Goal: Task Accomplishment & Management: Complete application form

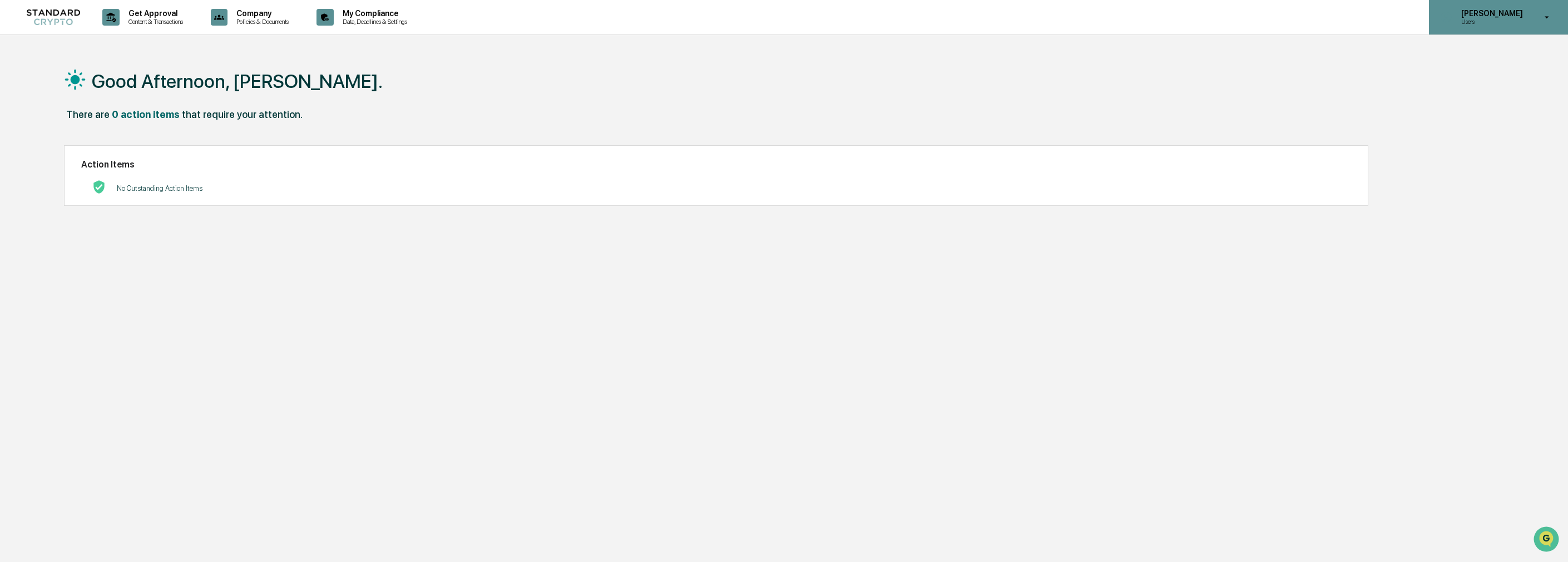
click at [1505, 11] on p "[PERSON_NAME]" at bounding box center [1490, 13] width 76 height 9
click at [1494, 59] on li "Switch to Admin view..." at bounding box center [1487, 56] width 156 height 20
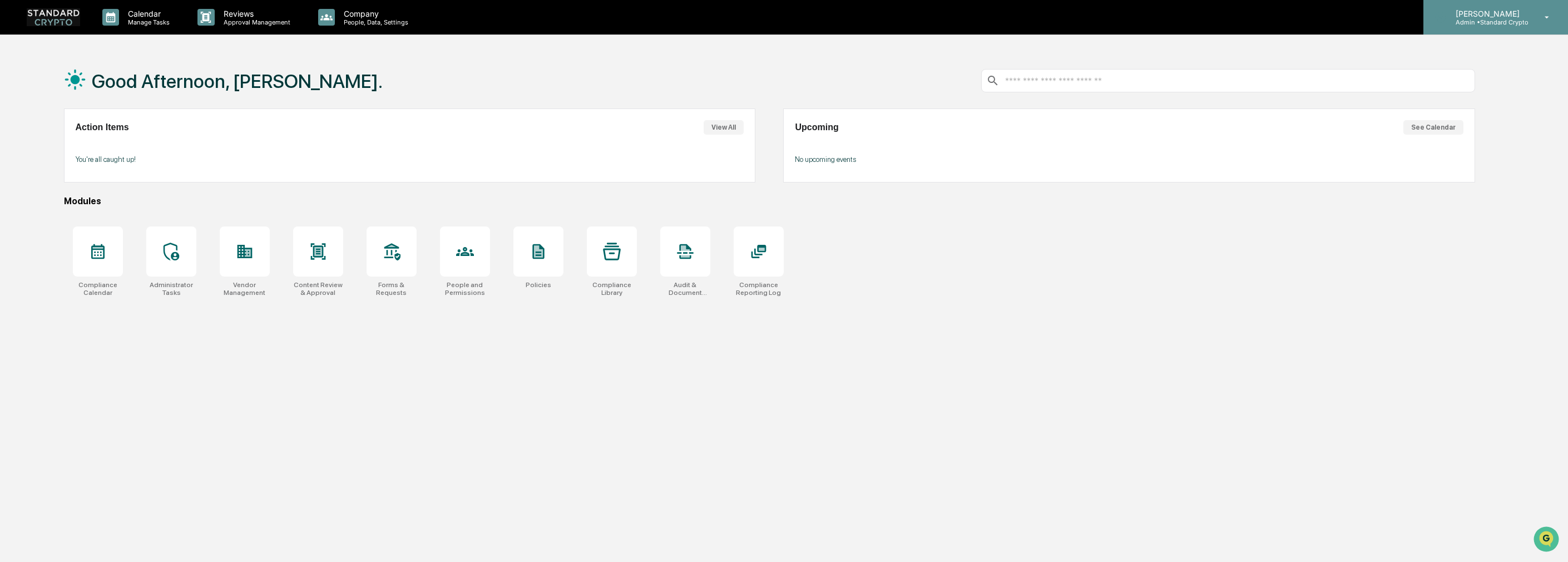
click at [1502, 18] on p "Admin • Standard Crypto" at bounding box center [1487, 22] width 82 height 7
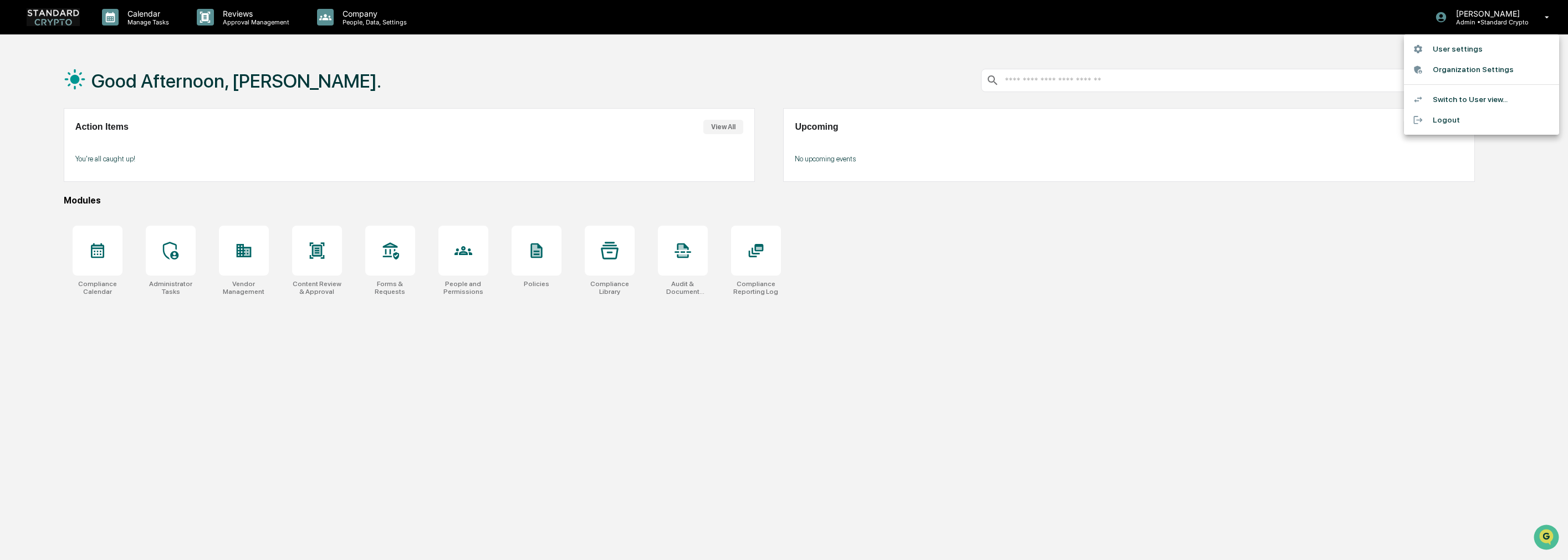
click at [1477, 51] on li "User settings" at bounding box center [1481, 49] width 155 height 20
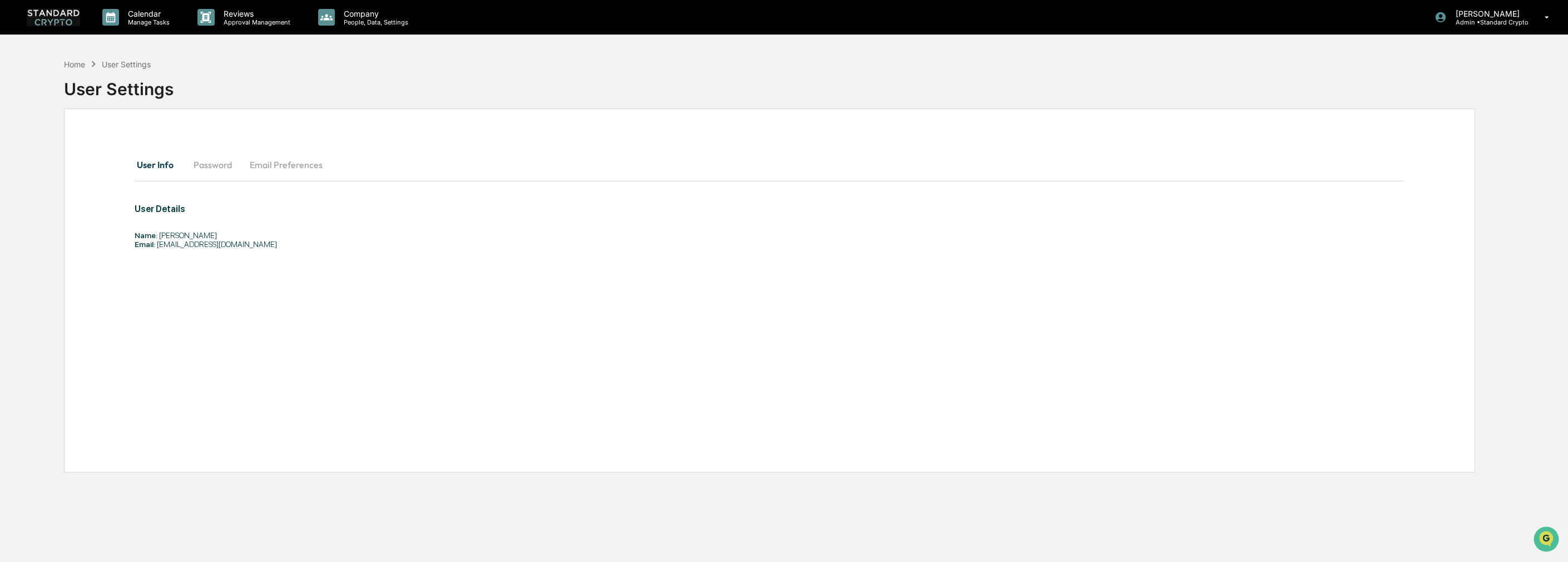
click at [175, 224] on div "User Details Name: Ashley Sweren Email: ashley@standardcryptovc.com" at bounding box center [642, 226] width 1015 height 45
click at [258, 246] on div "Email: ashley@standardcryptovc.com" at bounding box center [642, 244] width 1015 height 9
click at [76, 68] on div "Home" at bounding box center [74, 64] width 21 height 10
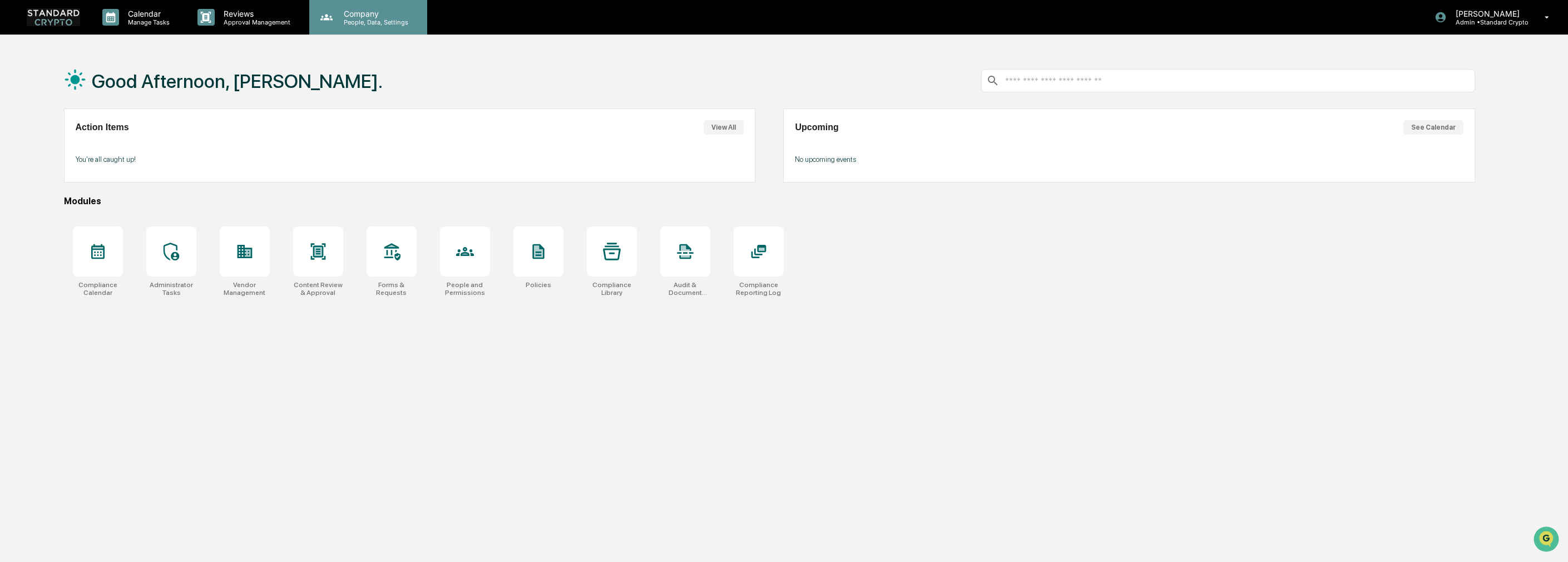
click at [330, 11] on icon at bounding box center [326, 17] width 17 height 17
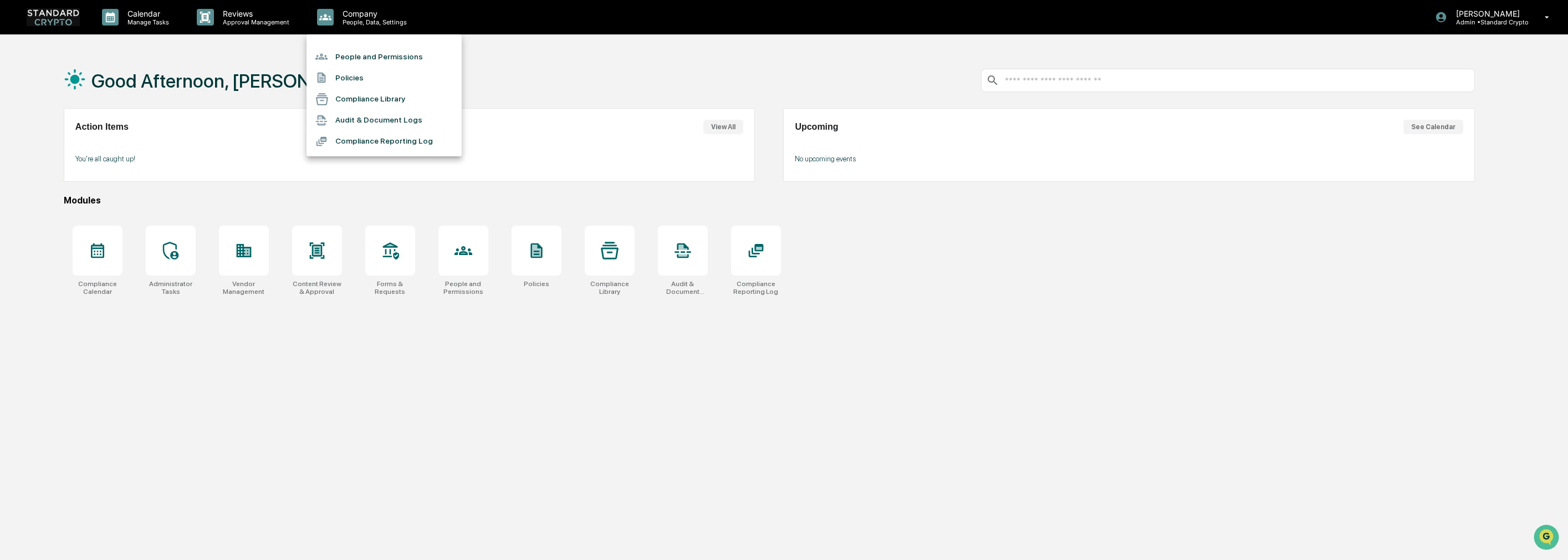
click at [357, 57] on li "People and Permissions" at bounding box center [385, 56] width 155 height 21
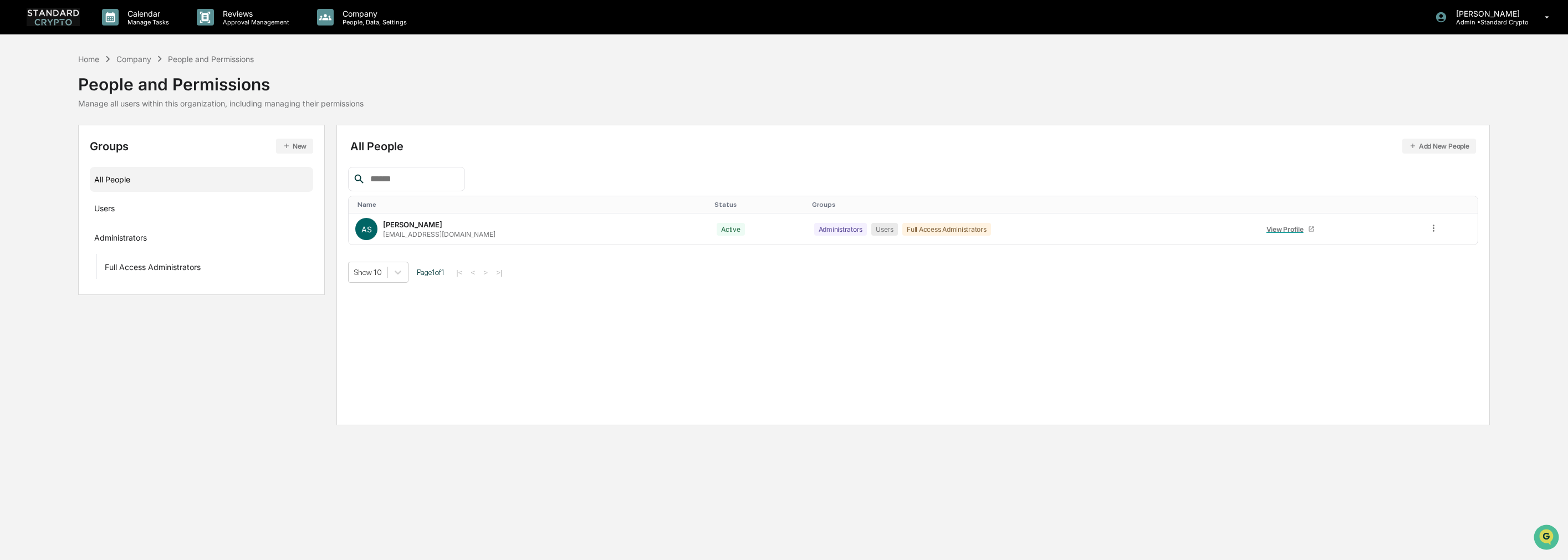
click at [1438, 141] on button "Add New People" at bounding box center [1439, 146] width 74 height 15
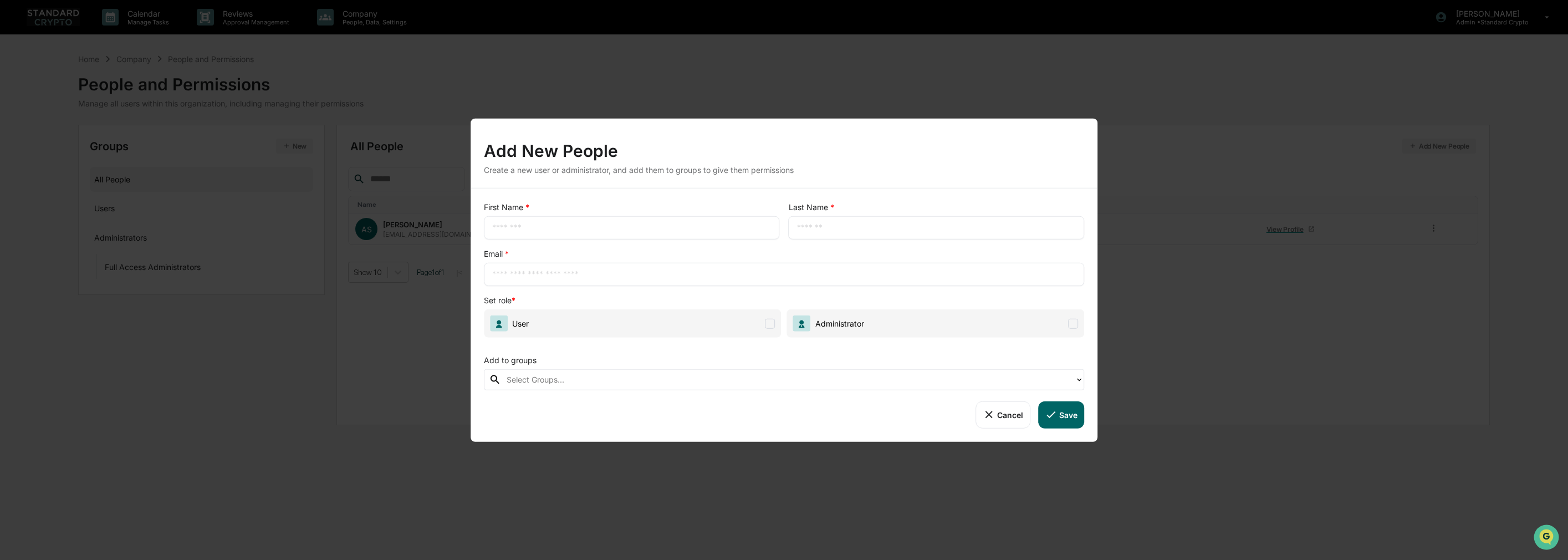
click at [574, 225] on input "text" at bounding box center [631, 228] width 279 height 11
click at [574, 225] on input "**********" at bounding box center [631, 228] width 279 height 11
type input "*******"
type input "******"
type input "**********"
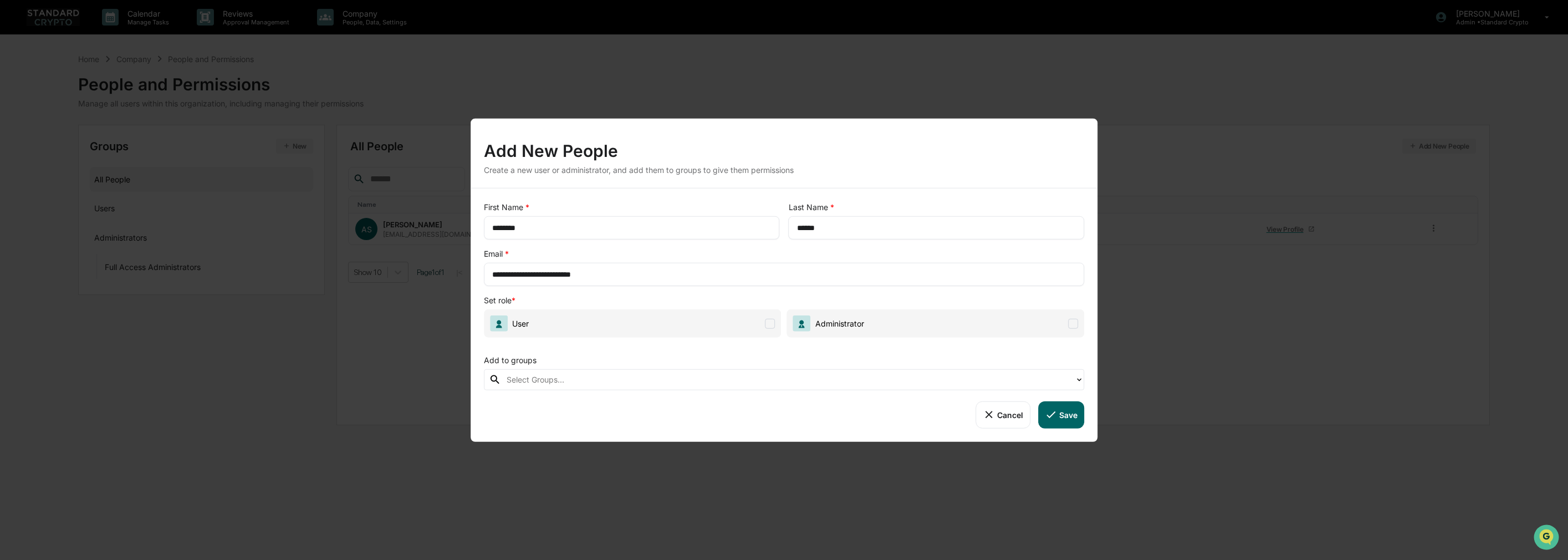
click at [858, 320] on span "Administrator" at bounding box center [837, 324] width 53 height 9
click at [1072, 419] on button "Save" at bounding box center [1061, 415] width 46 height 26
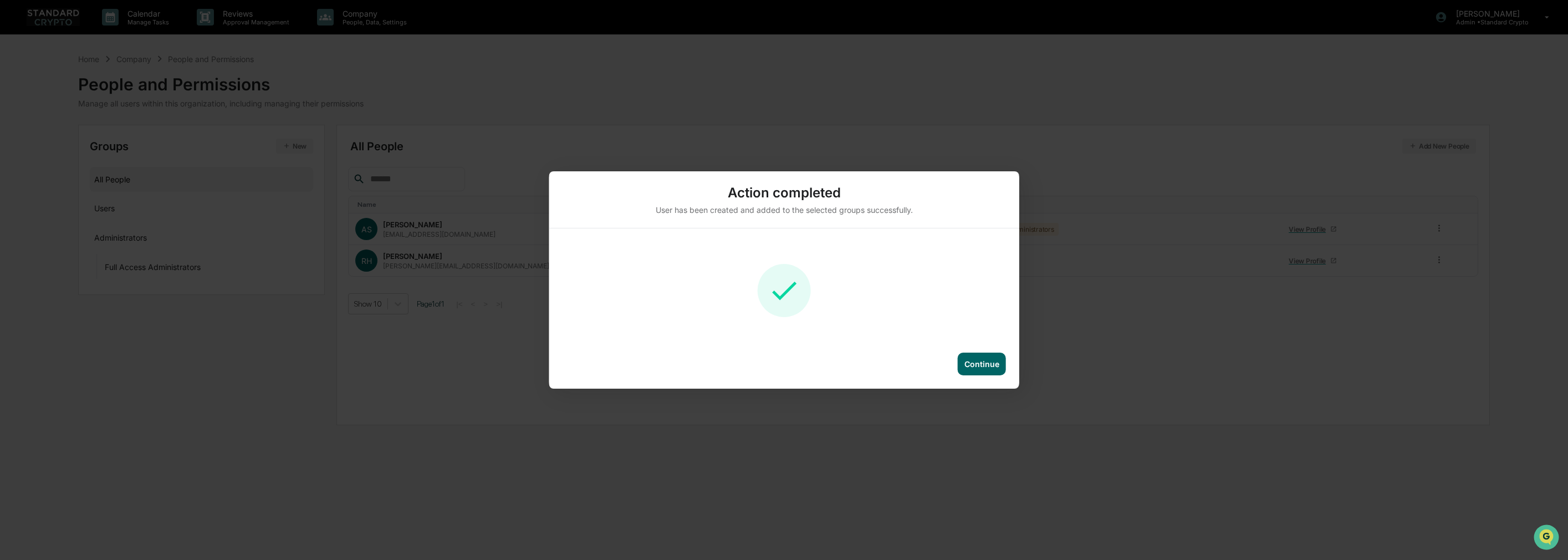
click at [982, 363] on div "Continue" at bounding box center [982, 364] width 35 height 9
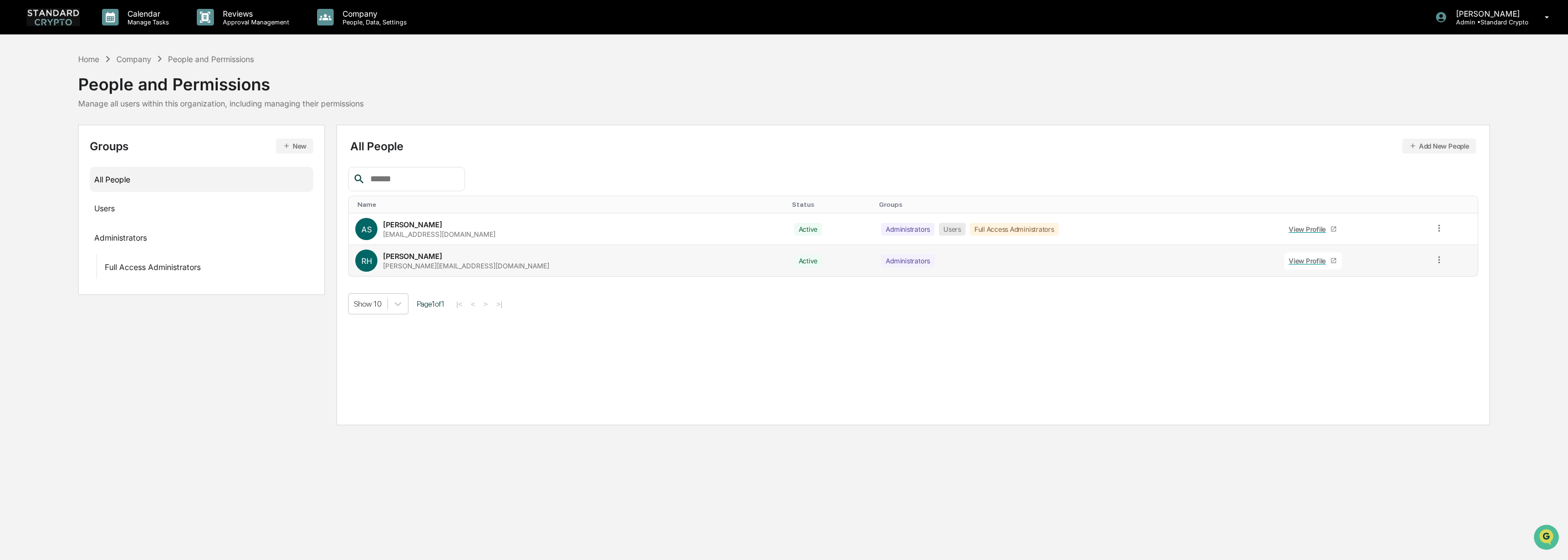
click at [1434, 262] on icon at bounding box center [1440, 260] width 11 height 11
click at [1470, 304] on div "Show 10 Page 1 of 1 |< < > >|" at bounding box center [912, 304] width 1129 height 21
click at [900, 266] on div "Administrators" at bounding box center [1076, 260] width 389 height 13
click at [1434, 260] on icon at bounding box center [1440, 260] width 11 height 11
click at [1392, 275] on div "Groups & Permissions" at bounding box center [1390, 278] width 92 height 14
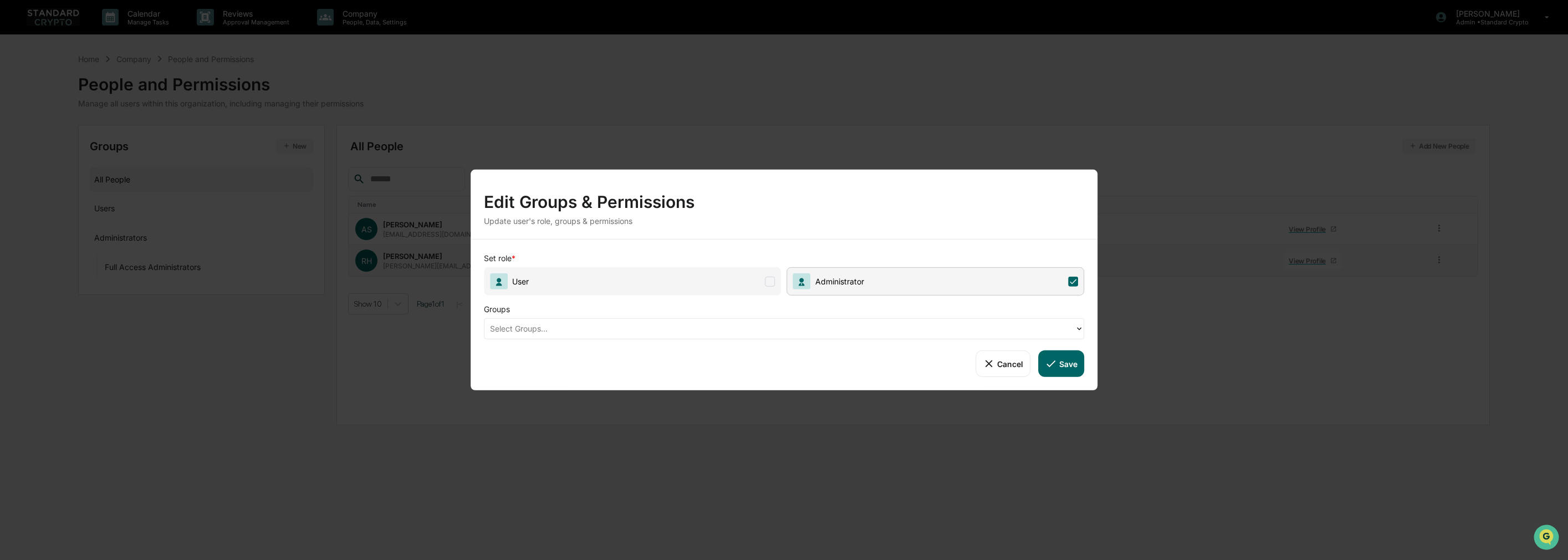
click at [844, 328] on div at bounding box center [780, 328] width 580 height 13
type input "****"
click at [775, 283] on span "User" at bounding box center [633, 281] width 297 height 28
click at [1069, 369] on button "Save" at bounding box center [1061, 363] width 46 height 26
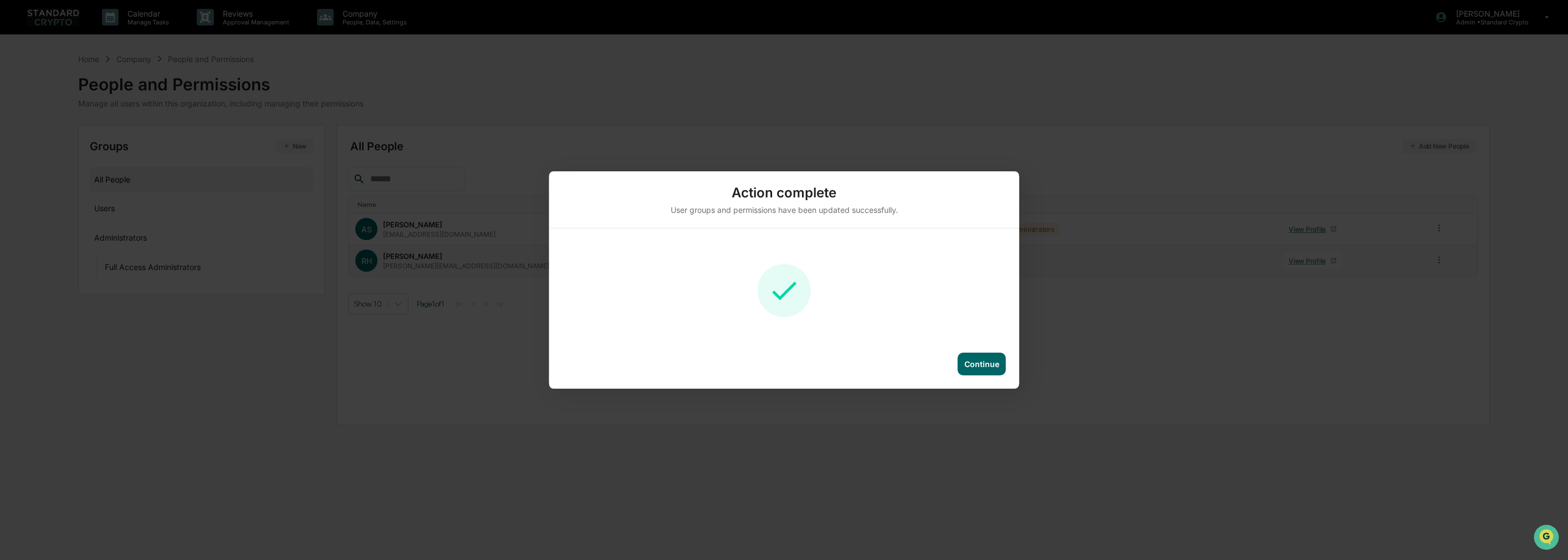
click at [988, 361] on div "Continue" at bounding box center [982, 364] width 35 height 9
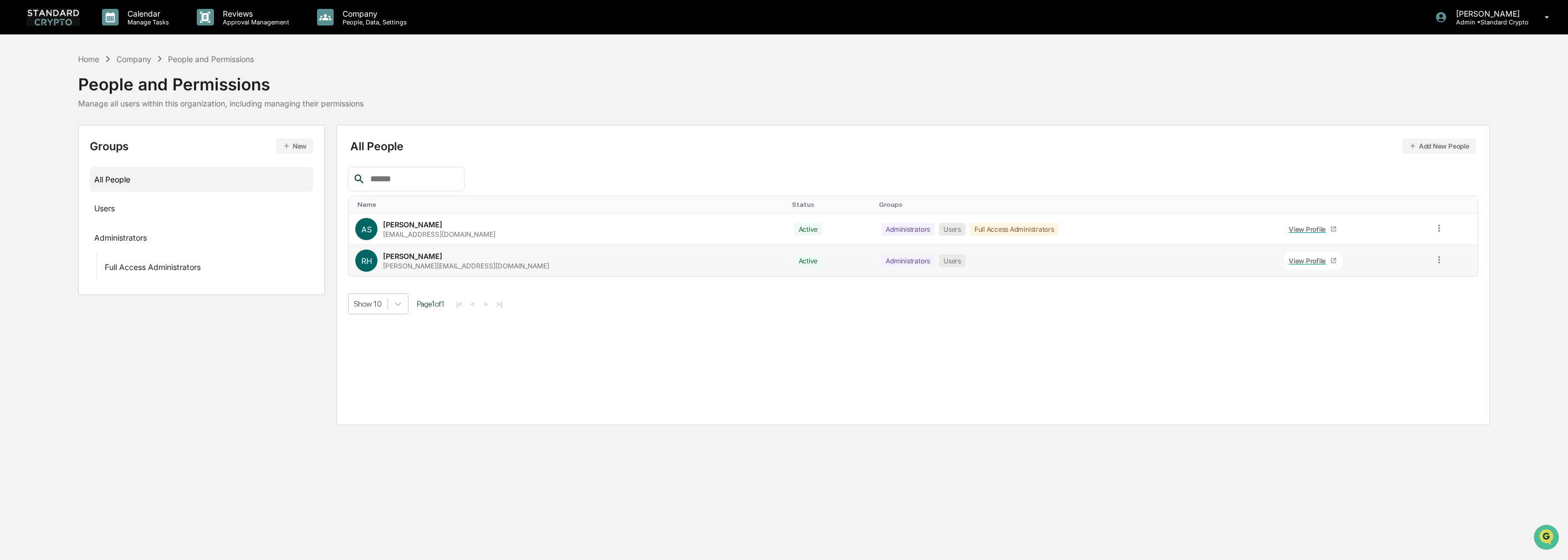
click at [944, 273] on td "Administrators Users" at bounding box center [1075, 260] width 402 height 31
click at [1436, 258] on icon at bounding box center [1440, 260] width 11 height 11
click at [1399, 281] on div "Groups & Permissions" at bounding box center [1390, 278] width 92 height 14
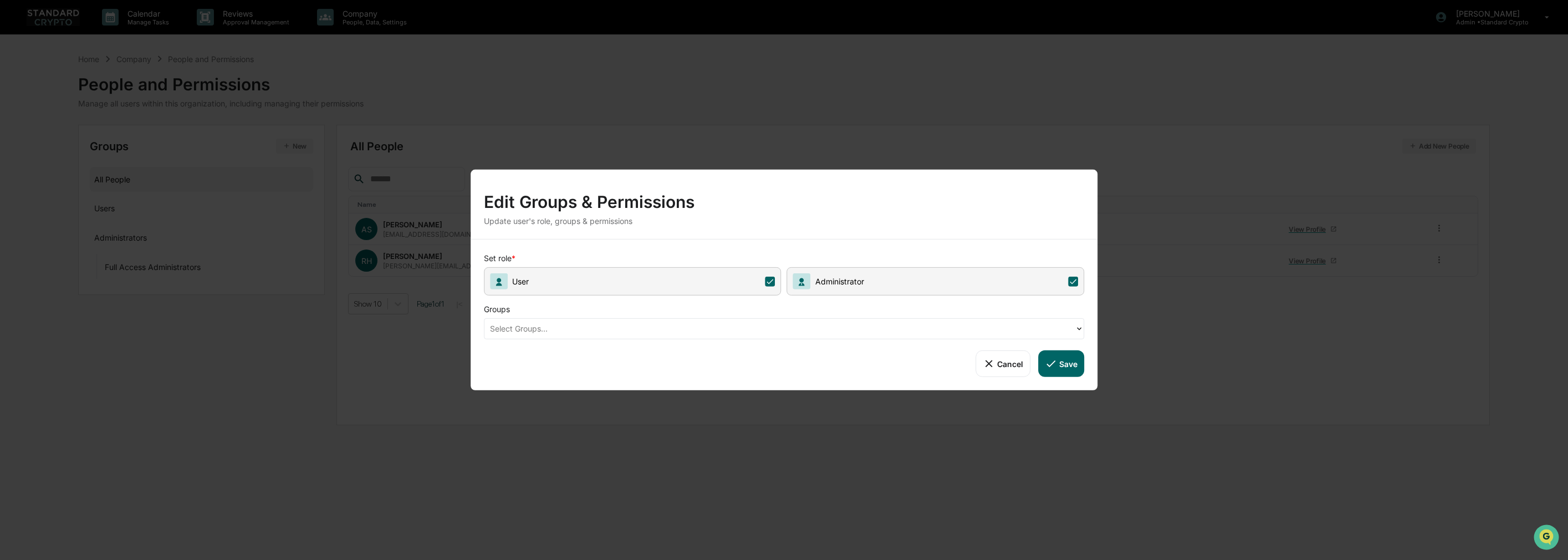
click at [804, 322] on div "Select Groups..." at bounding box center [780, 328] width 591 height 17
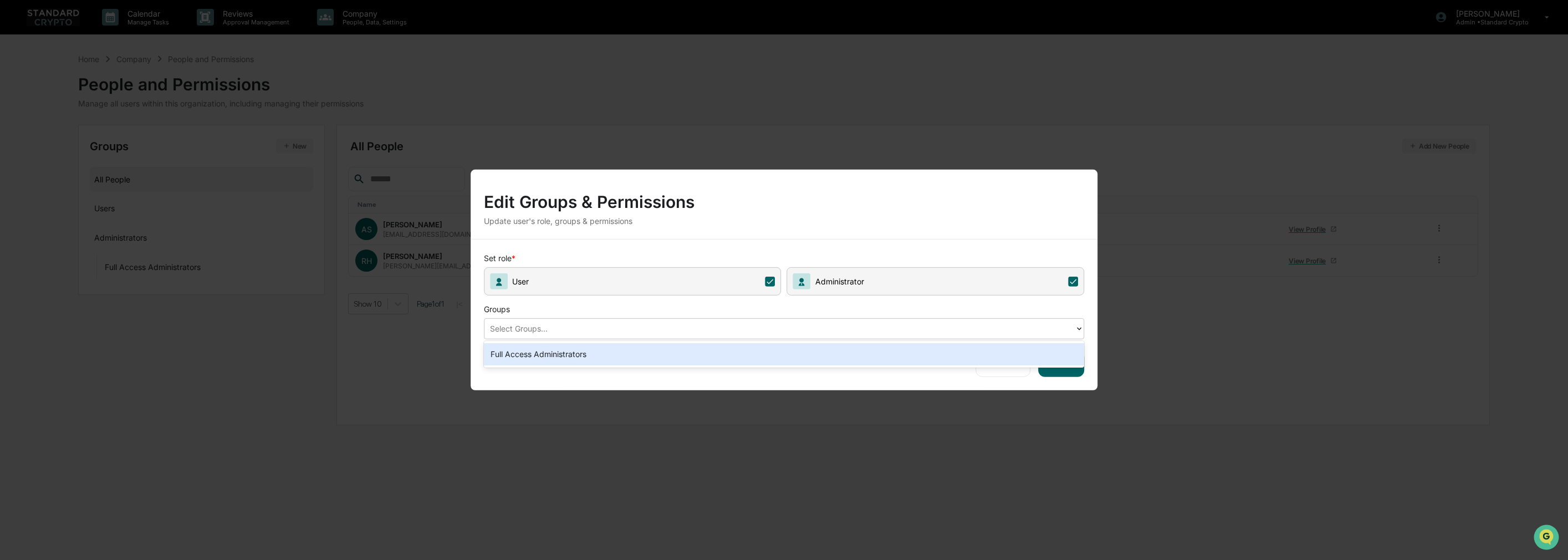
click at [787, 360] on div "Full Access Administrators" at bounding box center [784, 354] width 601 height 22
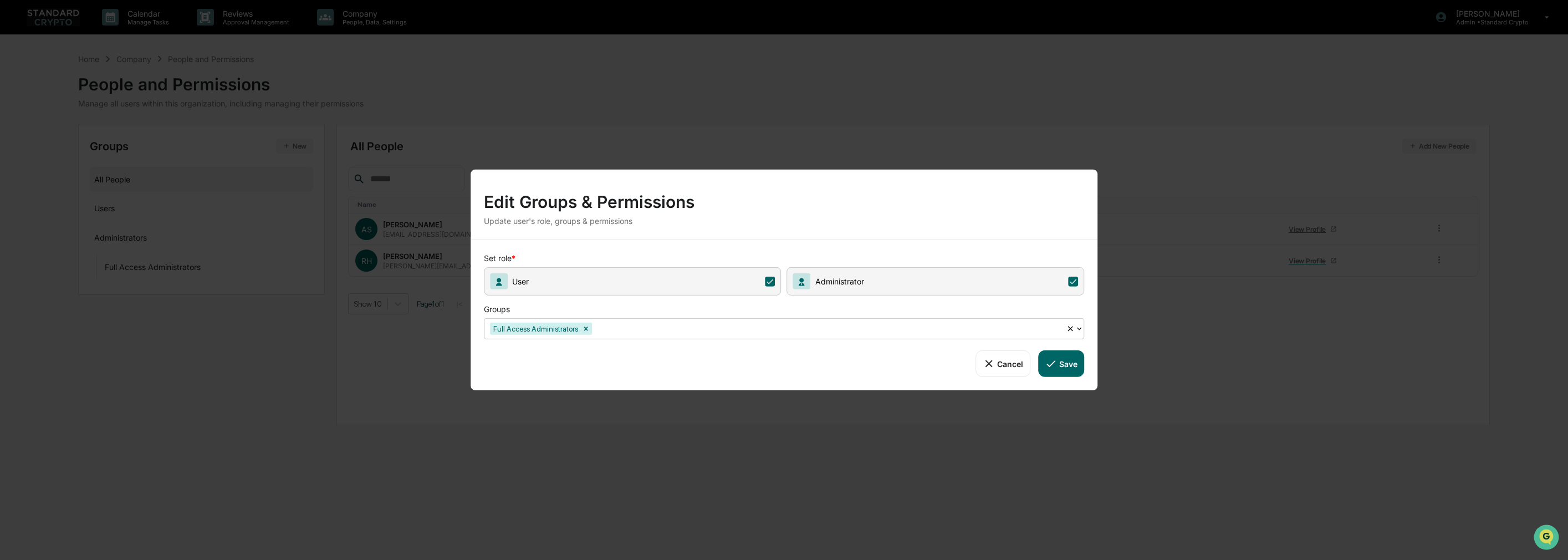
click at [1069, 367] on button "Save" at bounding box center [1061, 363] width 46 height 26
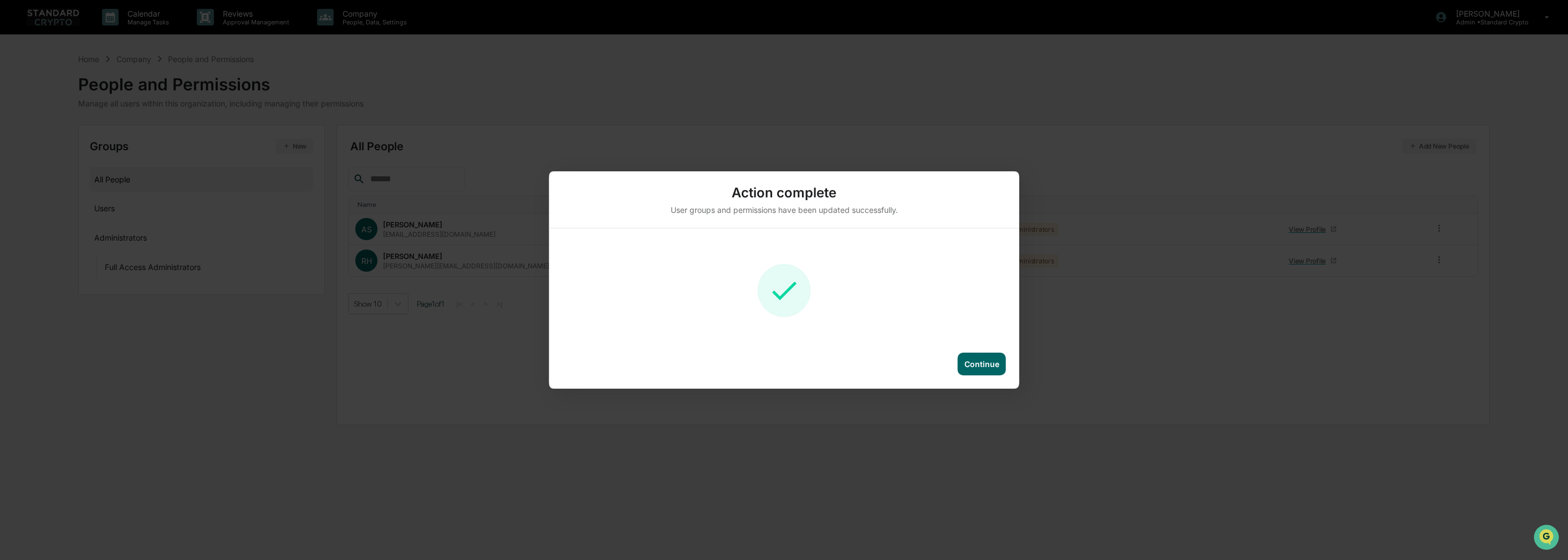
click at [998, 363] on div "Continue" at bounding box center [982, 364] width 35 height 9
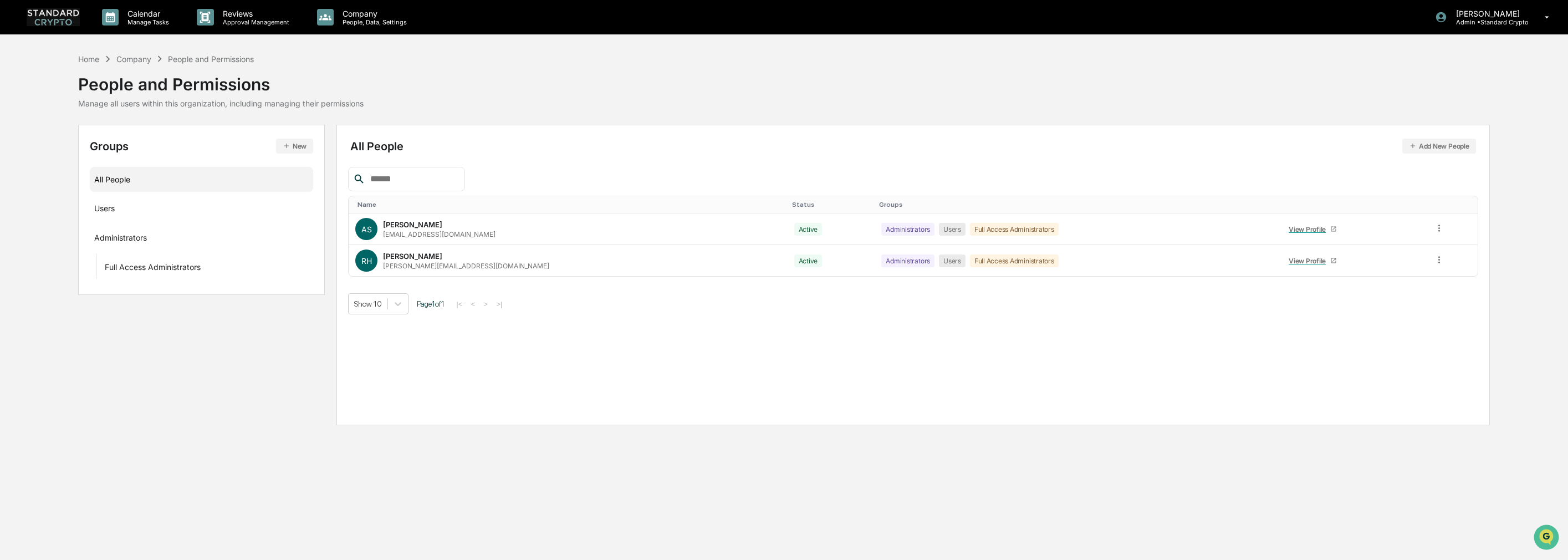
click at [1099, 368] on div "All People Add New People Name Status Groups AS Ashley Sweren ashley@standardcr…" at bounding box center [913, 275] width 1153 height 301
click at [647, 359] on div "All People Add New People Name Status Groups AS Ashley Sweren ashley@standardcr…" at bounding box center [913, 275] width 1153 height 301
click at [89, 60] on div "Home" at bounding box center [89, 59] width 21 height 9
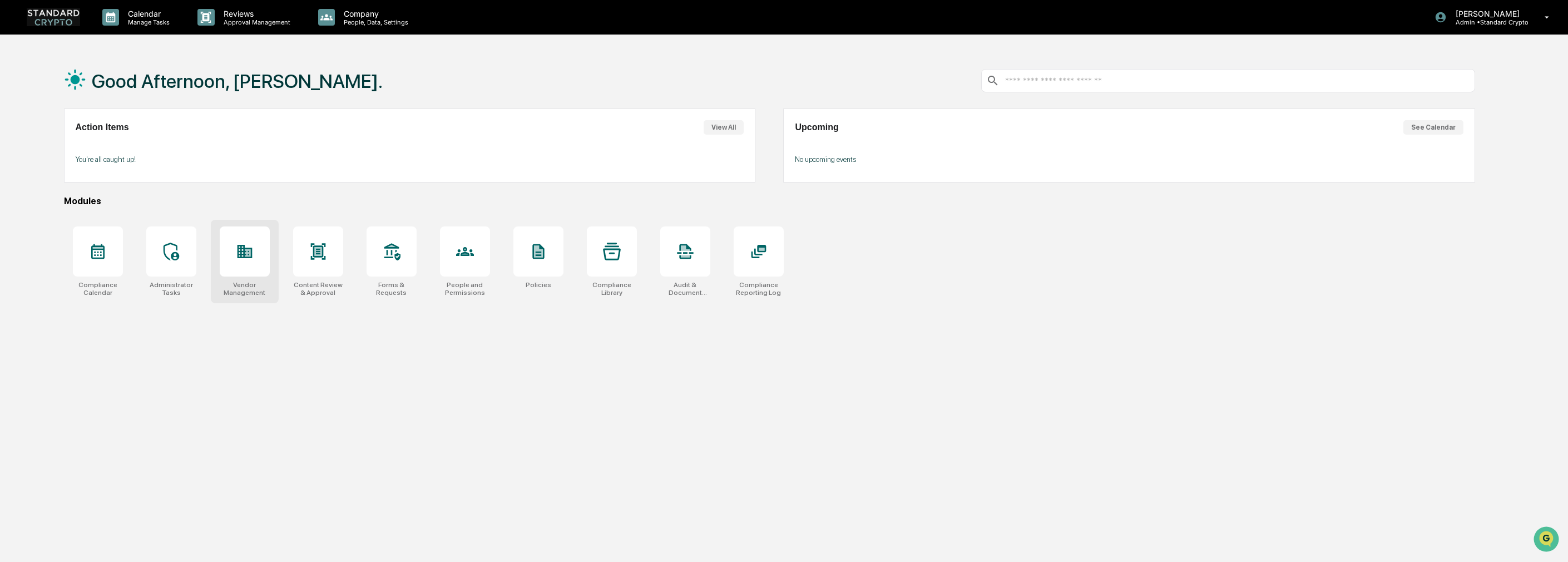
click at [250, 271] on div at bounding box center [245, 252] width 50 height 50
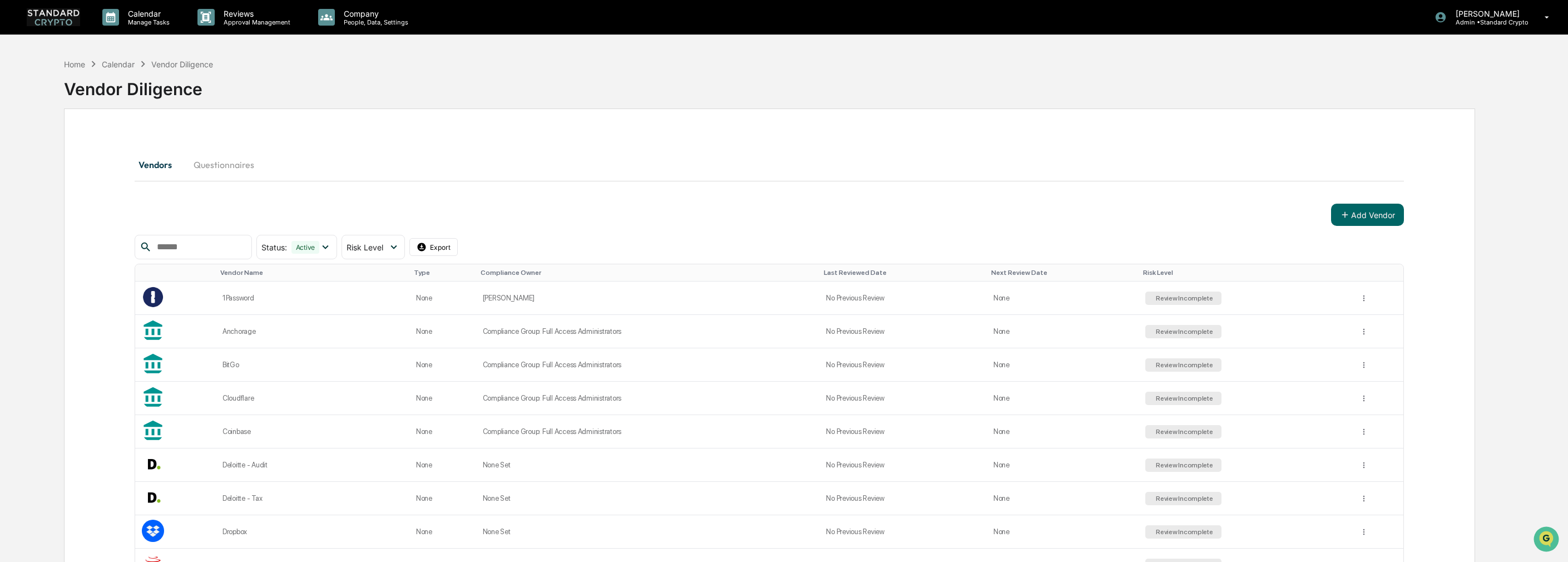
click at [781, 160] on div "Vendors Questionnaires" at bounding box center [768, 164] width 1269 height 26
click at [667, 181] on hr at bounding box center [768, 181] width 1269 height 1
click at [1362, 297] on html "Calendar Manage Tasks Reviews Approval Management Company People, Data, Setting…" at bounding box center [784, 281] width 1568 height 562
click at [254, 295] on html "Calendar Manage Tasks Reviews Approval Management Company People, Data, Setting…" at bounding box center [787, 281] width 1573 height 562
click at [248, 299] on div "1Password" at bounding box center [313, 298] width 180 height 8
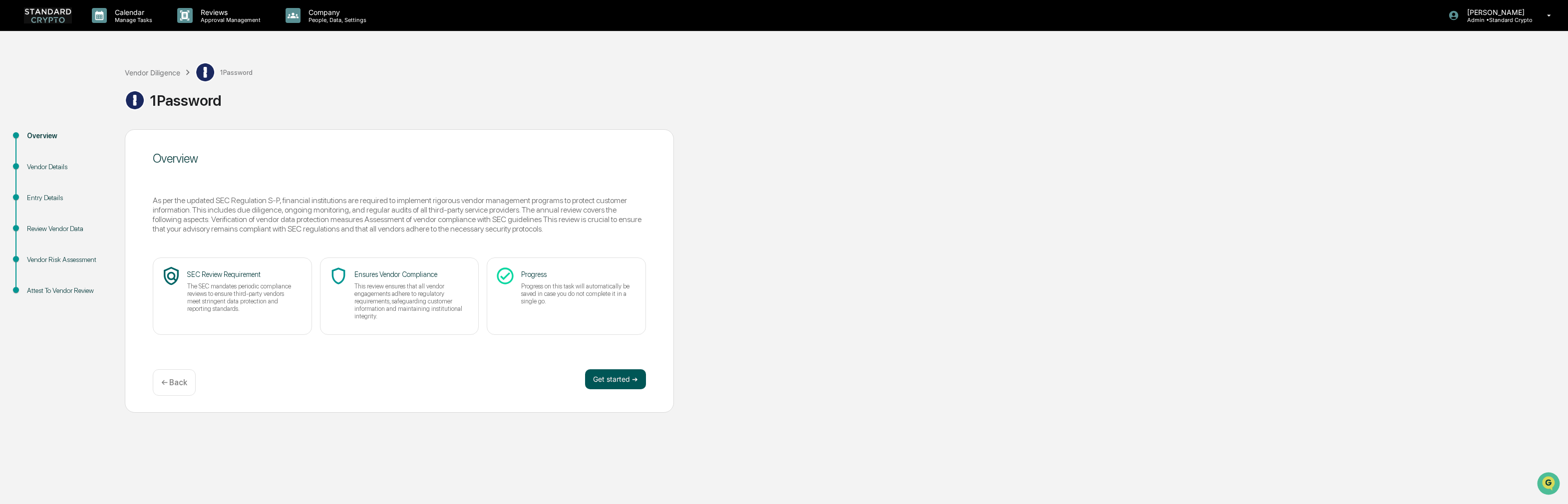
click at [601, 380] on button "Get started ➔" at bounding box center [615, 379] width 61 height 20
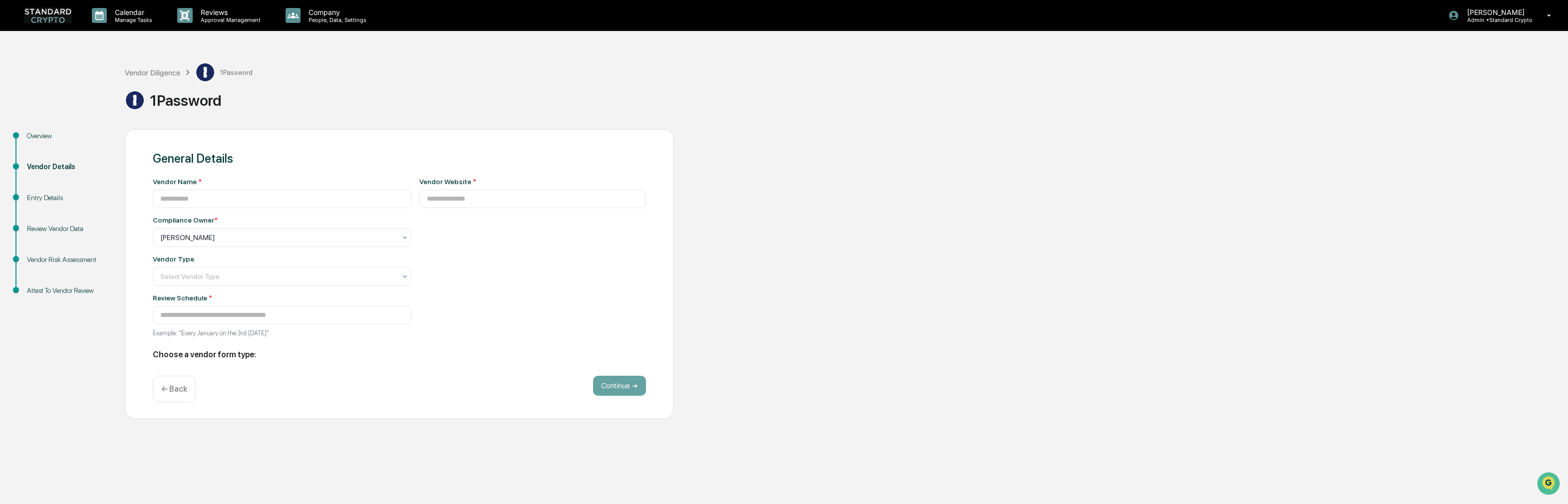
type input "*********"
type input "**********"
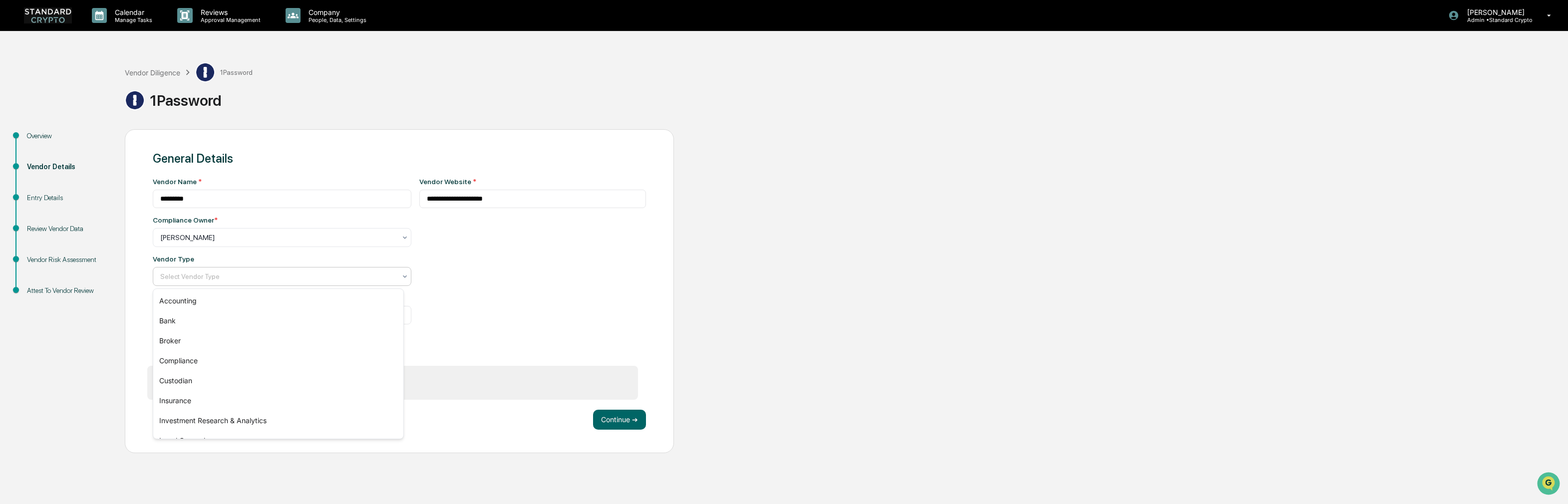
click at [260, 276] on div at bounding box center [278, 276] width 236 height 10
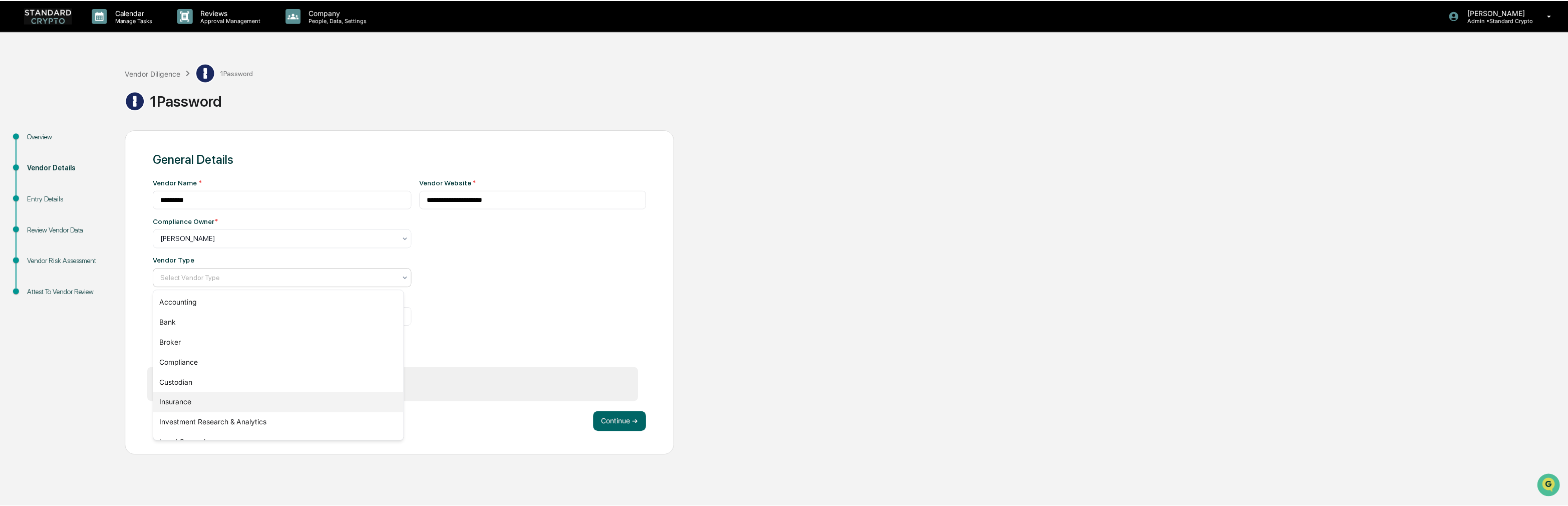
scroll to position [114, 0]
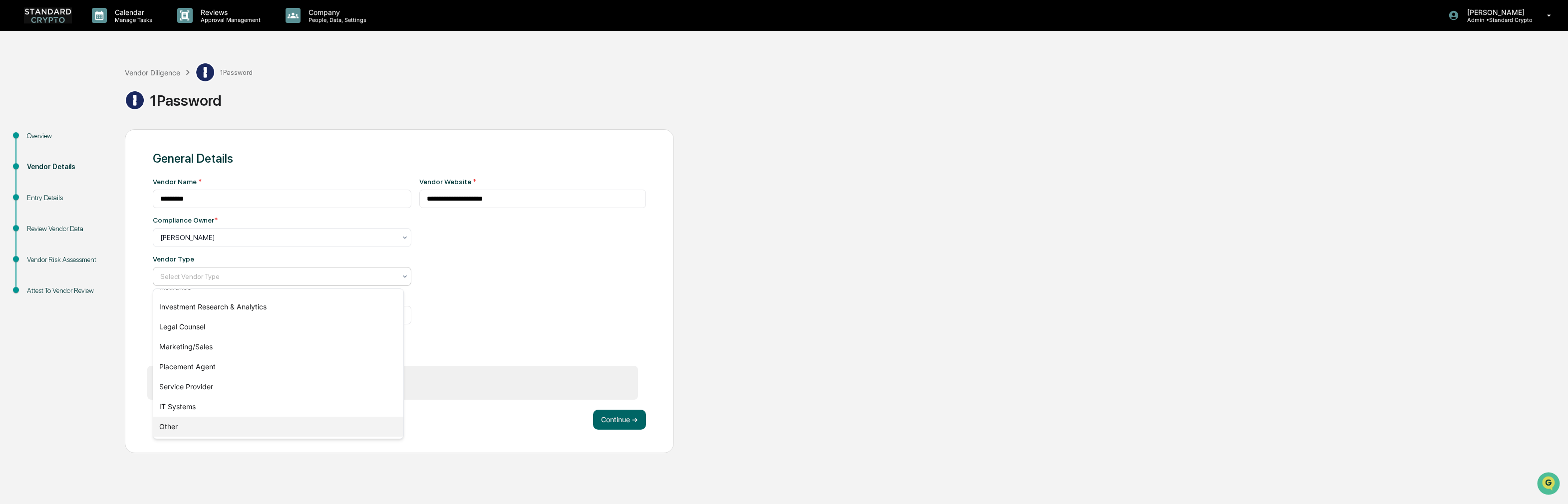
click at [220, 426] on div "Other" at bounding box center [278, 427] width 250 height 20
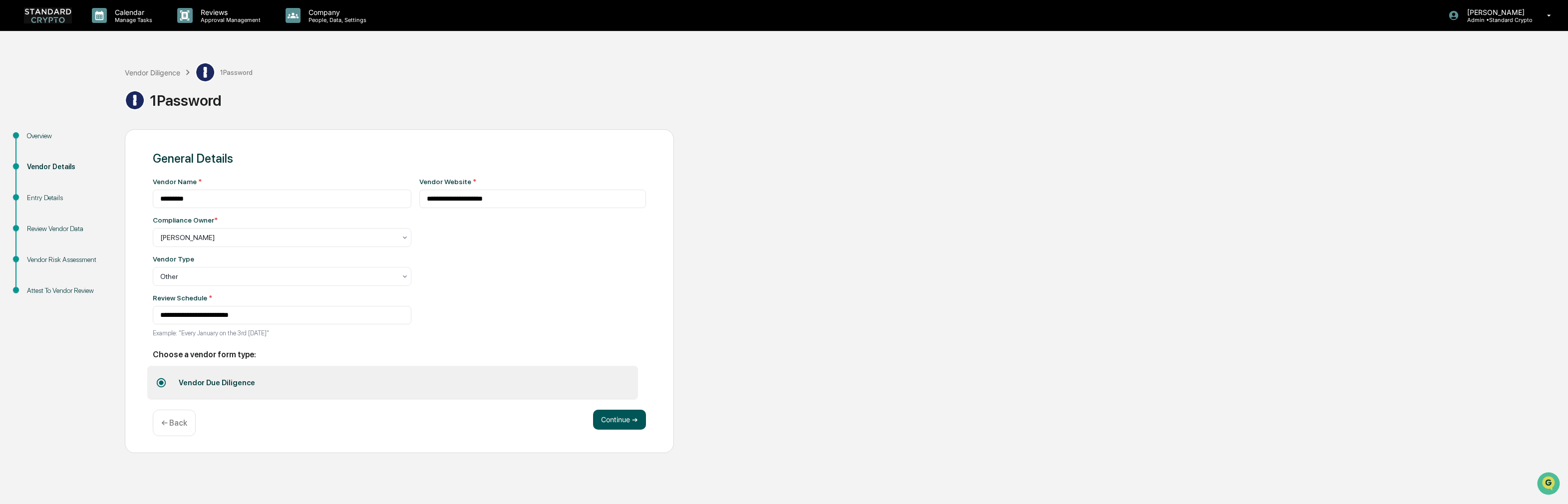
click at [630, 426] on button "Continue ➔" at bounding box center [619, 419] width 53 height 20
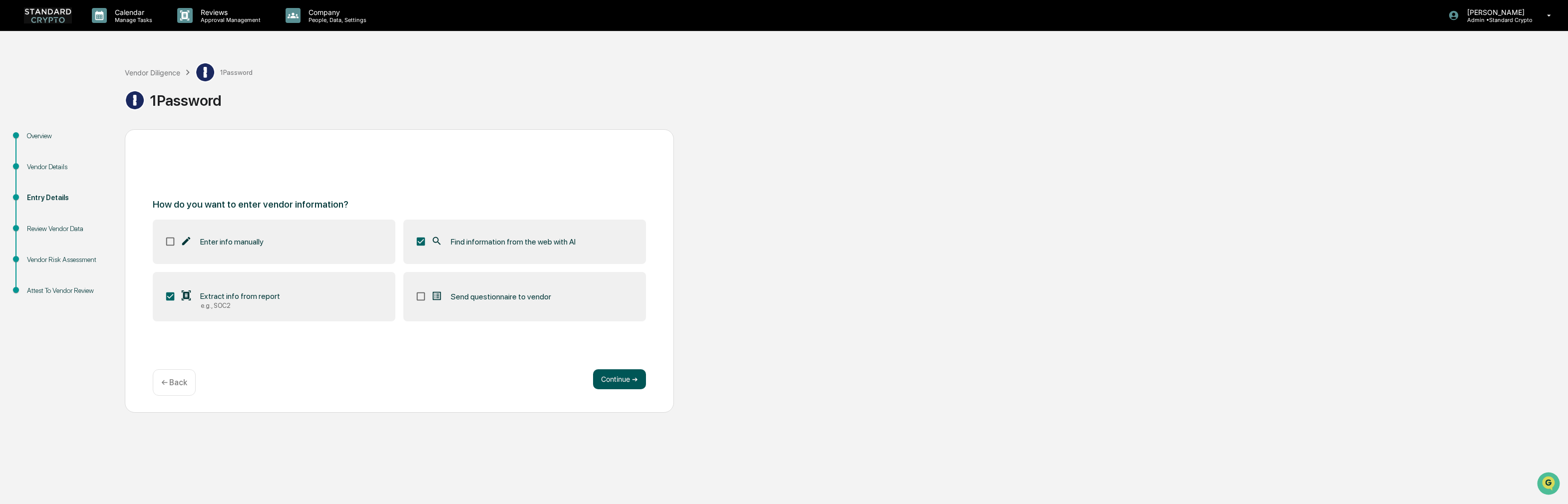
click at [613, 379] on button "Continue ➔" at bounding box center [619, 379] width 53 height 20
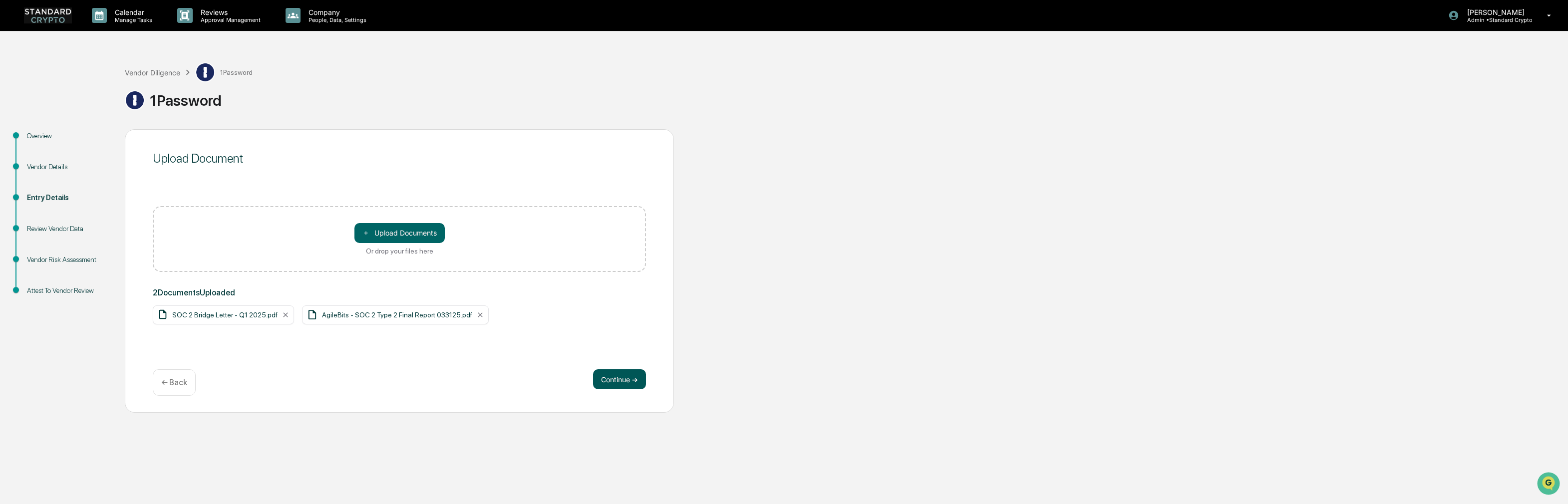
click at [615, 382] on button "Continue ➔" at bounding box center [619, 379] width 53 height 20
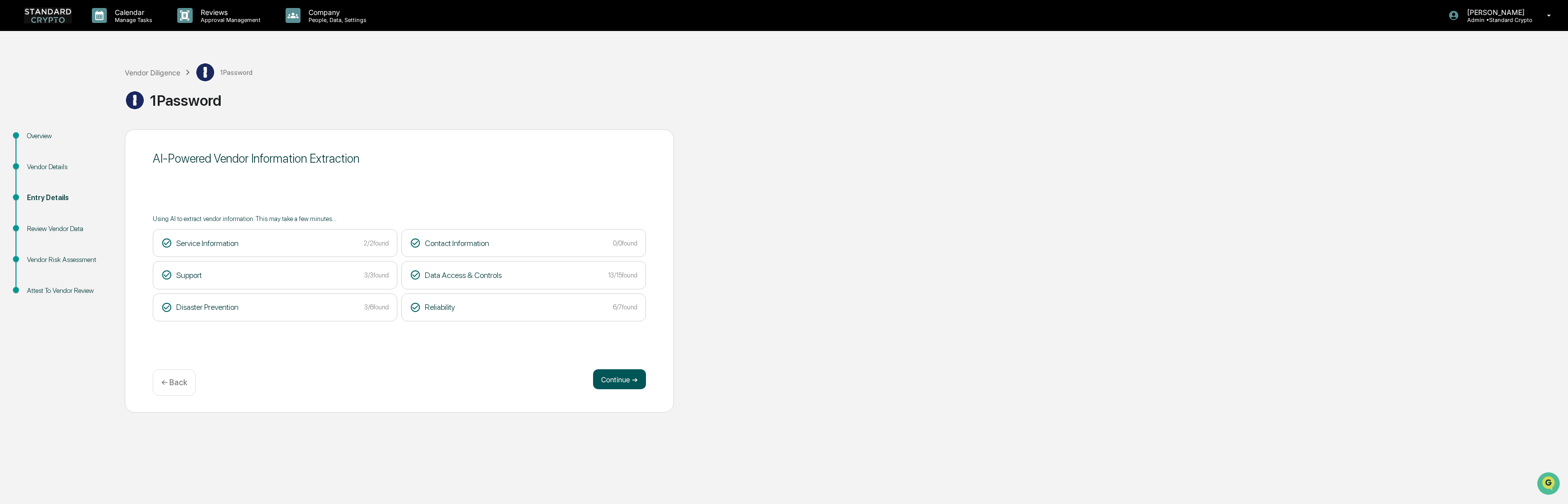
click at [613, 376] on button "Continue ➔" at bounding box center [619, 379] width 53 height 20
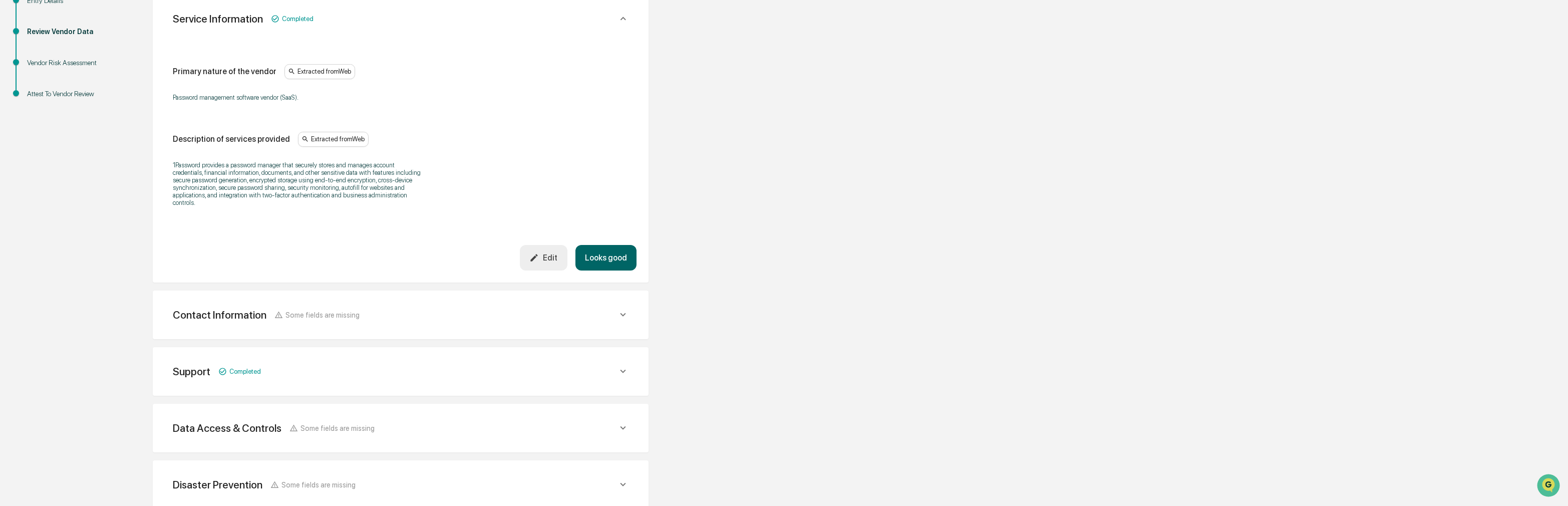
scroll to position [200, 0]
click at [608, 252] on button "Looks good" at bounding box center [606, 255] width 61 height 26
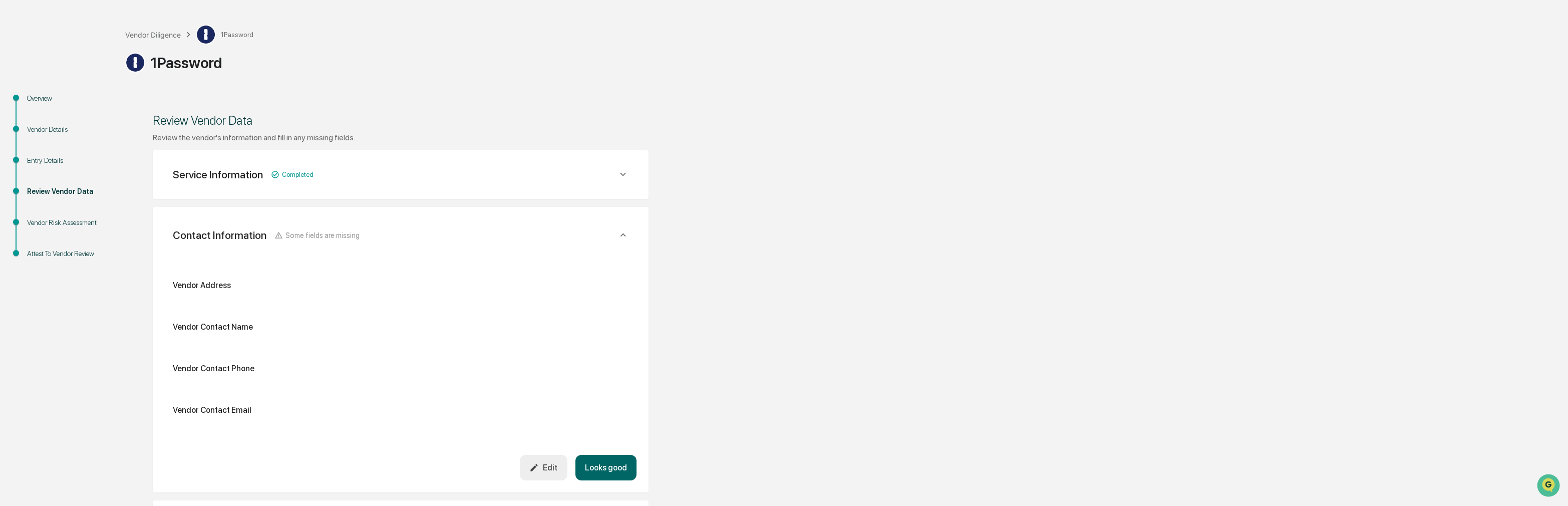
scroll to position [138, 0]
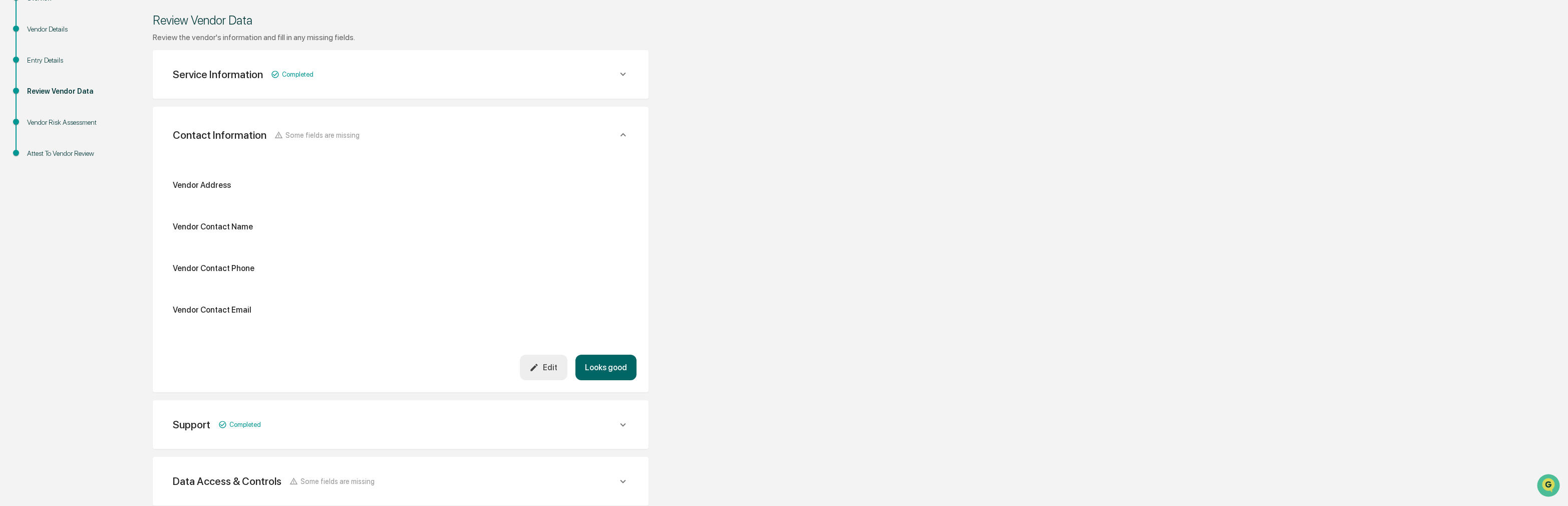
click at [205, 200] on div "Vendor Address Vendor Contact Name Vendor Contact Phone Vendor Contact Email" at bounding box center [401, 251] width 456 height 142
drag, startPoint x: 542, startPoint y: 370, endPoint x: 516, endPoint y: 360, distance: 27.9
click at [543, 370] on div "Edit" at bounding box center [543, 368] width 28 height 10
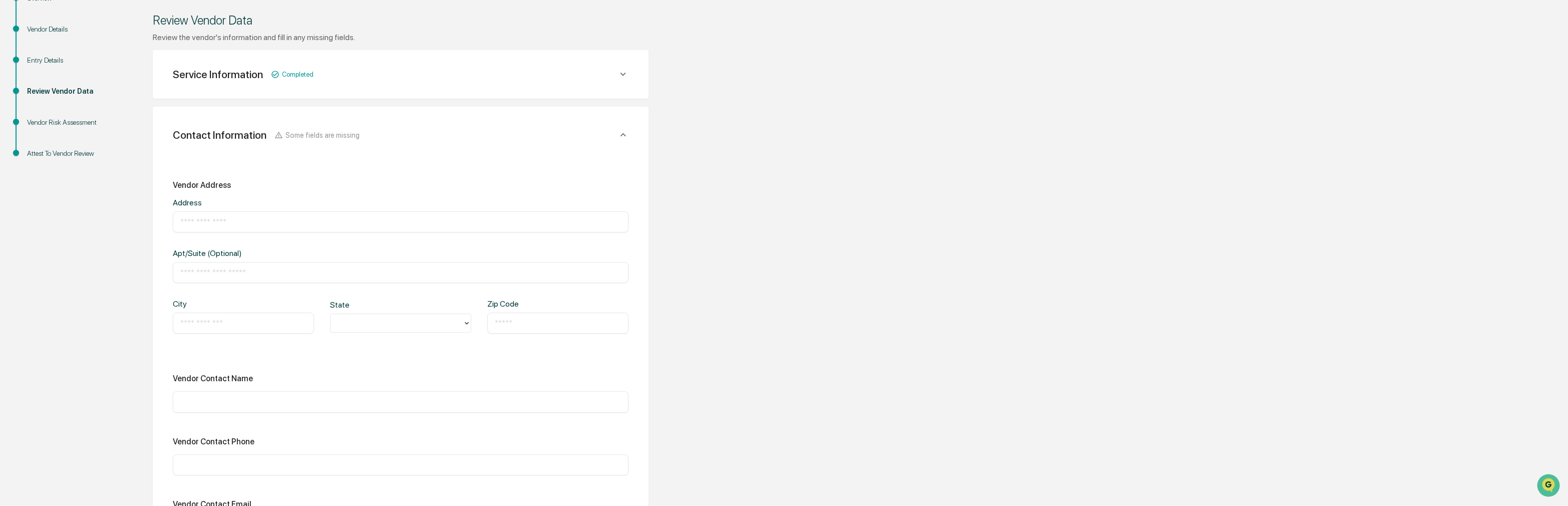
click at [212, 221] on input "text" at bounding box center [401, 222] width 441 height 10
paste input "**********"
drag, startPoint x: 333, startPoint y: 221, endPoint x: 277, endPoint y: 227, distance: 56.3
click at [277, 227] on input "**********" at bounding box center [401, 222] width 441 height 10
type input "**********"
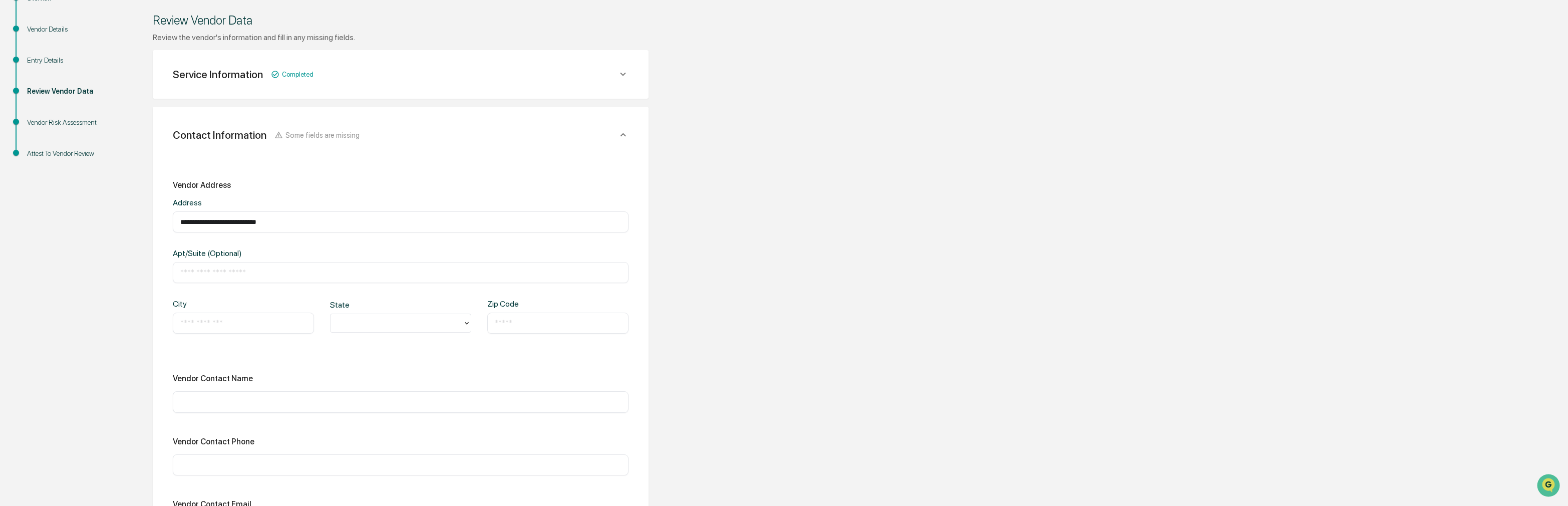
click at [219, 322] on input "text" at bounding box center [243, 323] width 126 height 10
type input "*******"
click at [542, 322] on input "text" at bounding box center [557, 323] width 126 height 10
paste input "*******"
type input "*******"
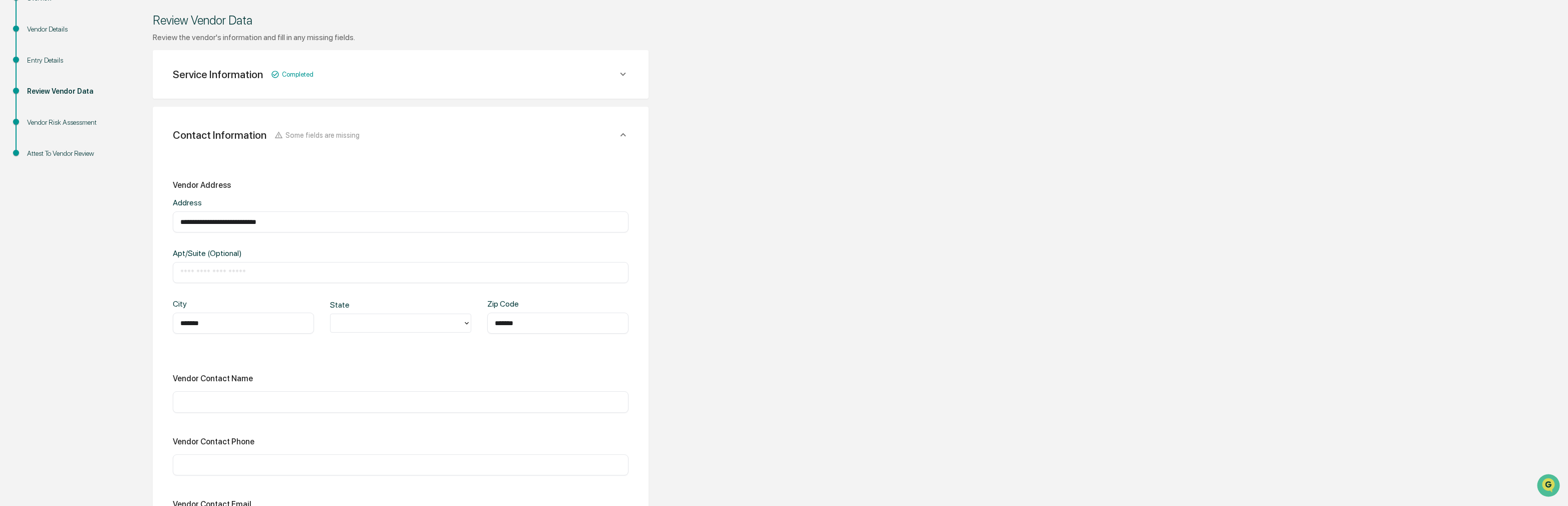
click at [587, 359] on div "**********" at bounding box center [401, 359] width 456 height 358
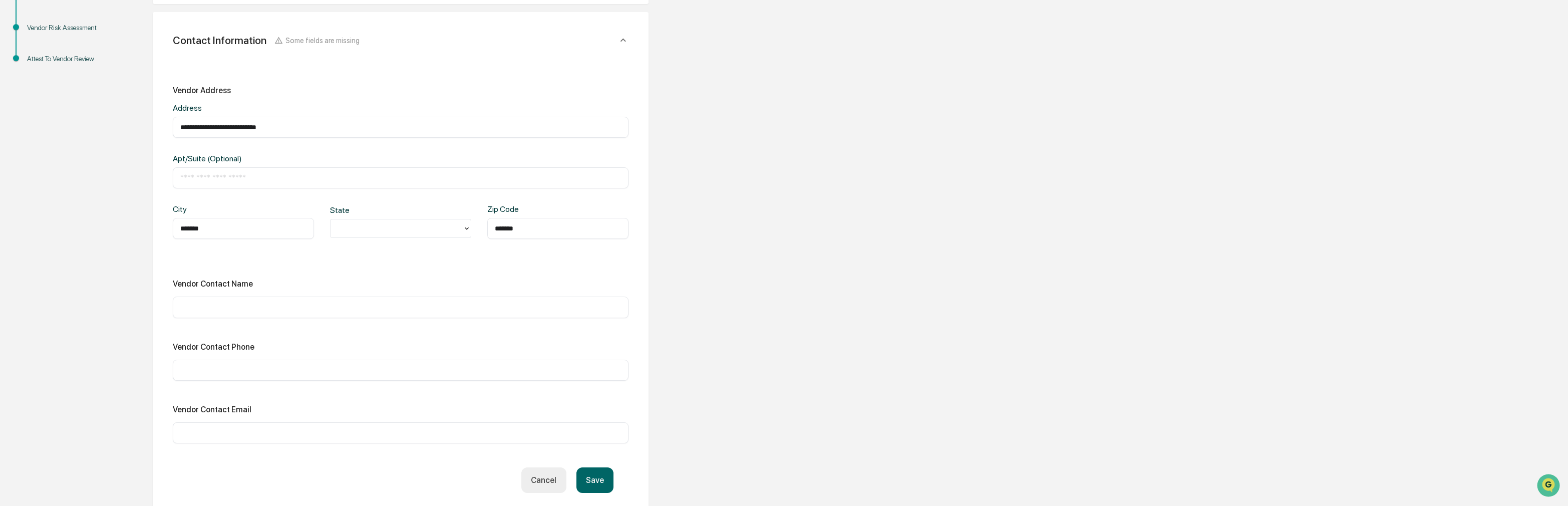
scroll to position [238, 0]
click at [504, 299] on input "text" at bounding box center [401, 302] width 441 height 10
type input "***"
click at [457, 366] on input "text" at bounding box center [401, 365] width 441 height 10
type input "***"
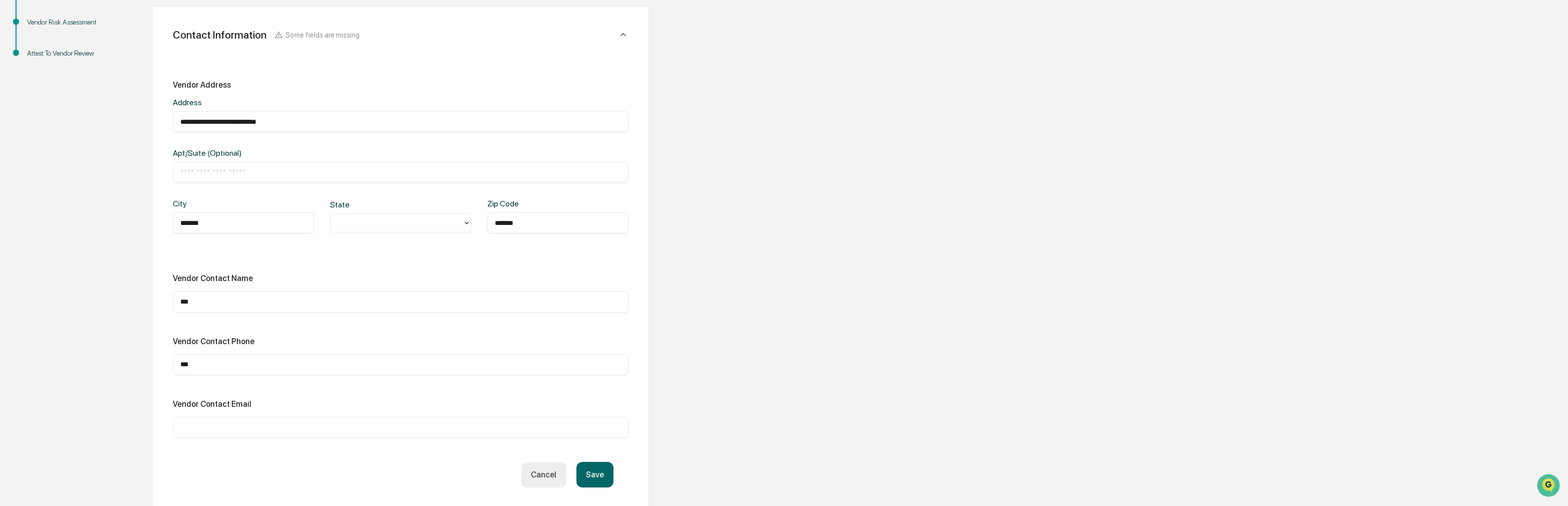
click at [223, 427] on input "text" at bounding box center [401, 427] width 441 height 10
paste input "**********"
type input "**********"
click at [603, 474] on button "Save" at bounding box center [595, 475] width 37 height 26
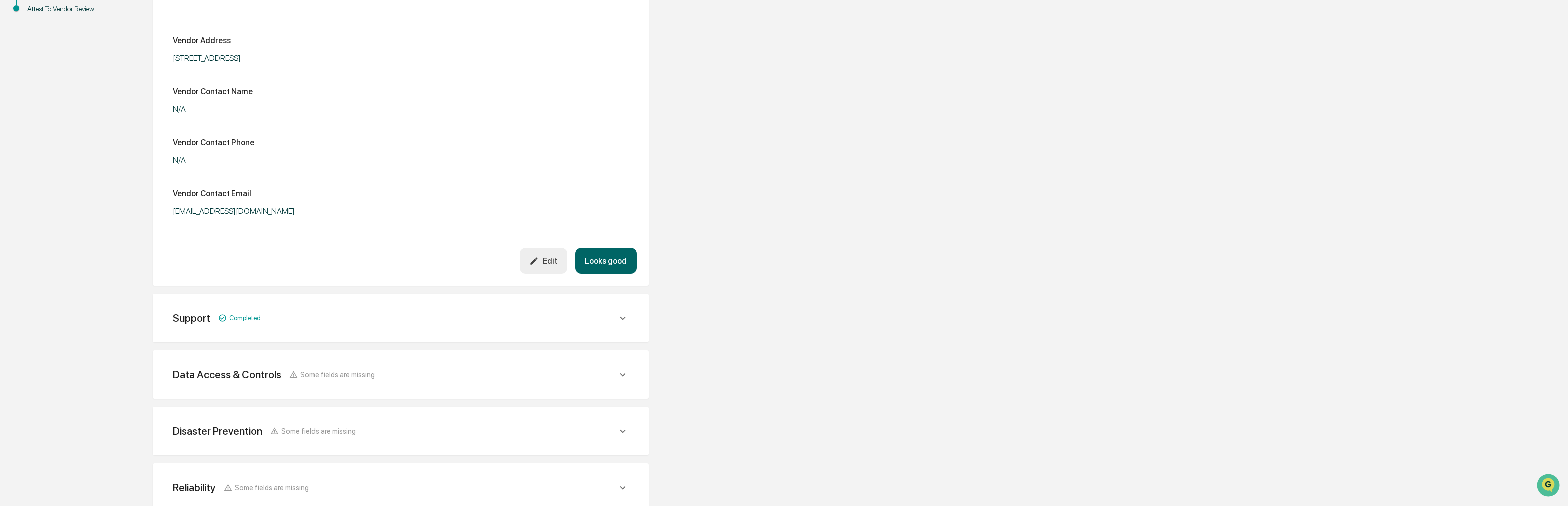
scroll to position [342, 0]
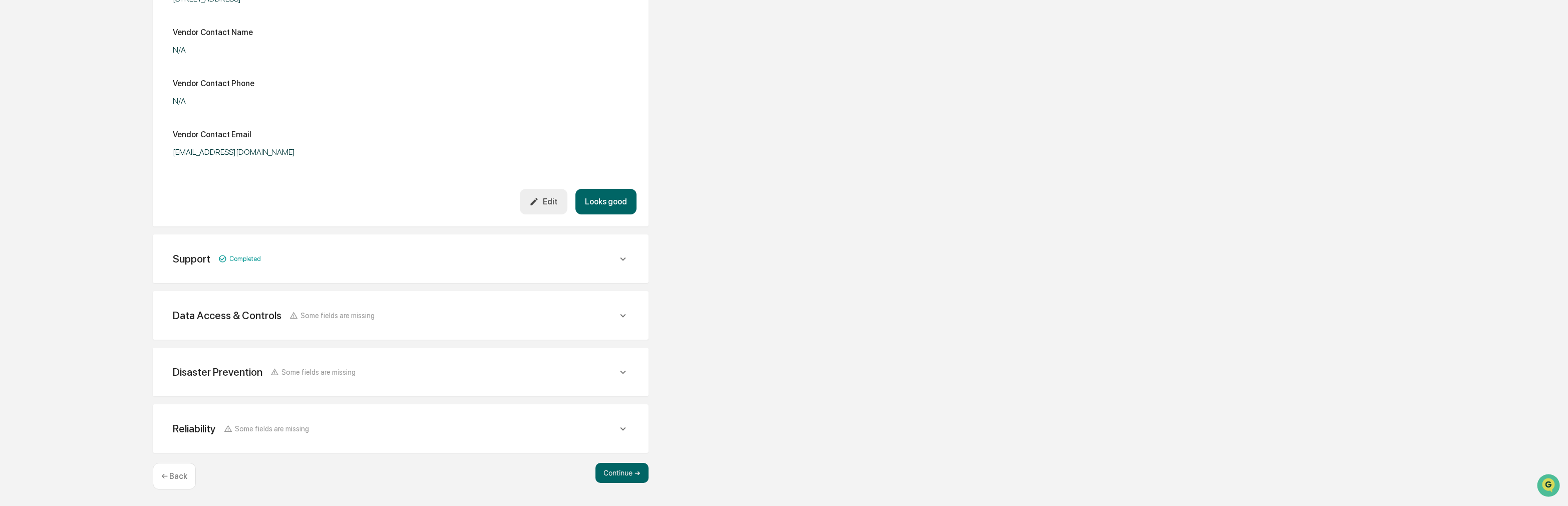
click at [539, 316] on div "Data Access & Controls Some fields are missing" at bounding box center [395, 315] width 445 height 13
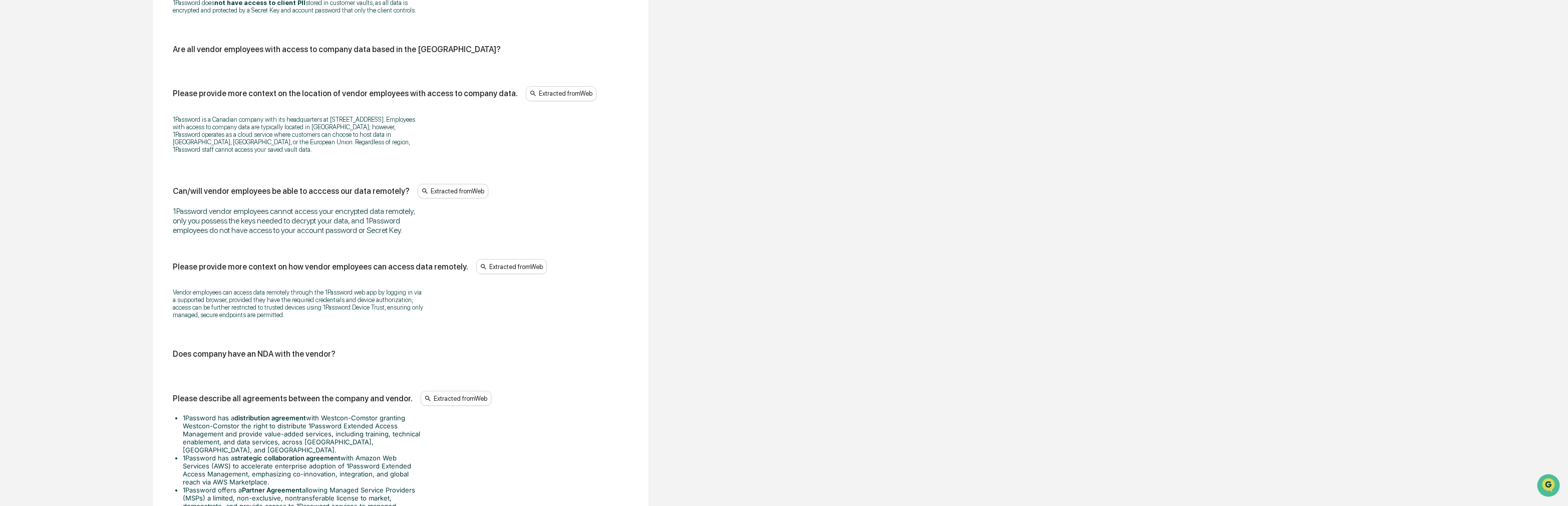
scroll to position [1294, 0]
click at [338, 375] on div "Does/will the vendor have access to company data? No If yes, please describe th…" at bounding box center [401, 3] width 456 height 1181
drag, startPoint x: 247, startPoint y: 355, endPoint x: 238, endPoint y: 379, distance: 25.6
click at [245, 361] on div "Does company have an NDA with the vendor?" at bounding box center [401, 356] width 456 height 18
click at [238, 379] on div "Does/will the vendor have access to company data? No If yes, please describe th…" at bounding box center [401, 3] width 456 height 1181
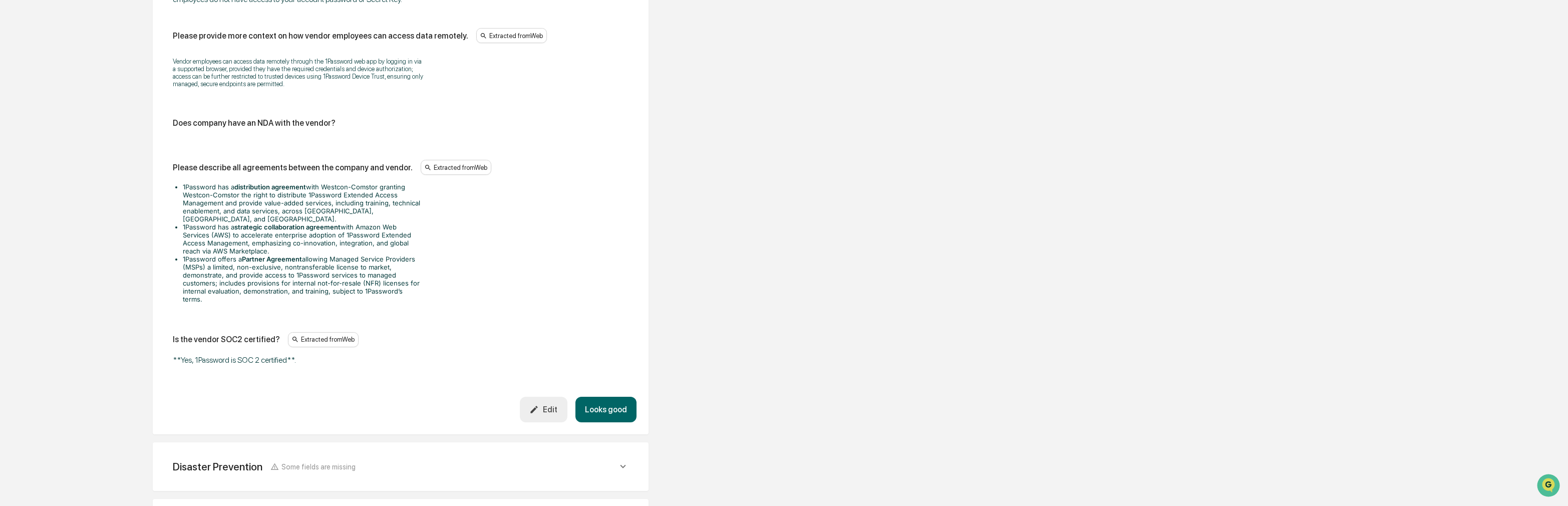
scroll to position [1602, 0]
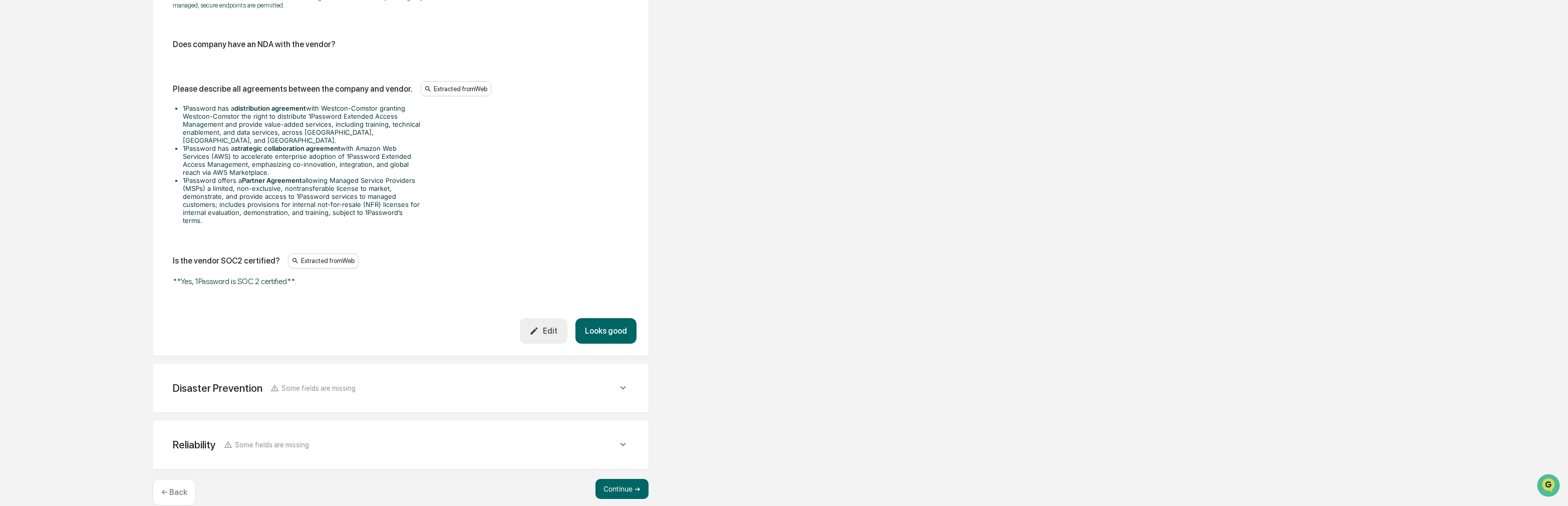
click at [539, 326] on icon "button" at bounding box center [534, 331] width 10 height 10
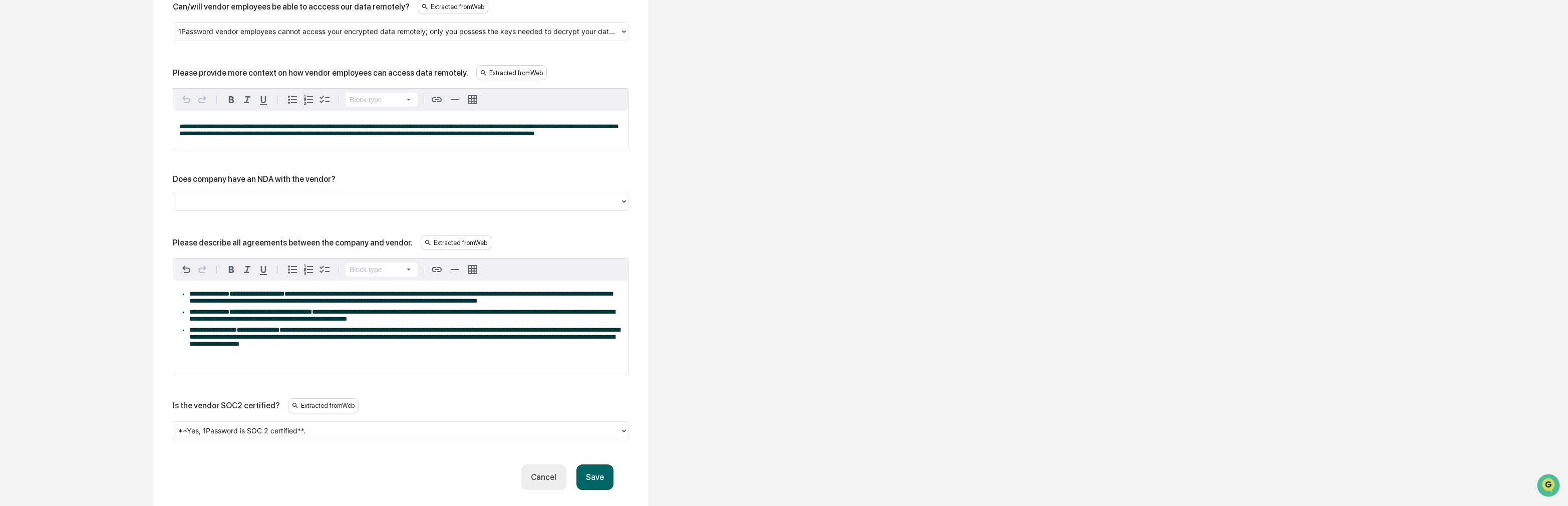
click at [238, 208] on div at bounding box center [396, 202] width 437 height 12
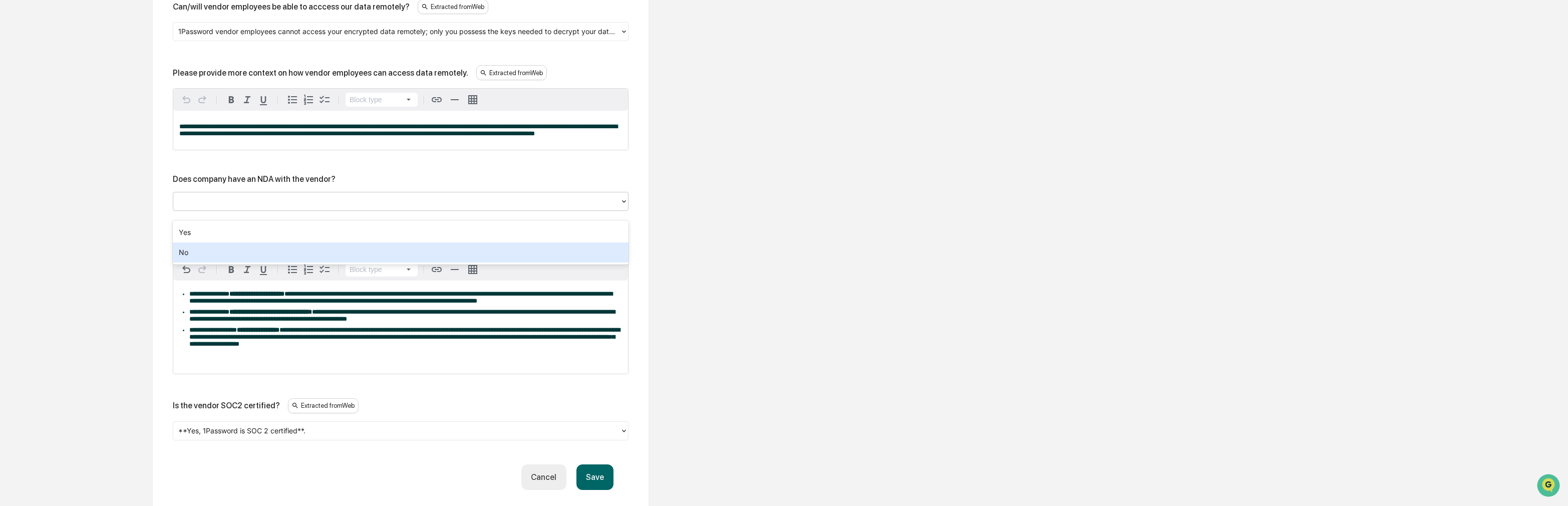
click at [234, 260] on div "No" at bounding box center [401, 252] width 456 height 20
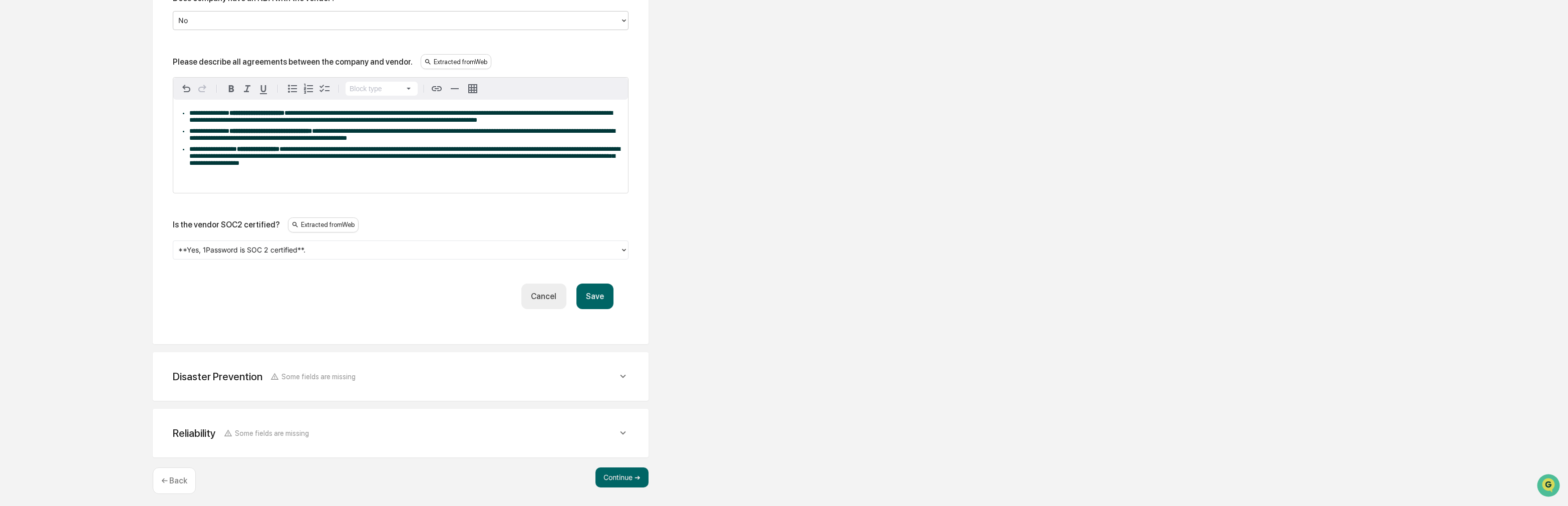
scroll to position [1800, 0]
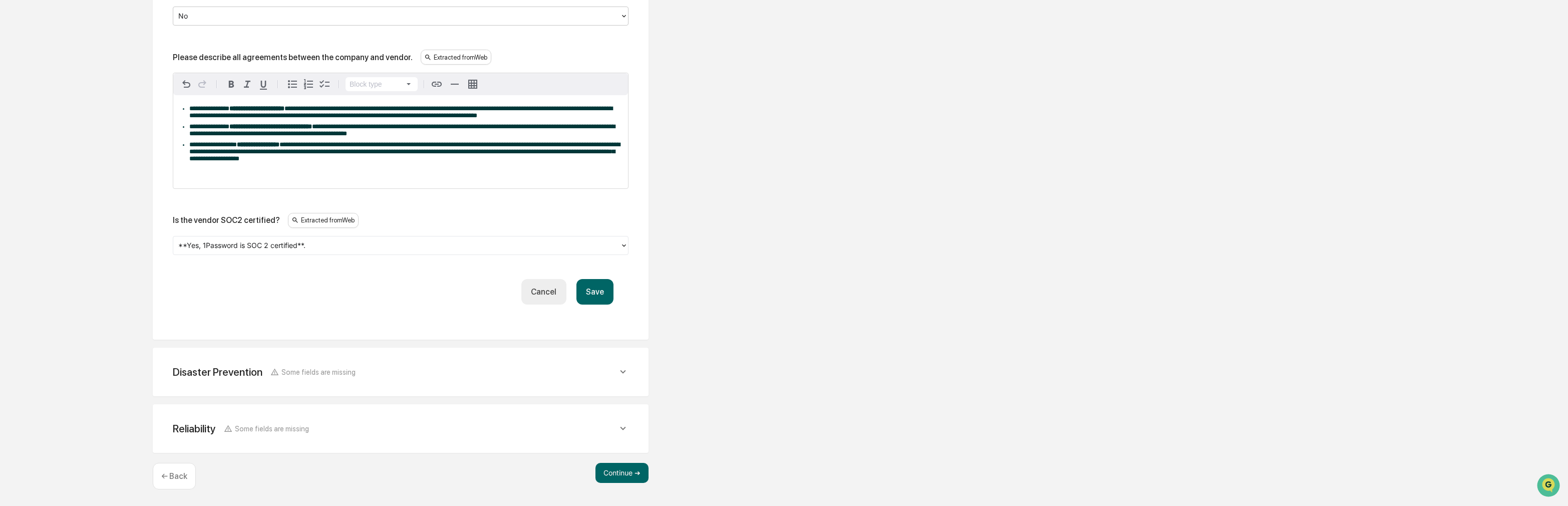
click at [597, 290] on button "Save" at bounding box center [595, 292] width 37 height 26
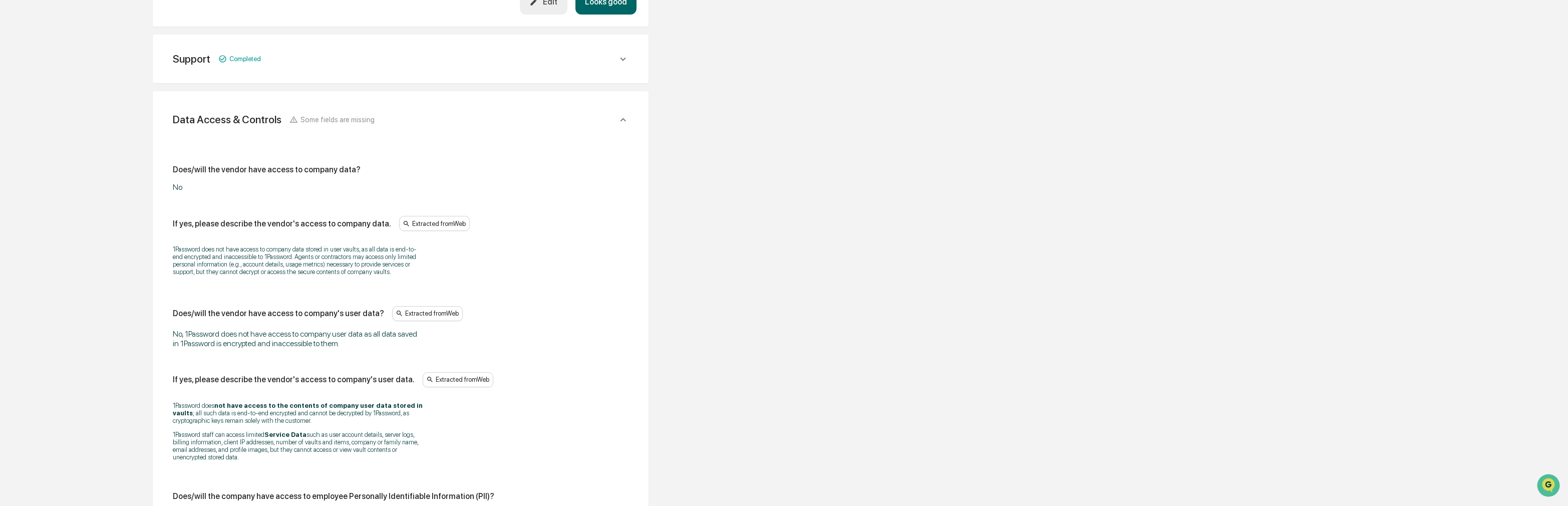
scroll to position [1612, 0]
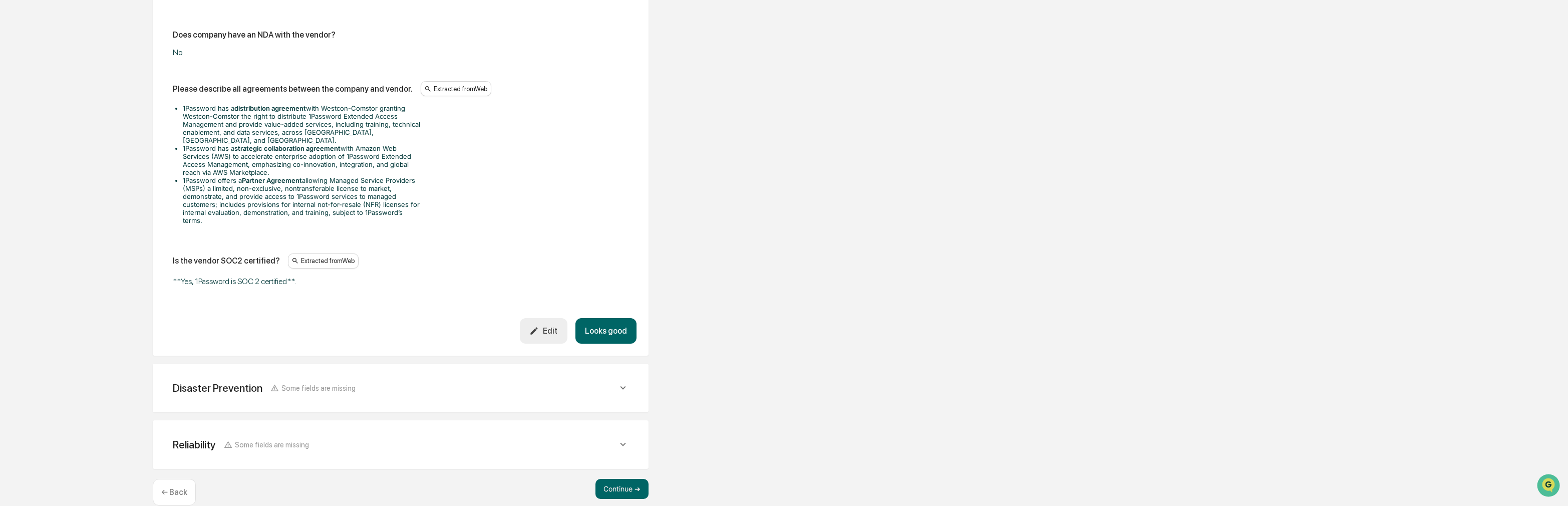
click at [415, 382] on div "Disaster Prevention Some fields are missing" at bounding box center [395, 388] width 445 height 13
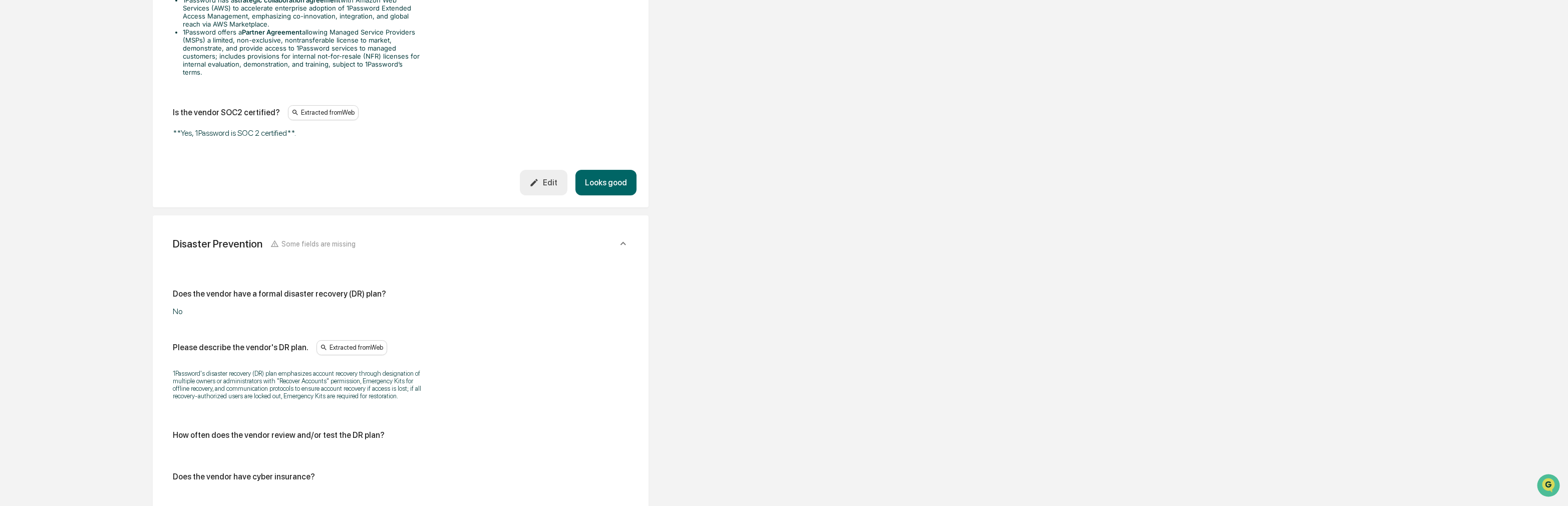
scroll to position [1762, 0]
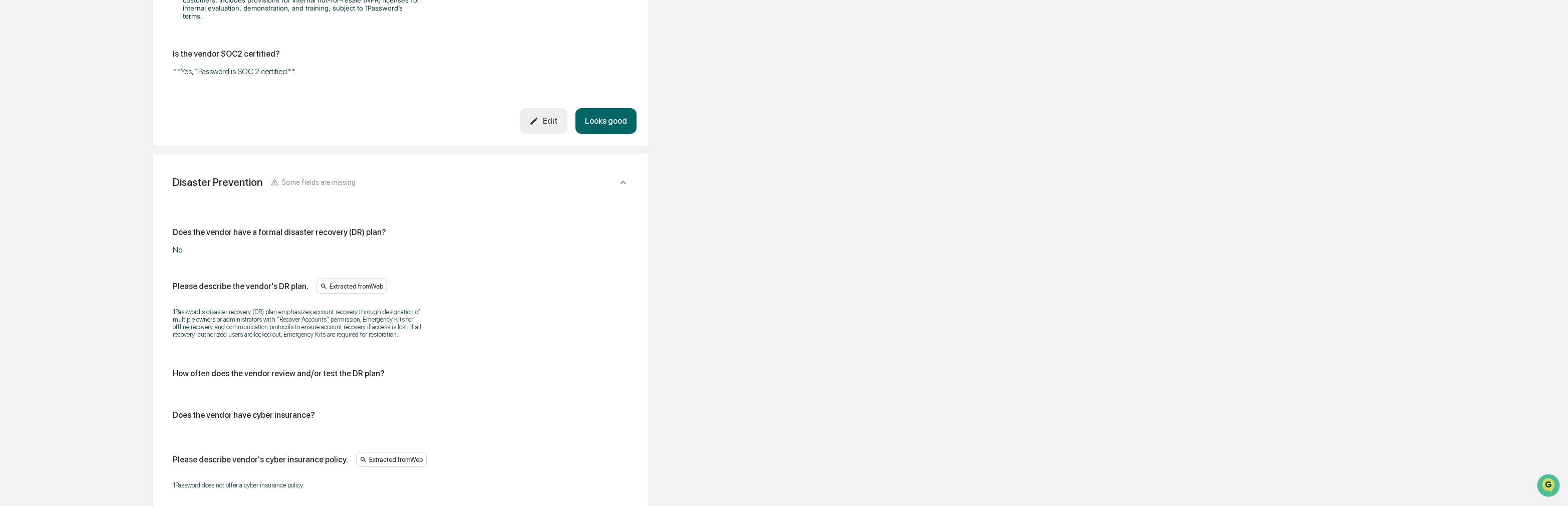
click at [379, 280] on div "Please describe the vendor's DR plan. Extracted from Web 1Password's disaster r…" at bounding box center [401, 312] width 456 height 66
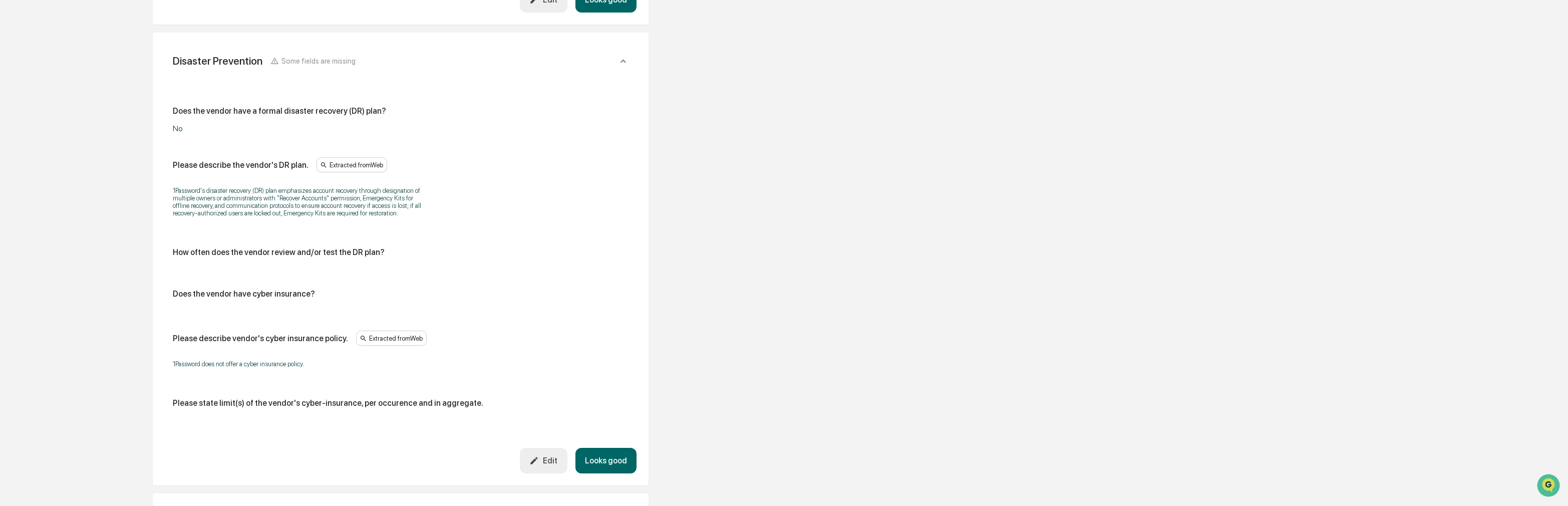
scroll to position [1957, 0]
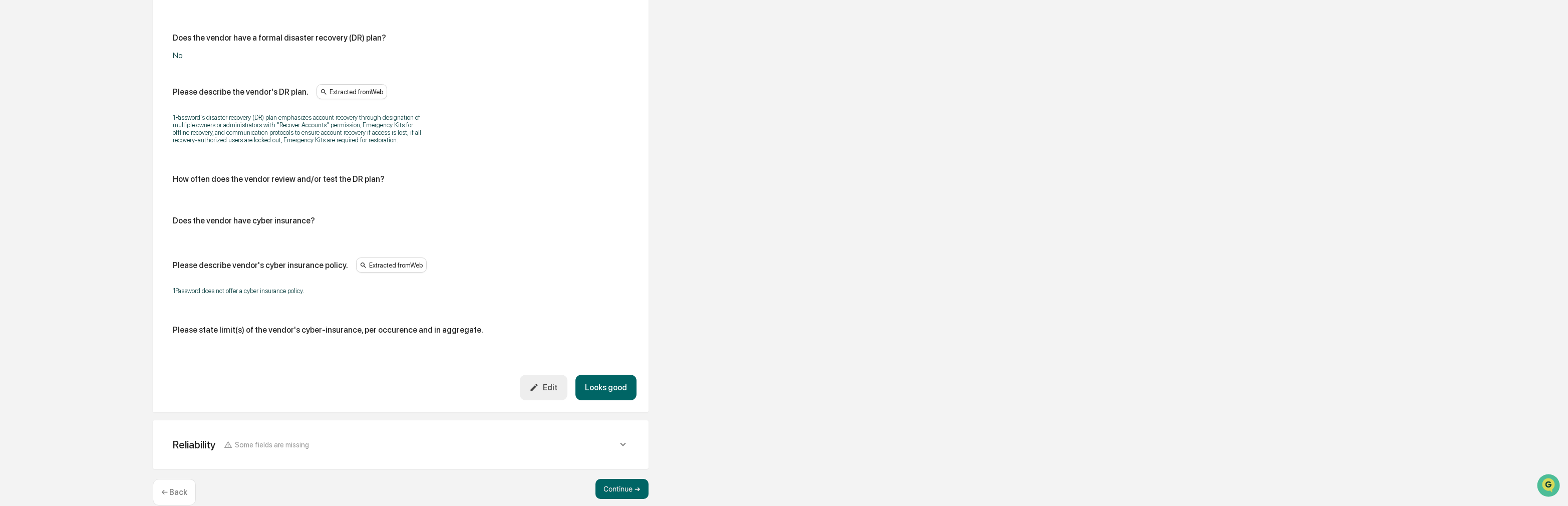
click at [553, 383] on div "Edit" at bounding box center [543, 388] width 28 height 10
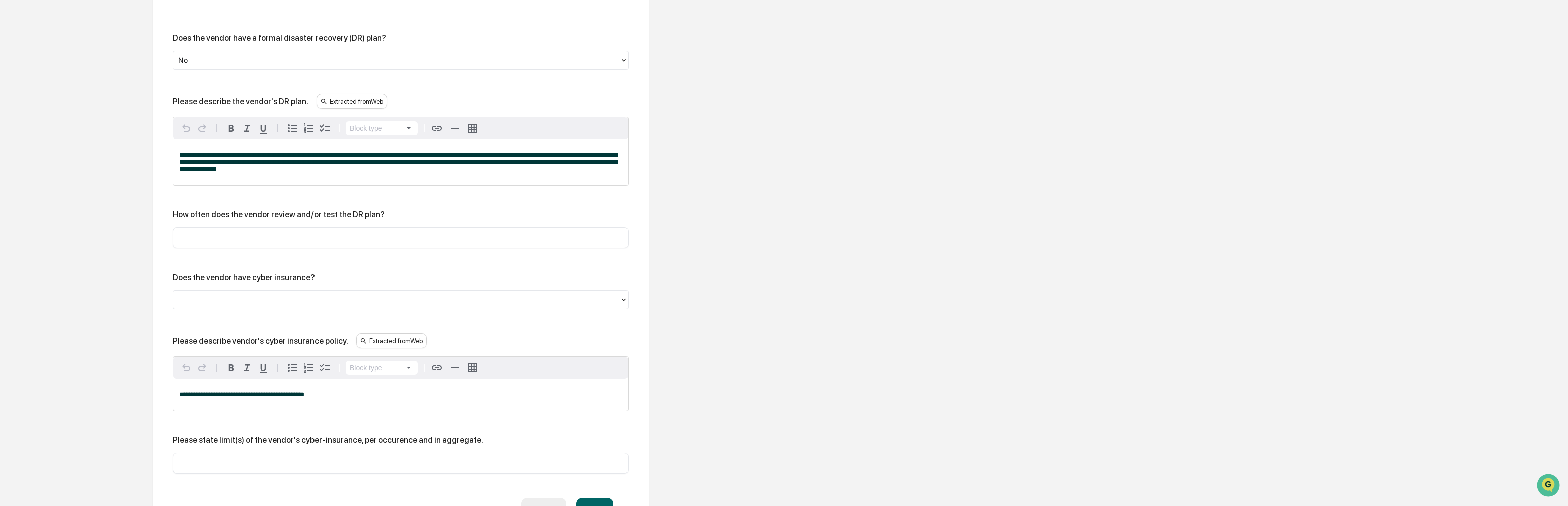
scroll to position [1907, 0]
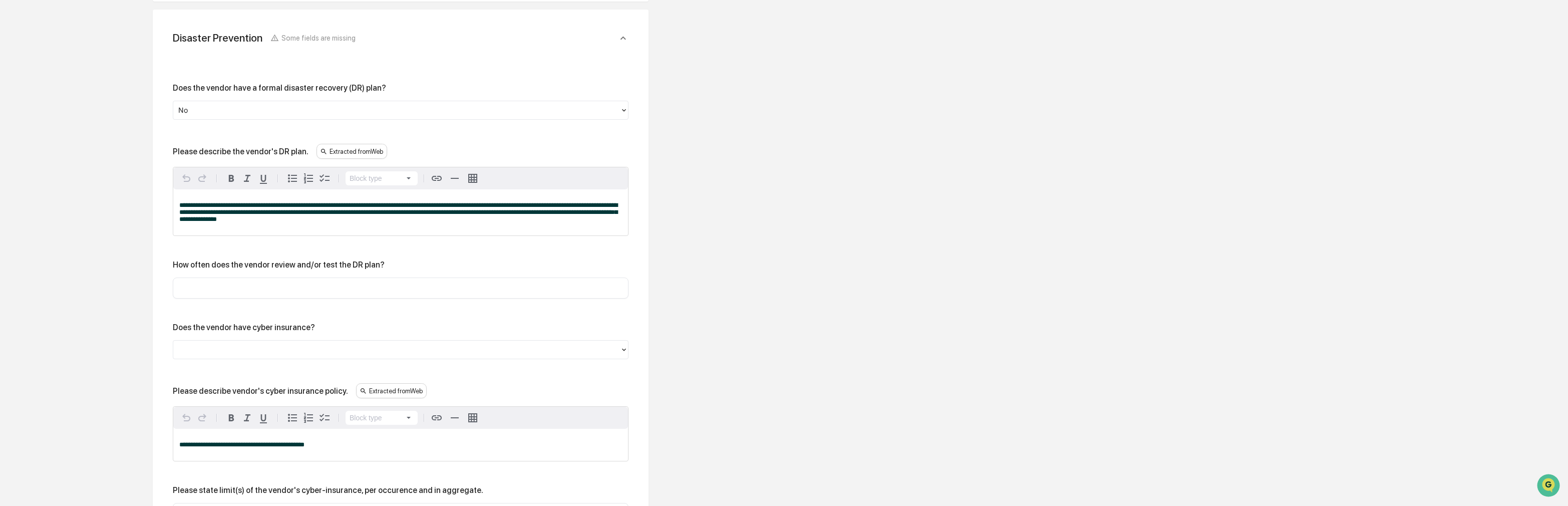
click at [214, 105] on div at bounding box center [396, 110] width 437 height 12
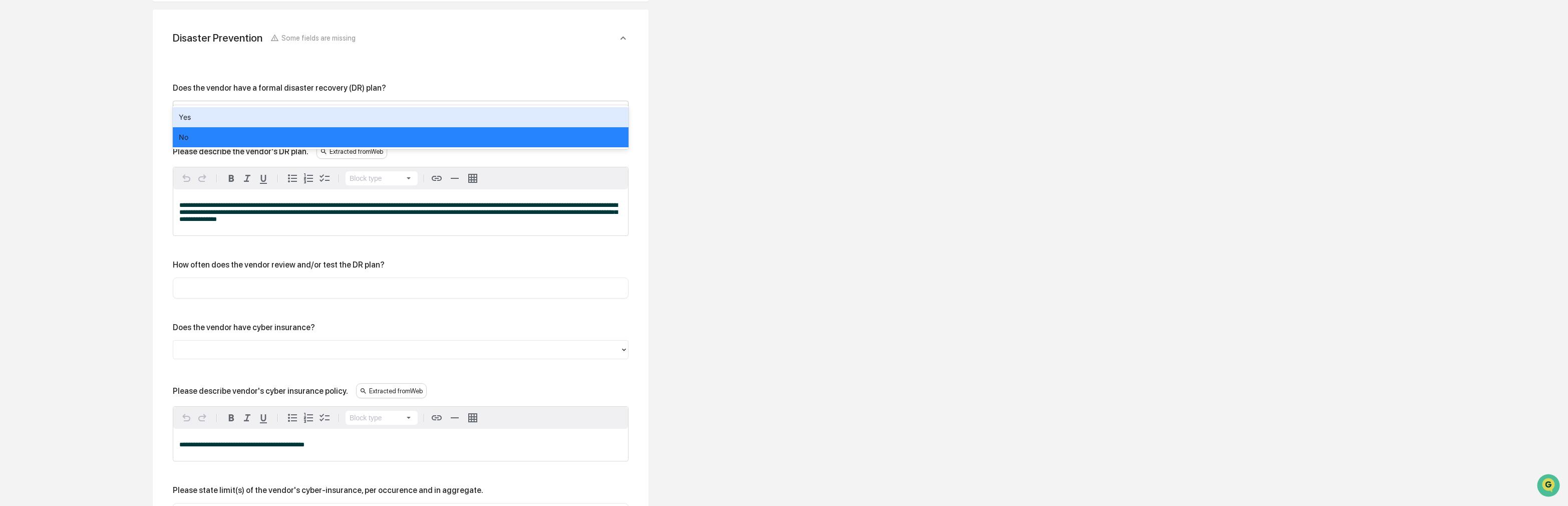
click at [208, 123] on div "Yes" at bounding box center [401, 117] width 456 height 20
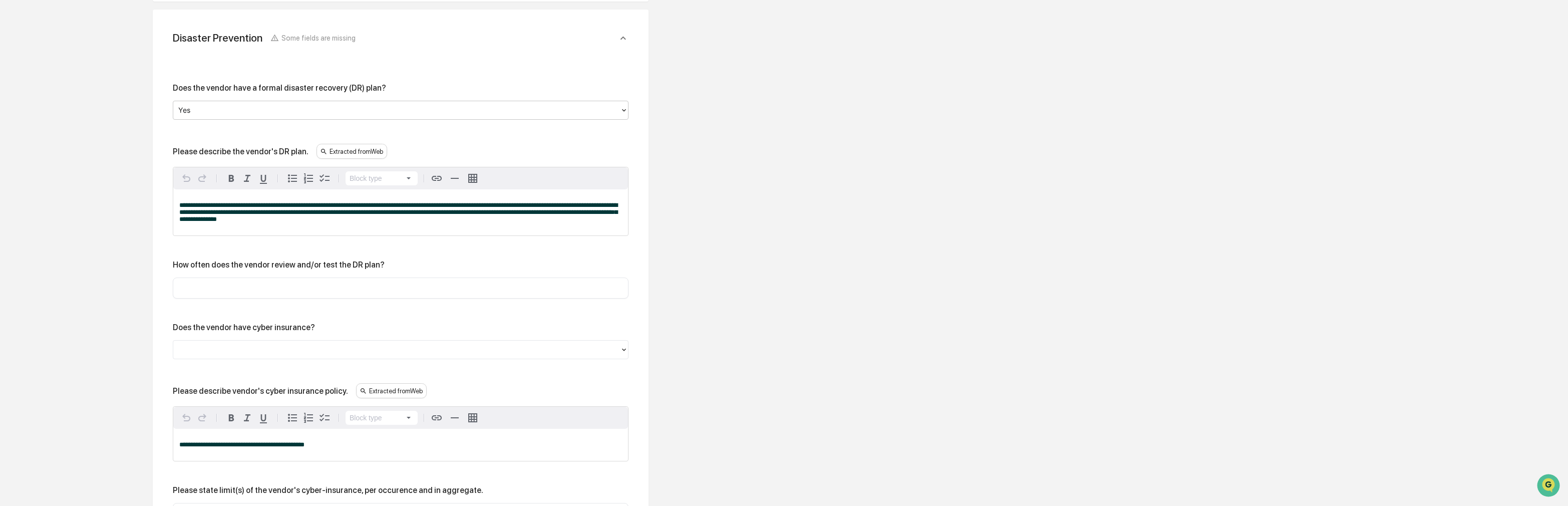
click at [324, 202] on span "**********" at bounding box center [399, 213] width 438 height 21
click at [328, 205] on p "**********" at bounding box center [401, 213] width 443 height 21
drag, startPoint x: 292, startPoint y: 210, endPoint x: 159, endPoint y: 178, distance: 136.8
click at [159, 178] on div "**********" at bounding box center [401, 309] width 496 height 600
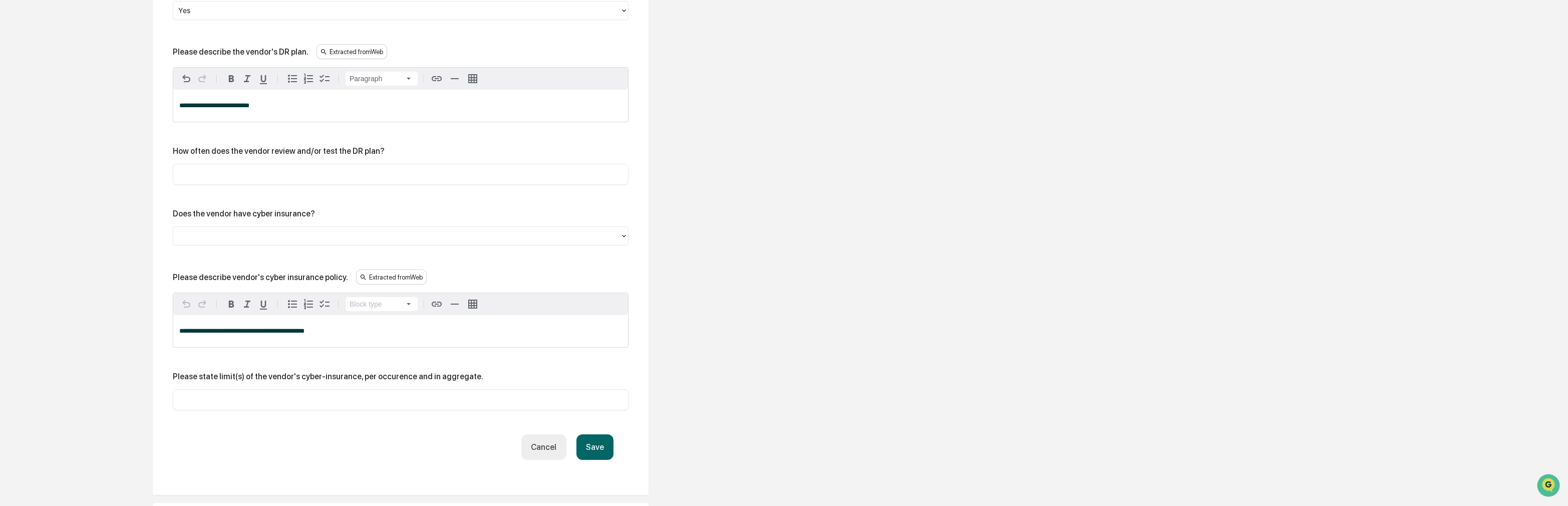
scroll to position [2007, 0]
click at [405, 320] on div "**********" at bounding box center [401, 331] width 455 height 32
drag, startPoint x: 344, startPoint y: 319, endPoint x: 148, endPoint y: 322, distance: 196.0
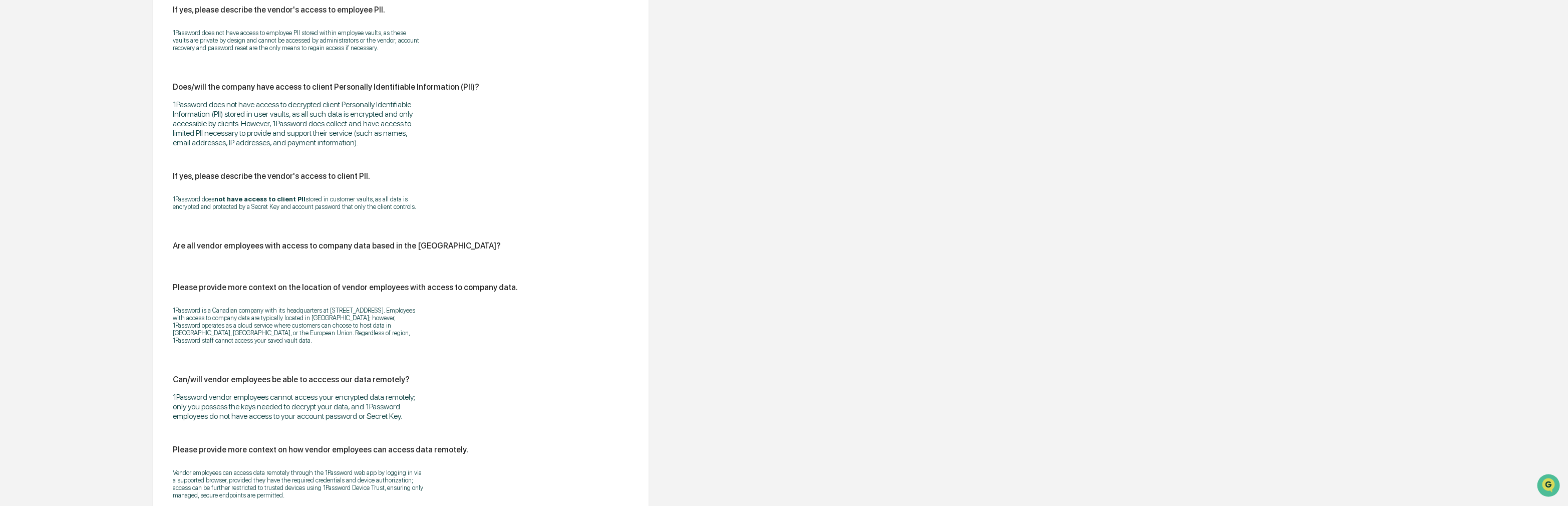
scroll to position [1102, 0]
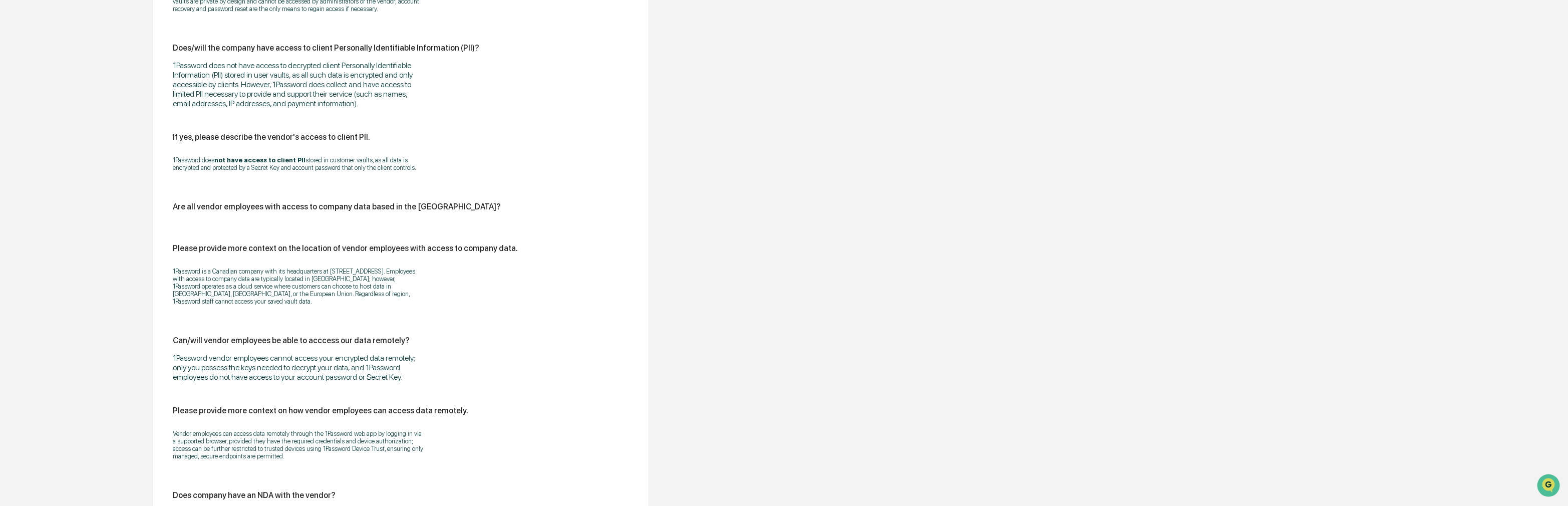
click at [259, 233] on div "Does/will the vendor have access to company data? No If yes, please describe th…" at bounding box center [401, 170] width 456 height 1131
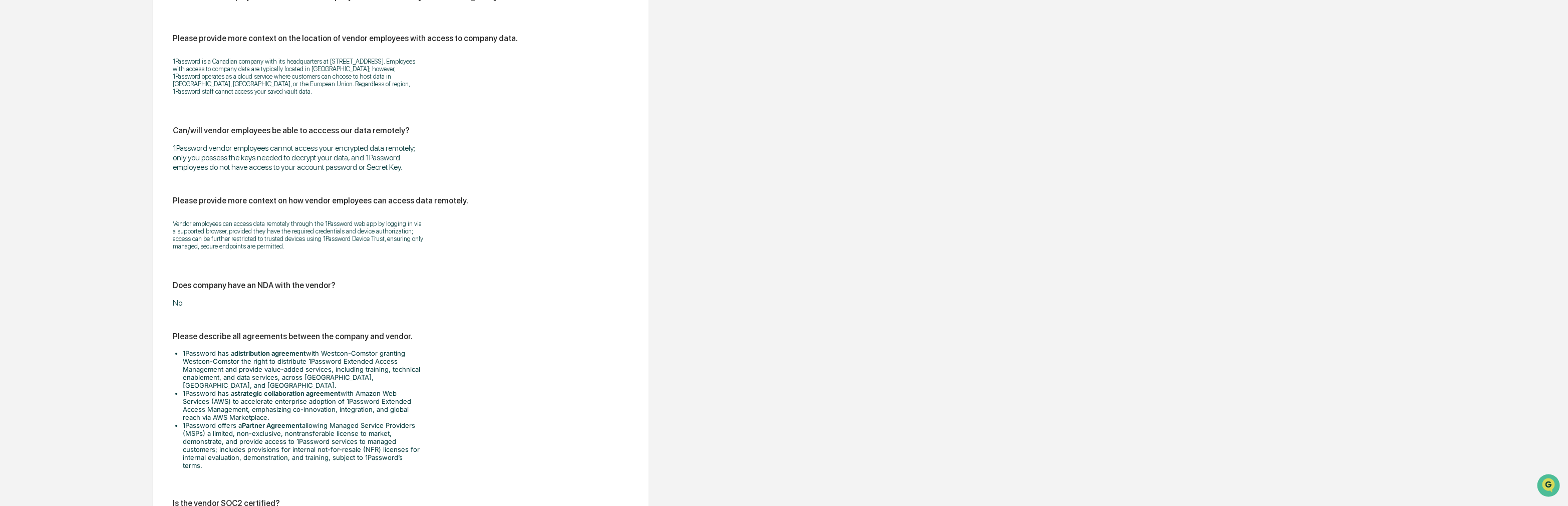
scroll to position [1403, 0]
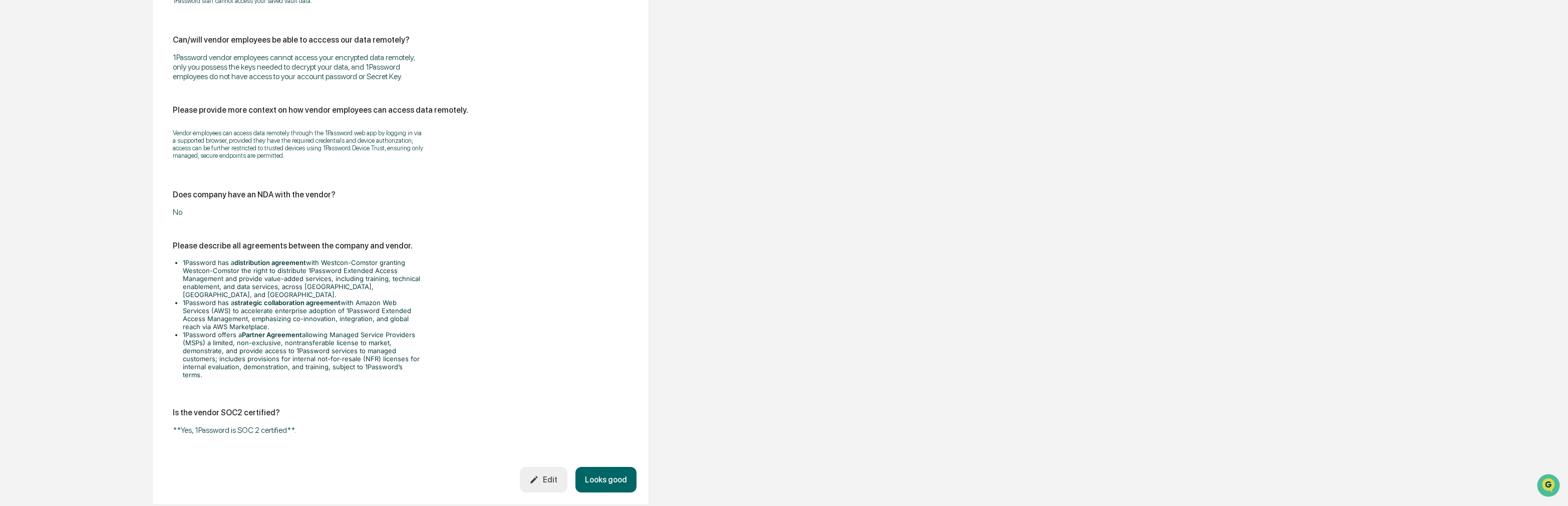
click at [188, 213] on div "No" at bounding box center [298, 213] width 250 height 10
click at [537, 477] on icon "button" at bounding box center [534, 480] width 7 height 7
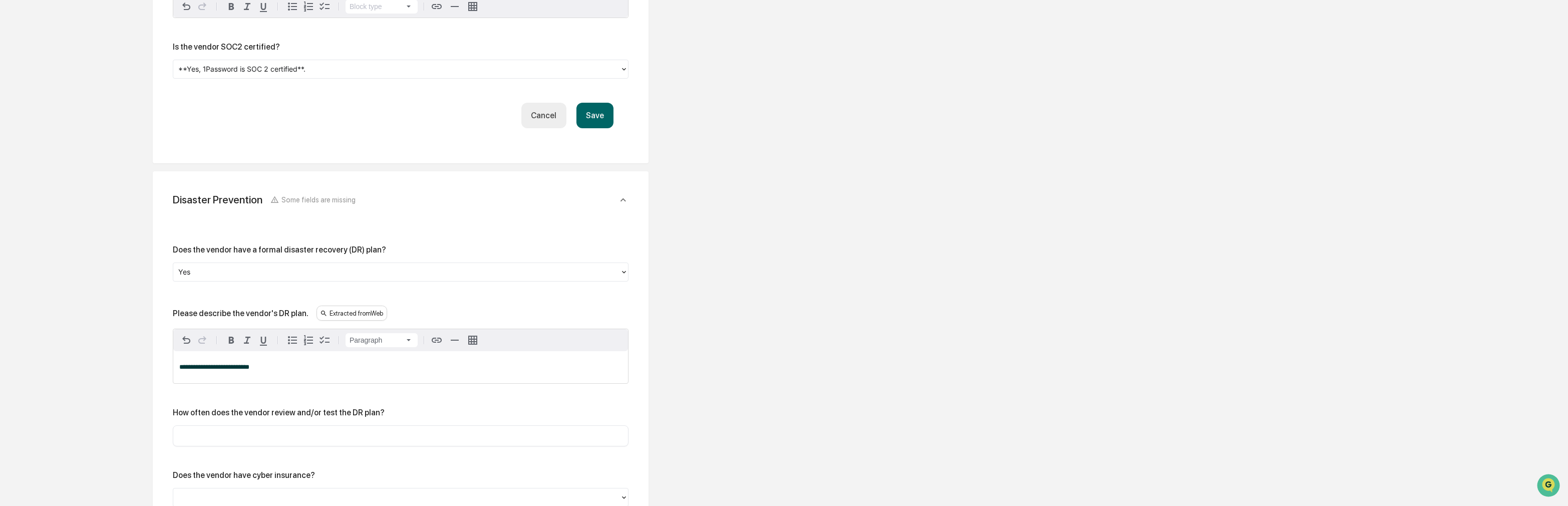
scroll to position [1954, 0]
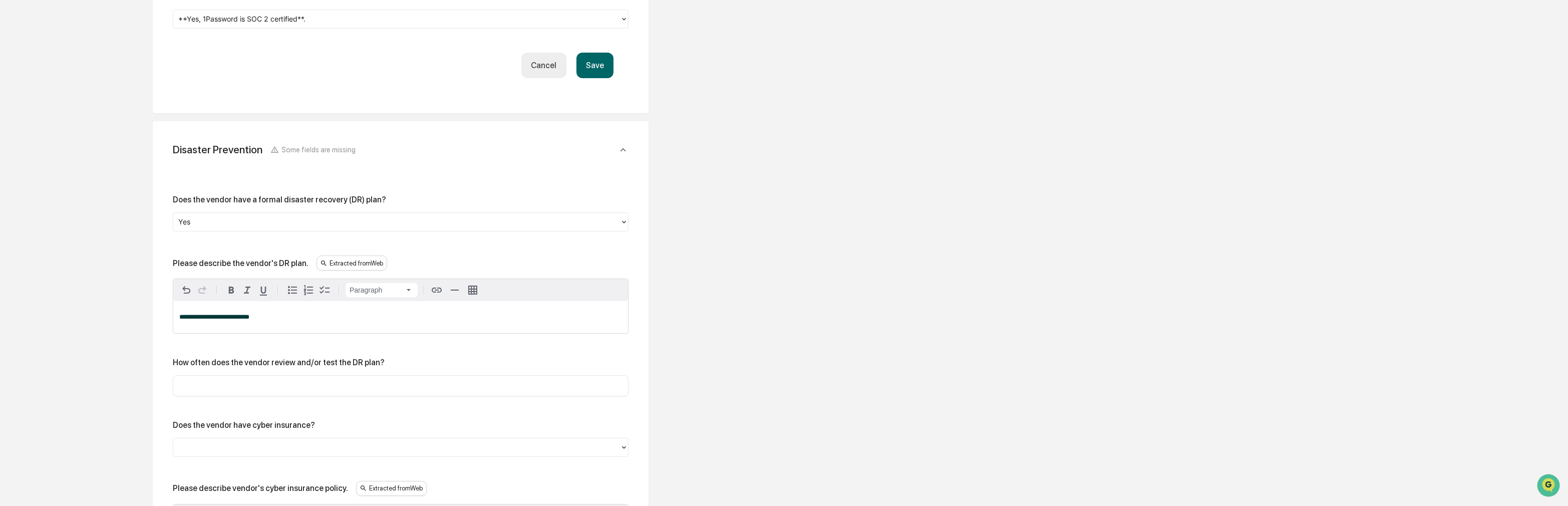
click at [221, 320] on span "**********" at bounding box center [214, 317] width 70 height 7
drag, startPoint x: 293, startPoint y: 326, endPoint x: 153, endPoint y: 329, distance: 140.0
click at [153, 329] on div "**********" at bounding box center [401, 414] width 496 height 585
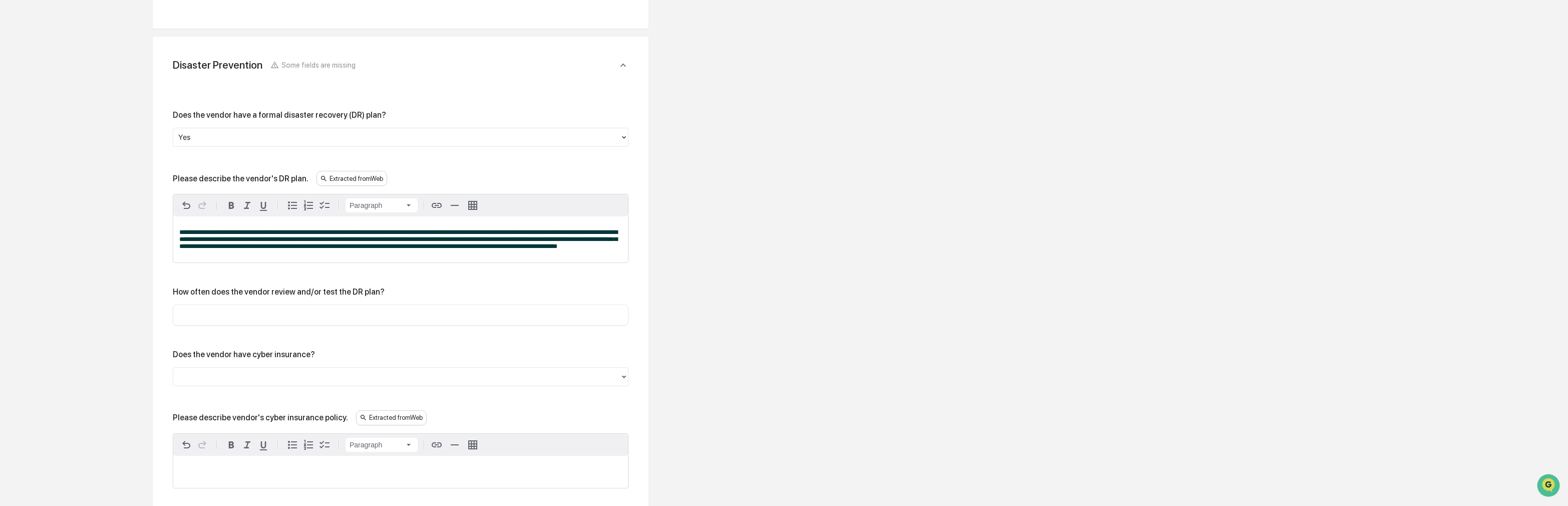
scroll to position [2055, 0]
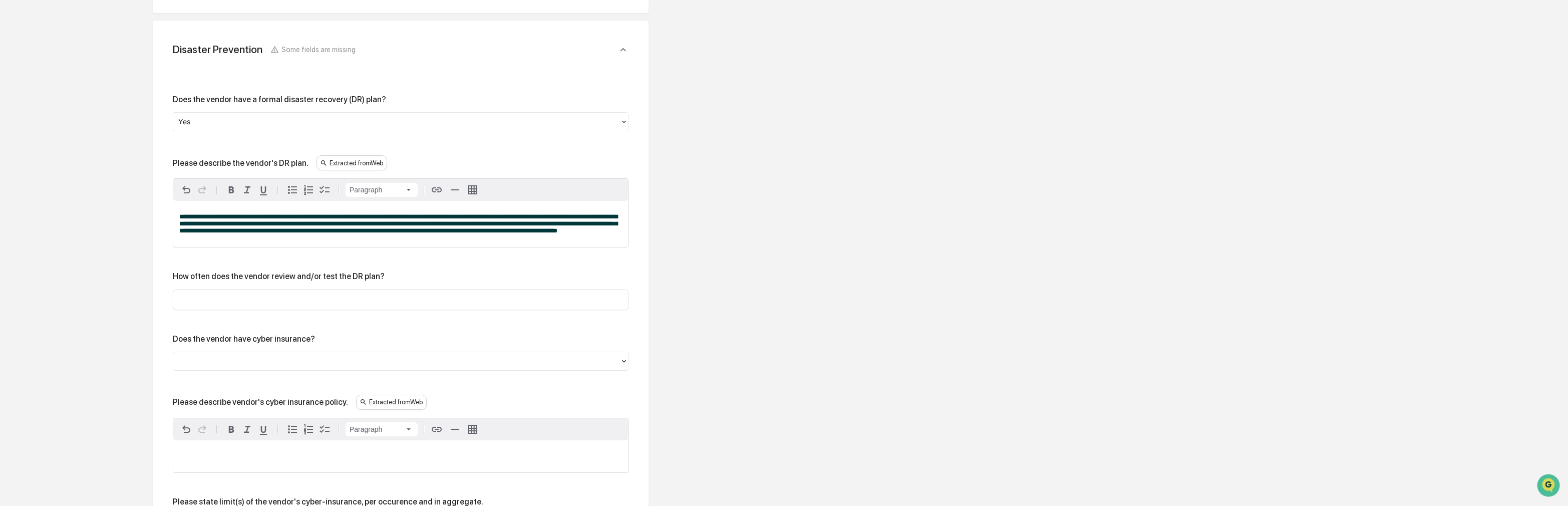
click at [435, 305] on input "text" at bounding box center [401, 299] width 441 height 10
type input "********"
click at [309, 367] on div at bounding box center [396, 361] width 437 height 12
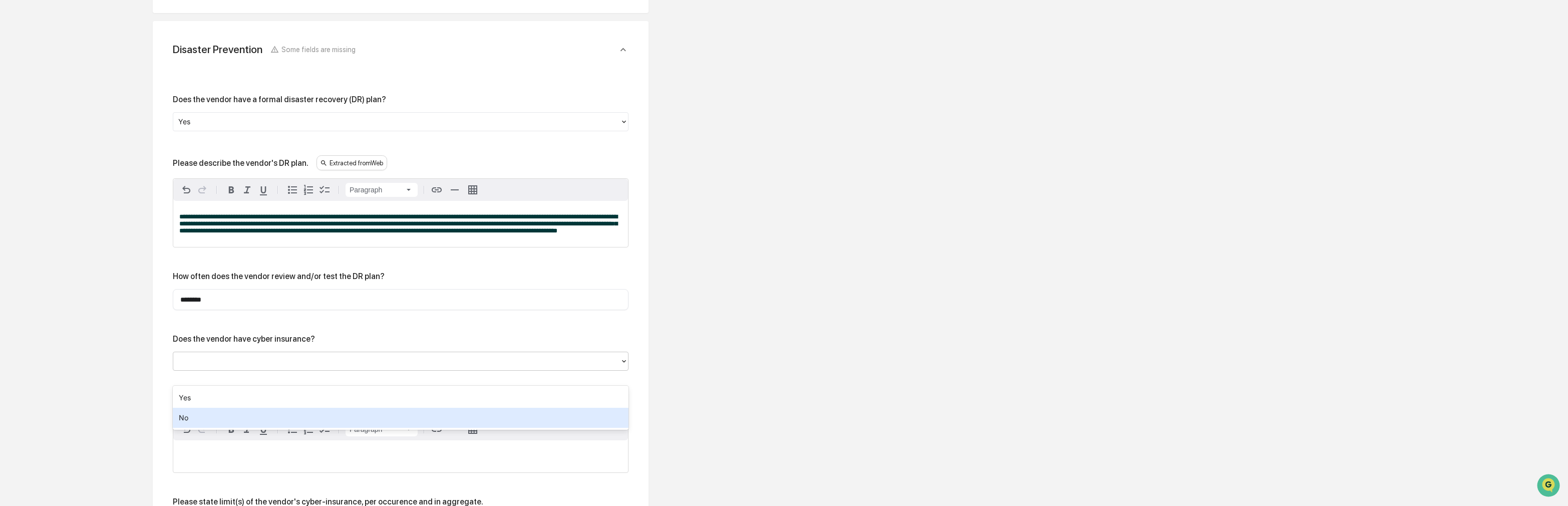
click at [291, 414] on div "No" at bounding box center [401, 418] width 456 height 20
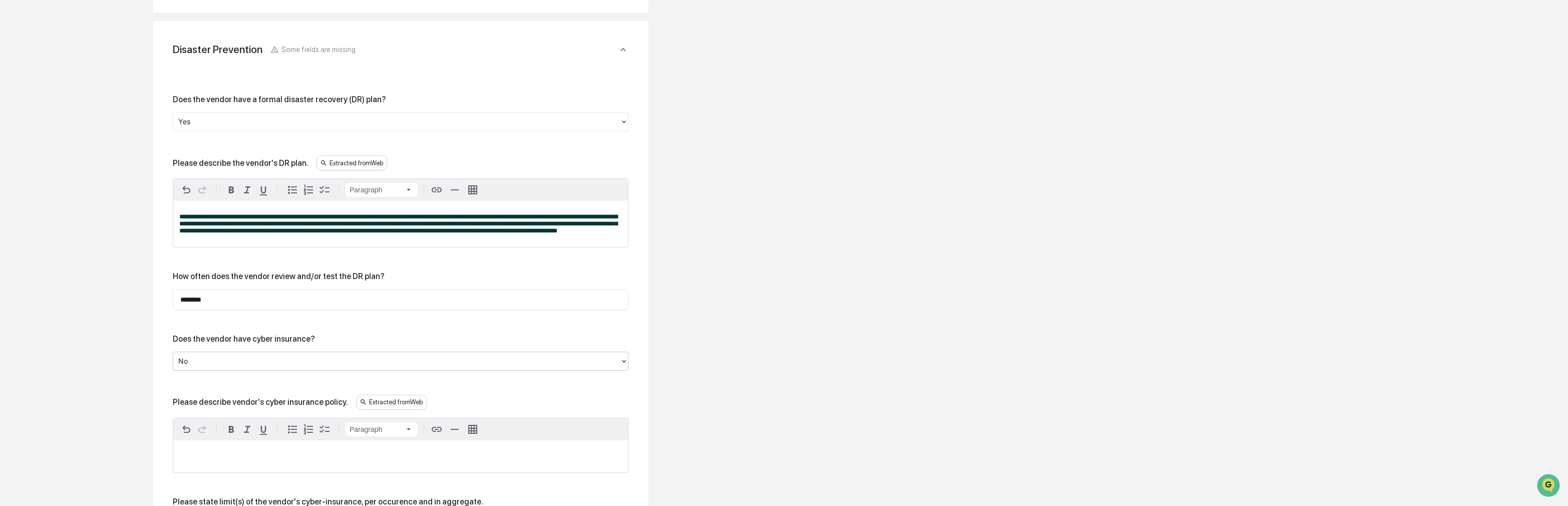
click at [266, 460] on p at bounding box center [401, 456] width 443 height 7
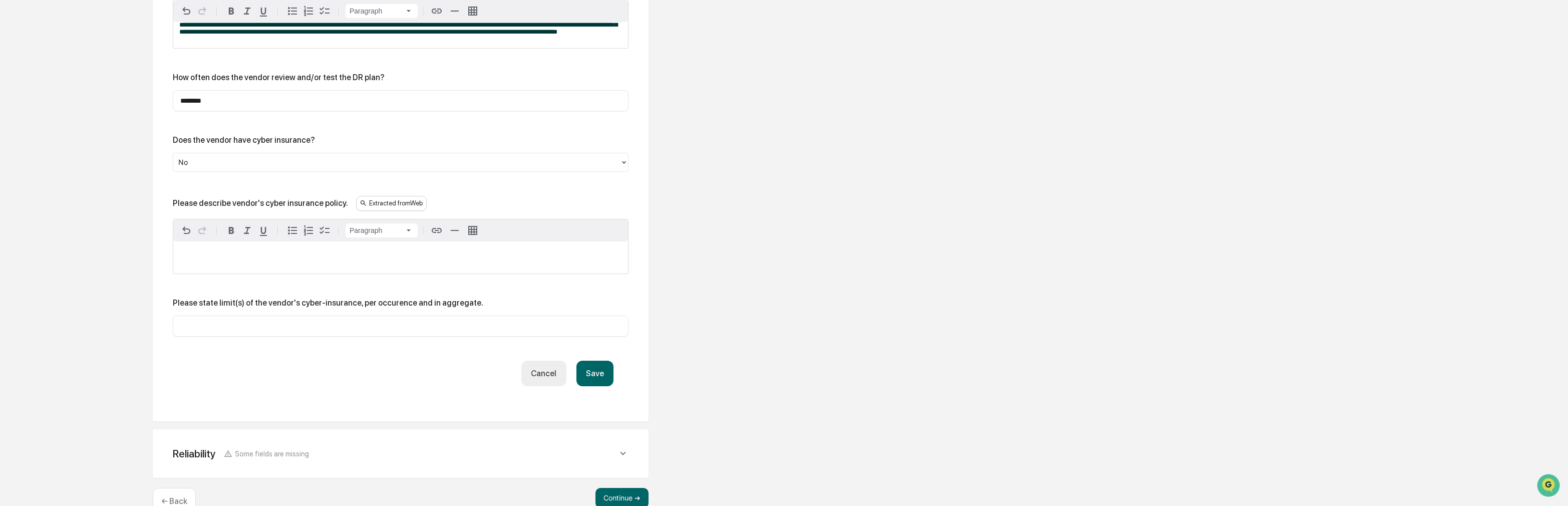
scroll to position [2256, 0]
click at [594, 385] on button "Save" at bounding box center [595, 372] width 37 height 26
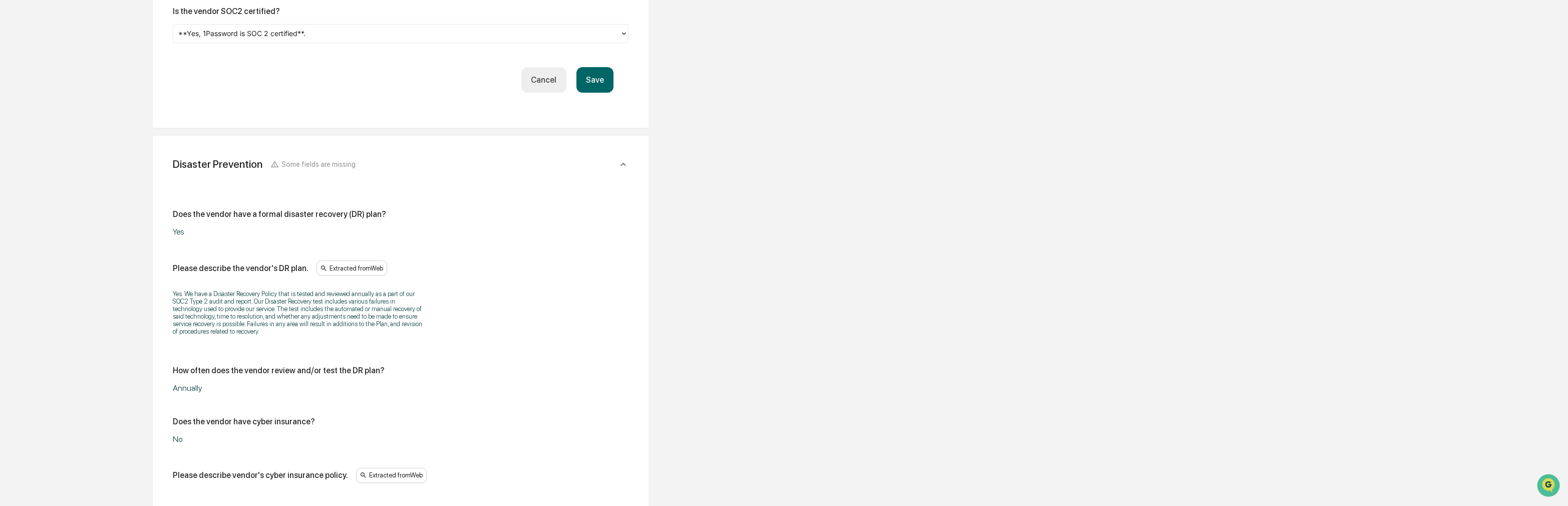
scroll to position [2158, 0]
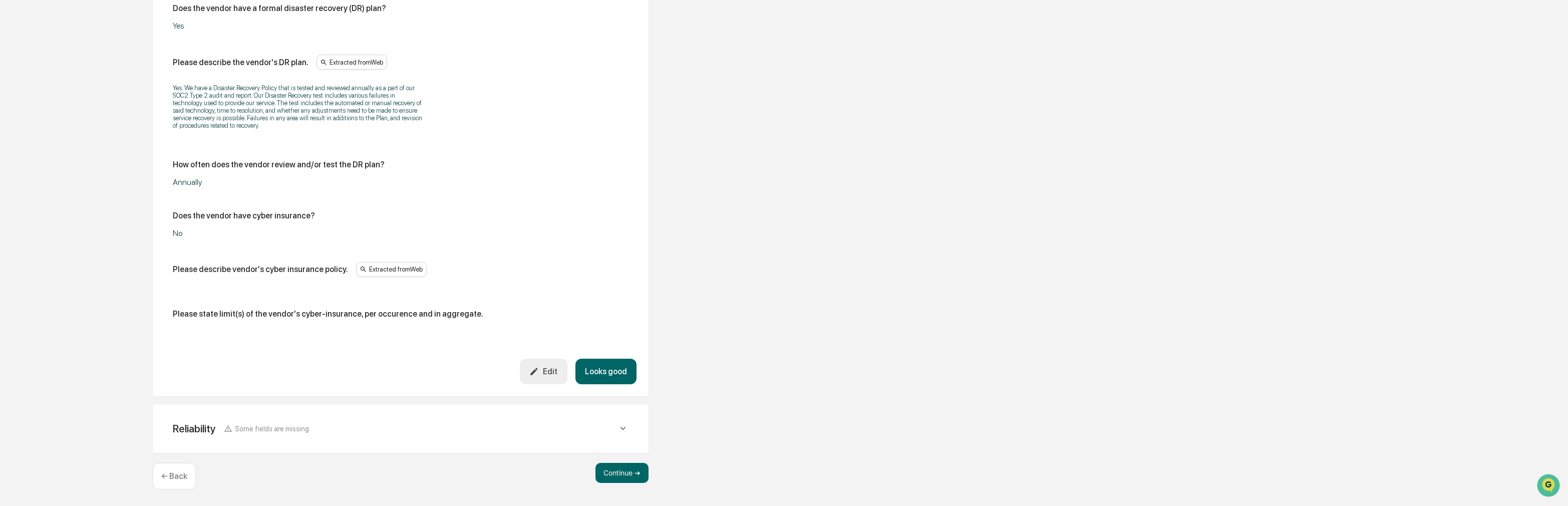
click at [347, 428] on div "Reliability Some fields are missing" at bounding box center [395, 428] width 445 height 13
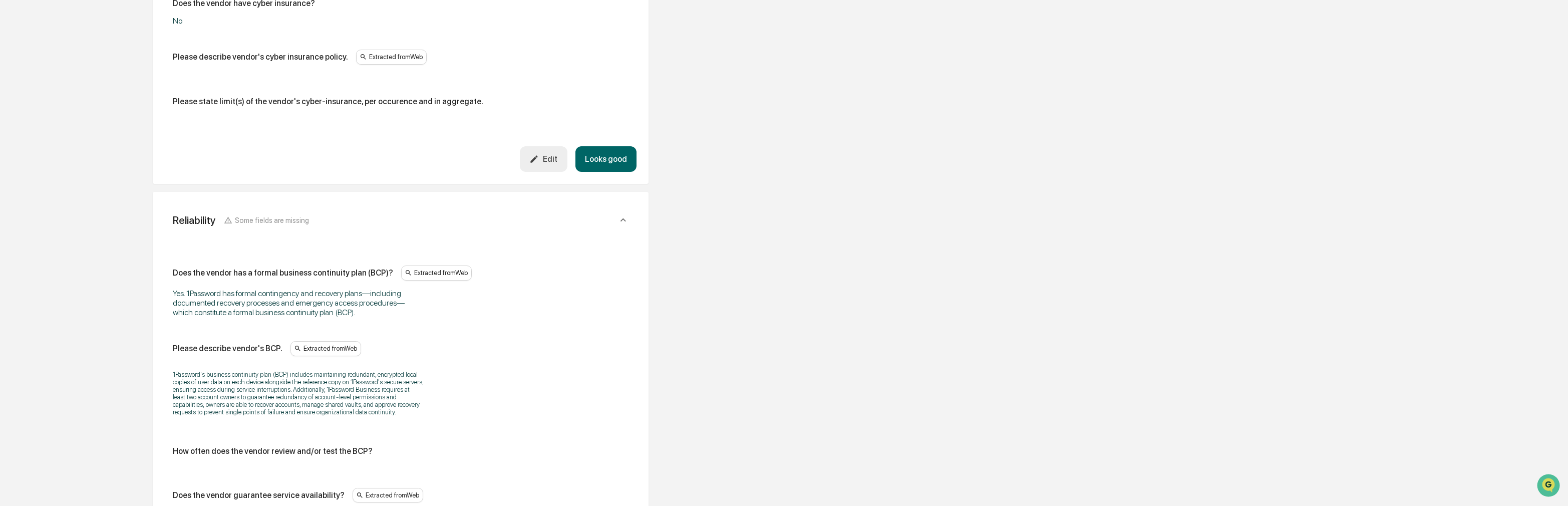
scroll to position [2459, 0]
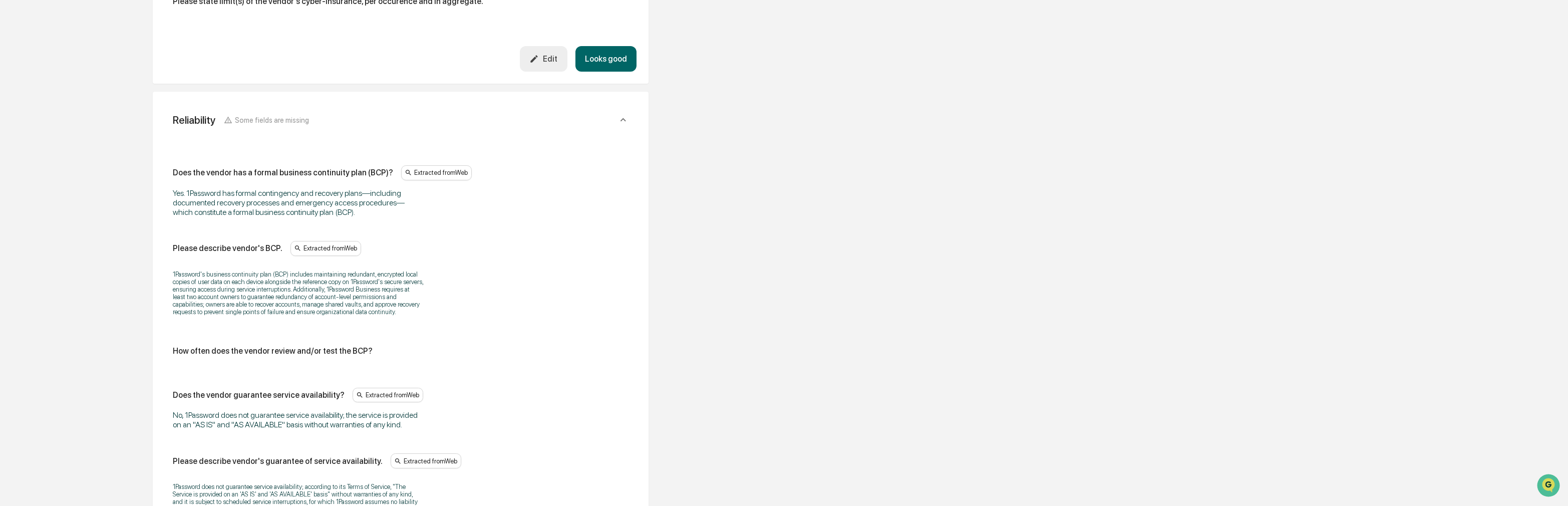
click at [297, 379] on div "Does the vendor has a formal business continuity plan (BCP)? Extracted from Web…" at bounding box center [401, 413] width 456 height 496
click at [239, 380] on div "Does the vendor has a formal business continuity plan (BCP)? Extracted from Web…" at bounding box center [401, 413] width 456 height 496
click at [297, 356] on div "How often does the vendor review and/or test the BCP?" at bounding box center [272, 351] width 200 height 10
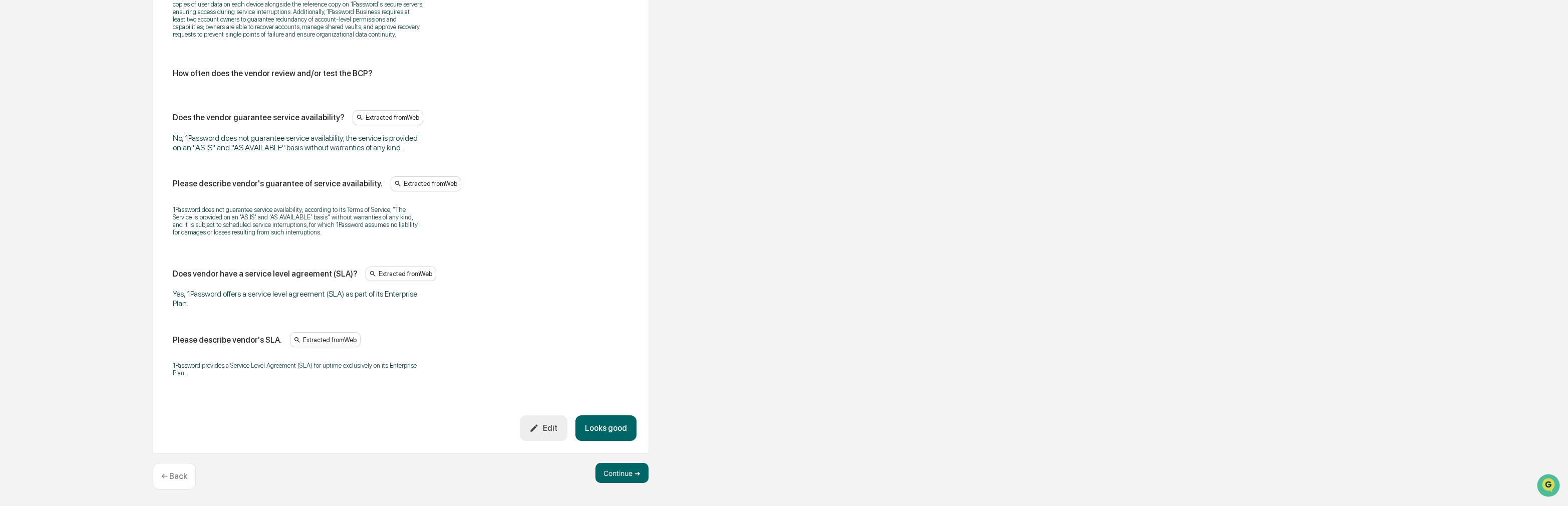
scroll to position [2738, 0]
click at [608, 425] on button "Looks good" at bounding box center [606, 428] width 61 height 26
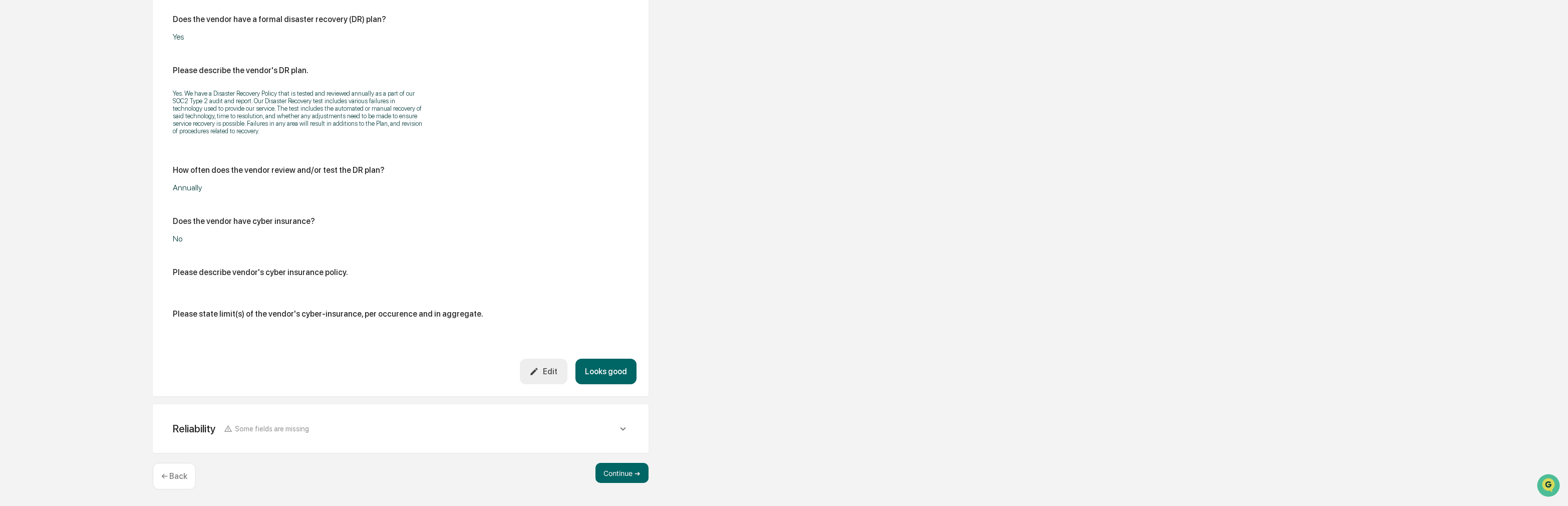
scroll to position [2147, 0]
click at [613, 375] on button "Looks good" at bounding box center [606, 372] width 61 height 26
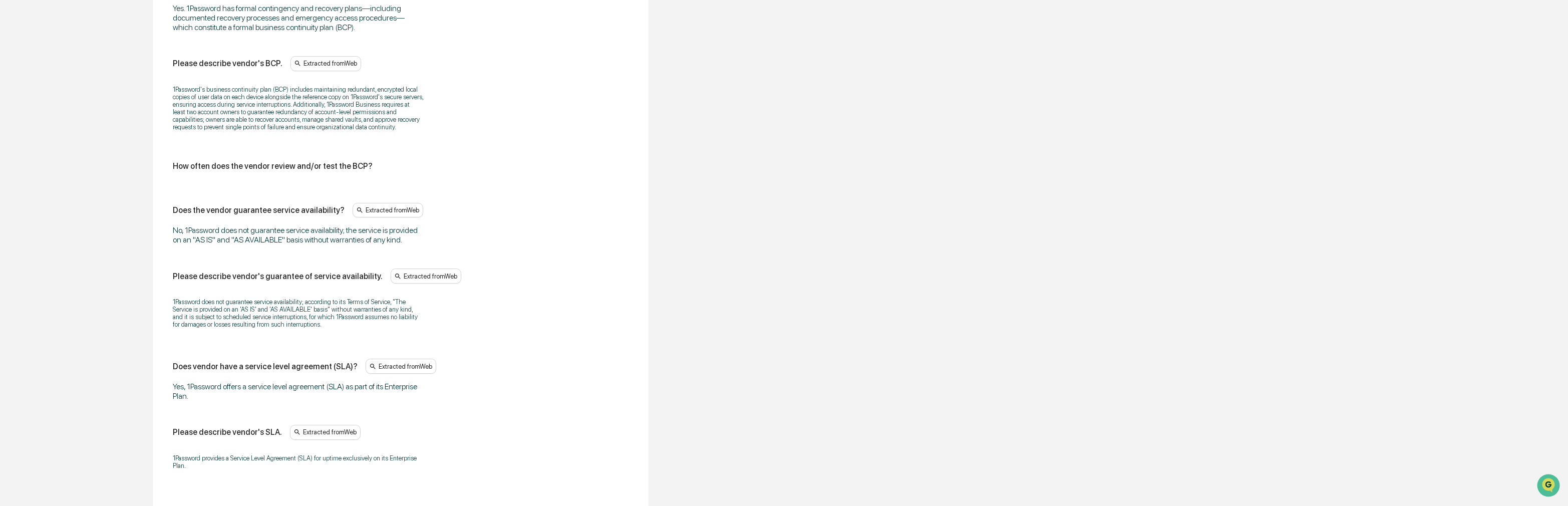
scroll to position [2055, 0]
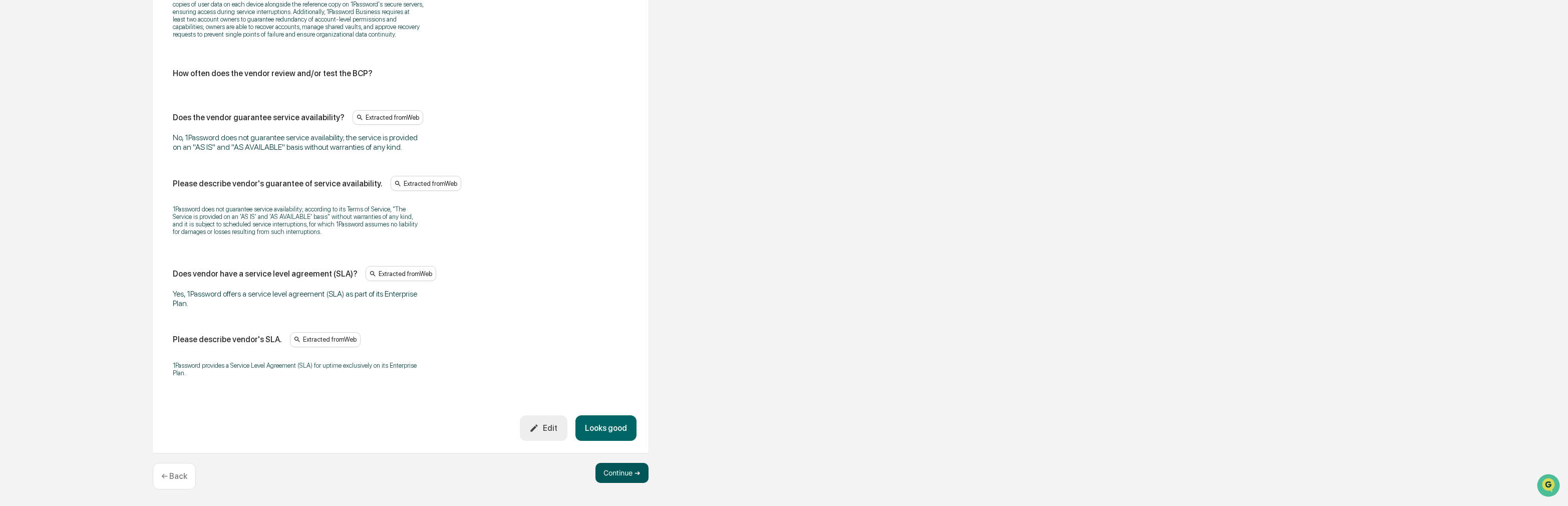
click at [615, 469] on button "Continue ➔" at bounding box center [622, 473] width 53 height 20
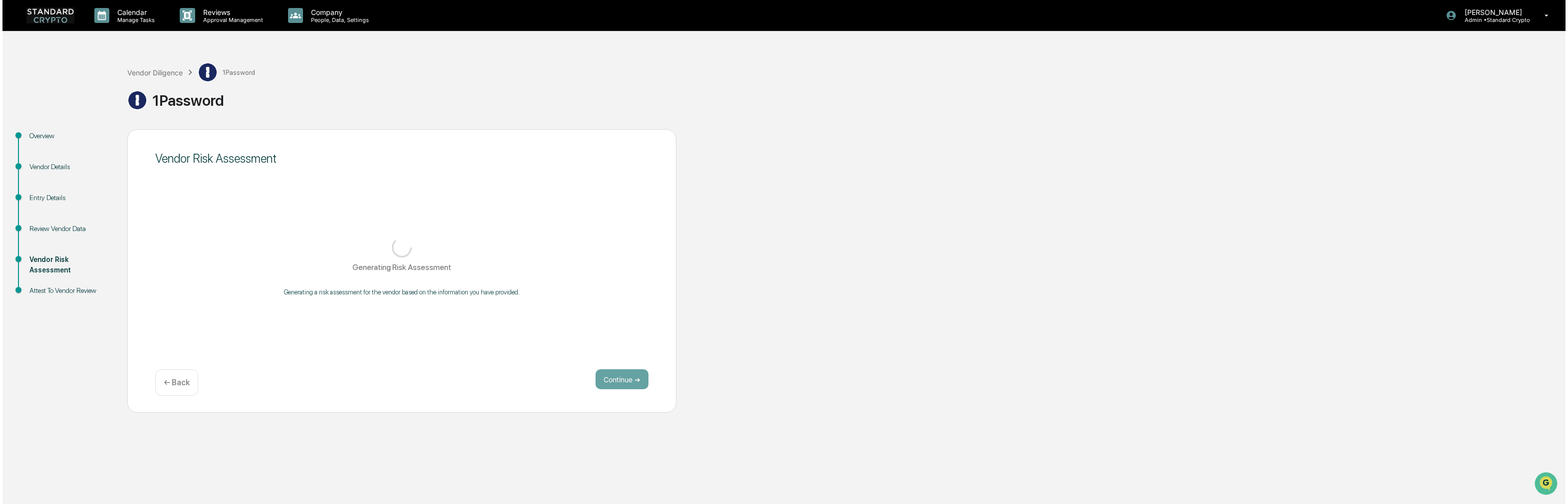
scroll to position [0, 0]
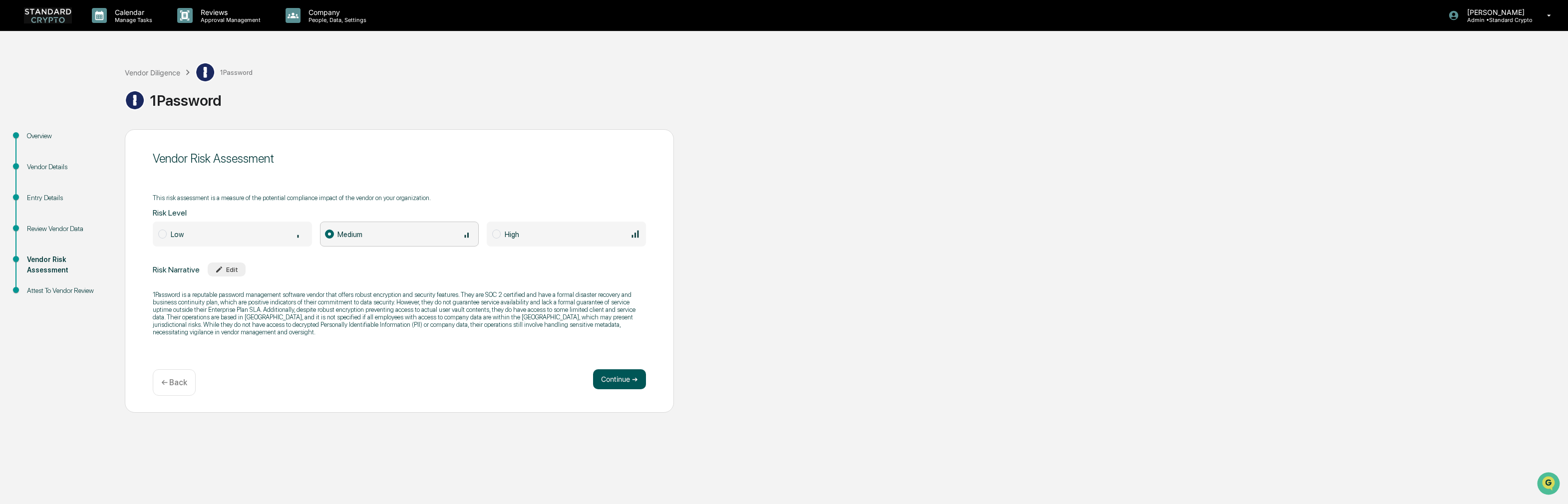
click at [618, 382] on button "Continue ➔" at bounding box center [619, 379] width 53 height 20
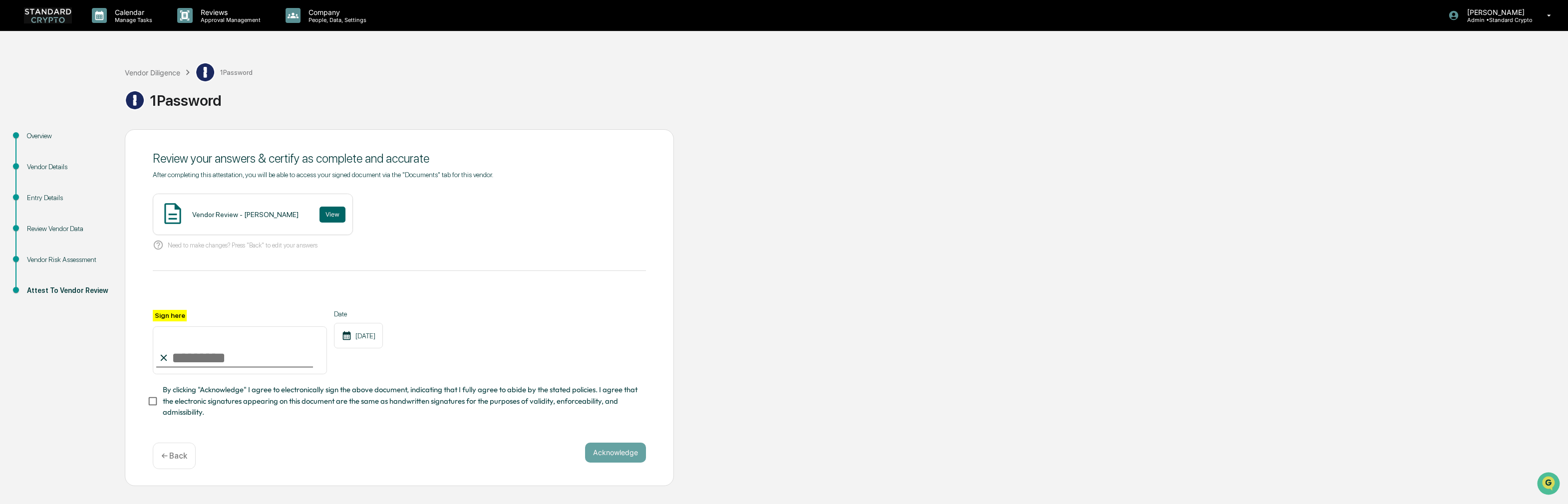
click at [262, 365] on input "Sign here" at bounding box center [240, 350] width 174 height 48
type input "**********"
click at [614, 453] on button "Acknowledge" at bounding box center [615, 452] width 61 height 20
click at [212, 218] on div "Vendor Review - [PERSON_NAME]" at bounding box center [245, 214] width 107 height 8
click at [320, 211] on button "View" at bounding box center [332, 215] width 26 height 16
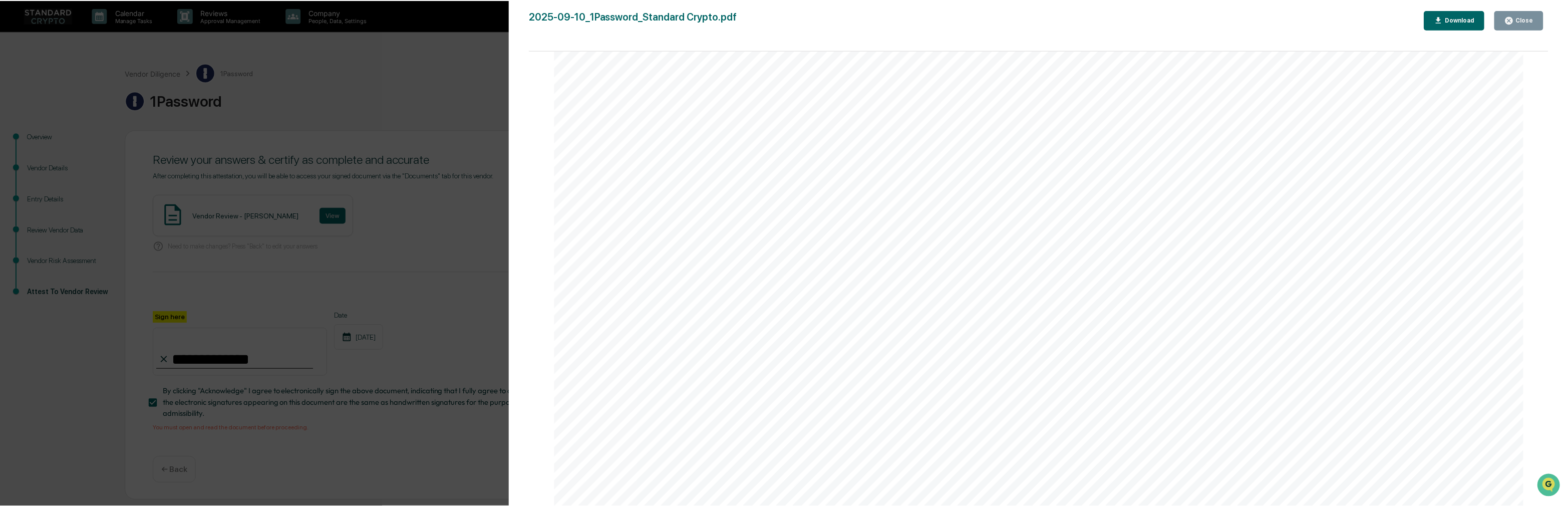
scroll to position [3763, 0]
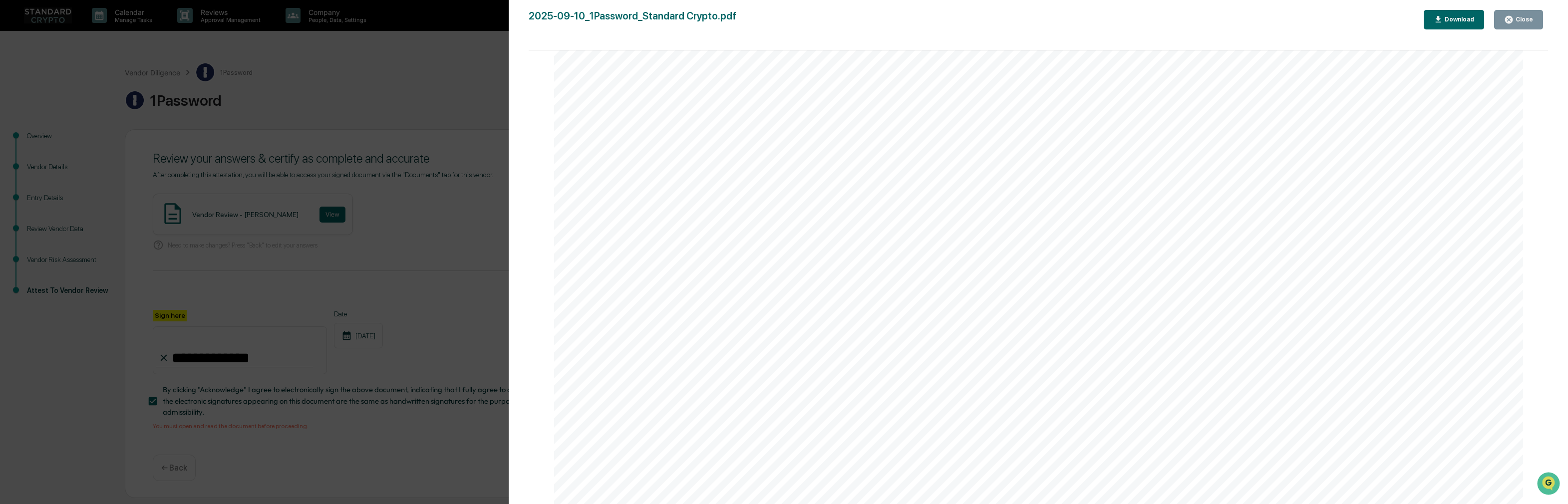
click at [1407, 22] on div "Close" at bounding box center [1524, 19] width 19 height 7
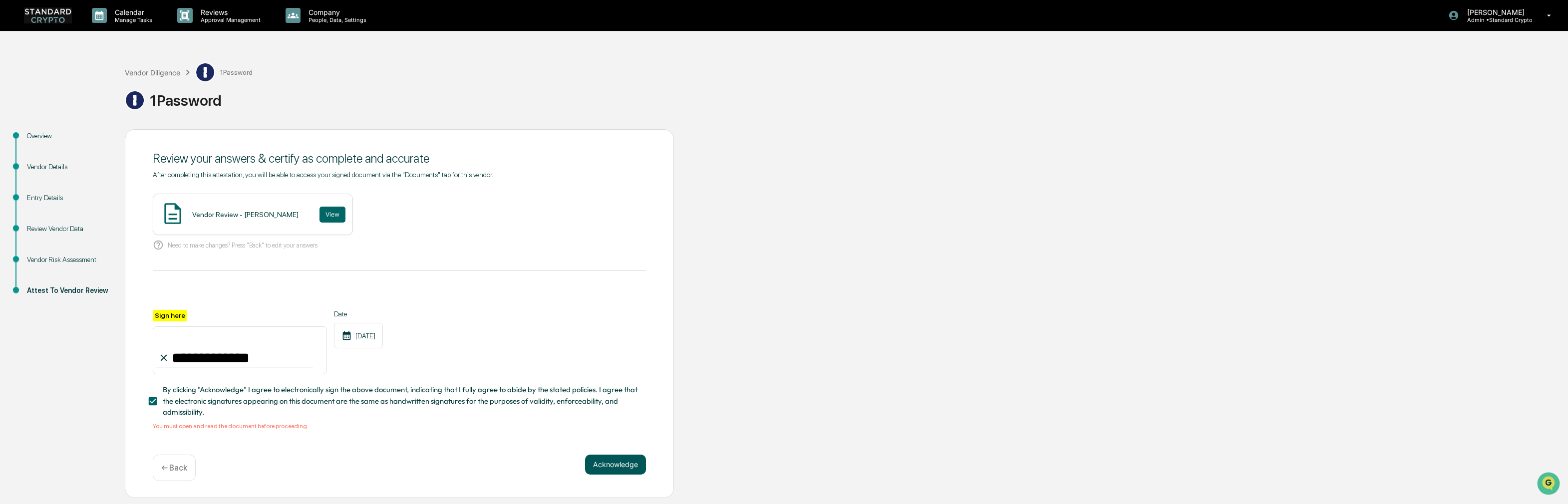
click at [628, 471] on button "Acknowledge" at bounding box center [615, 464] width 61 height 20
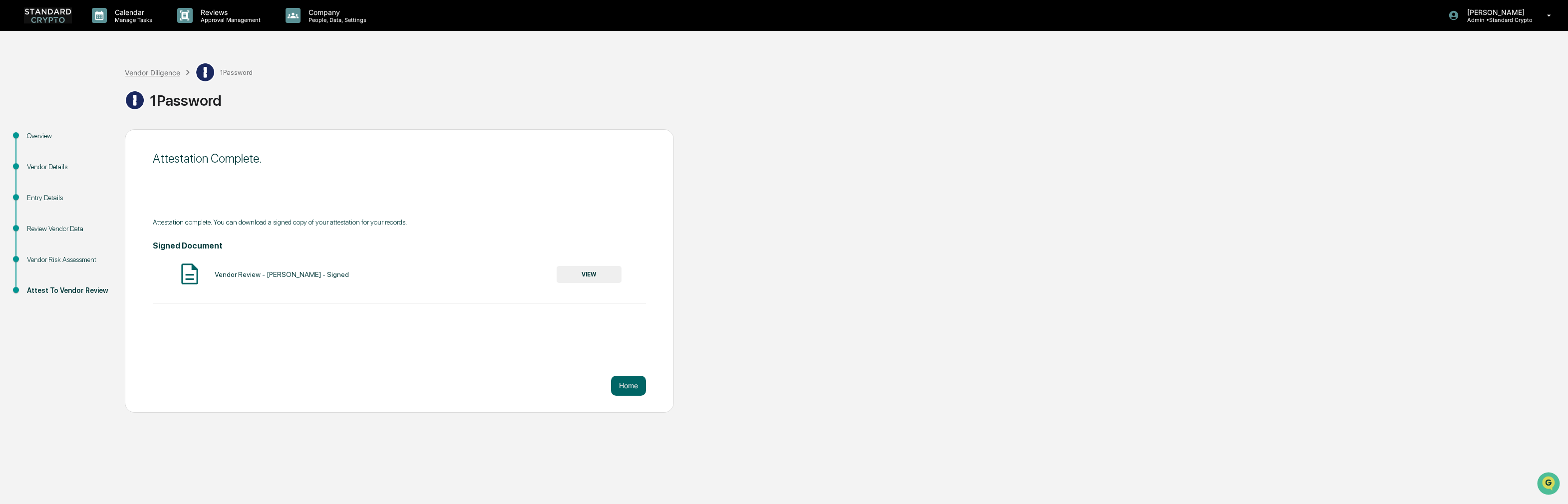
click at [159, 75] on div "Vendor Diligence" at bounding box center [152, 72] width 55 height 9
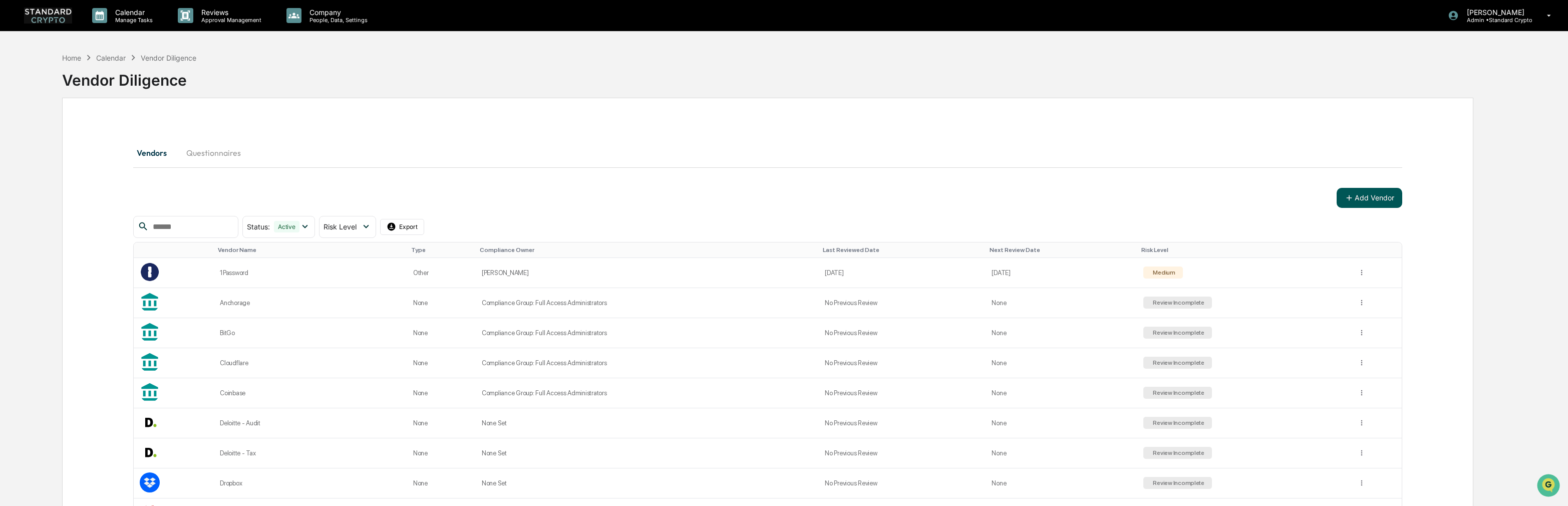
click at [1388, 196] on button "Add Vendor" at bounding box center [1369, 198] width 65 height 20
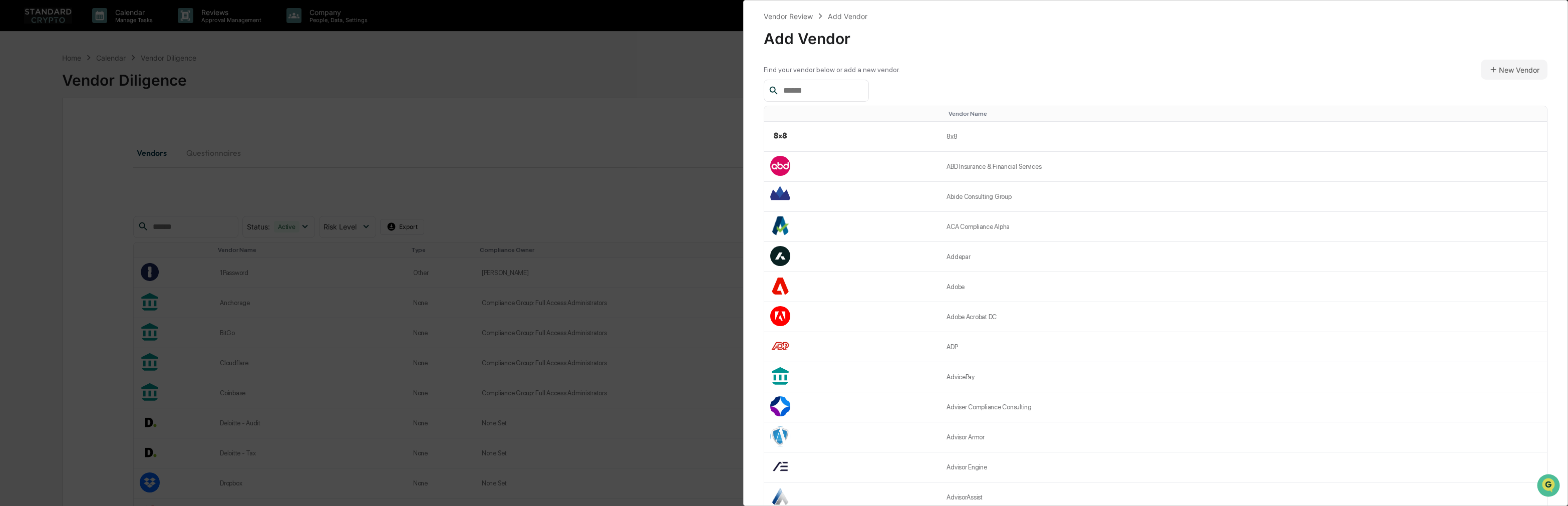
click at [810, 88] on input "text" at bounding box center [821, 90] width 85 height 13
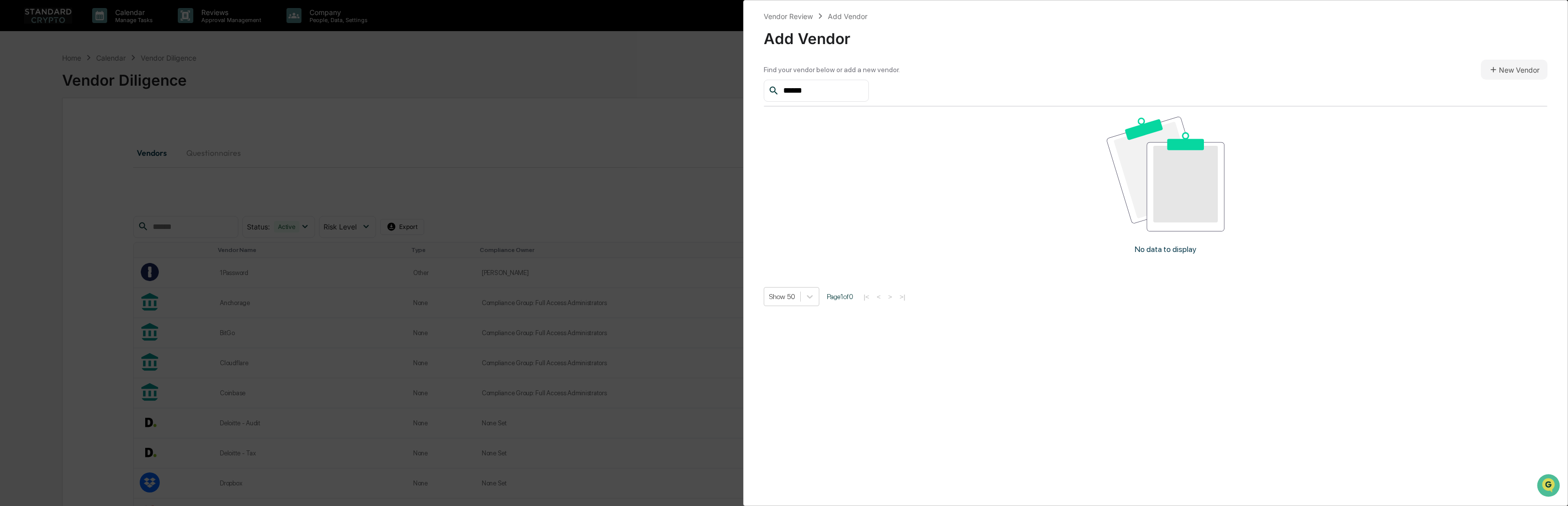
click at [788, 90] on input "******" at bounding box center [821, 90] width 85 height 13
type input "******"
click at [1411, 63] on button "New Vendor" at bounding box center [1514, 70] width 67 height 20
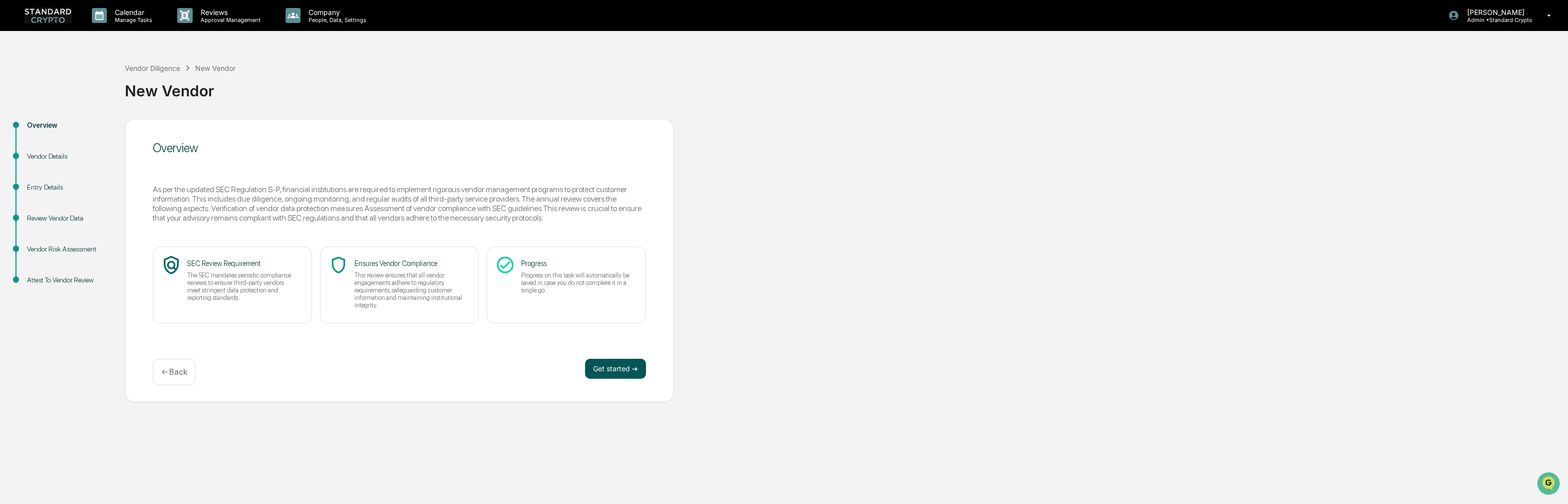
click at [605, 365] on button "Get started ➔" at bounding box center [615, 369] width 61 height 20
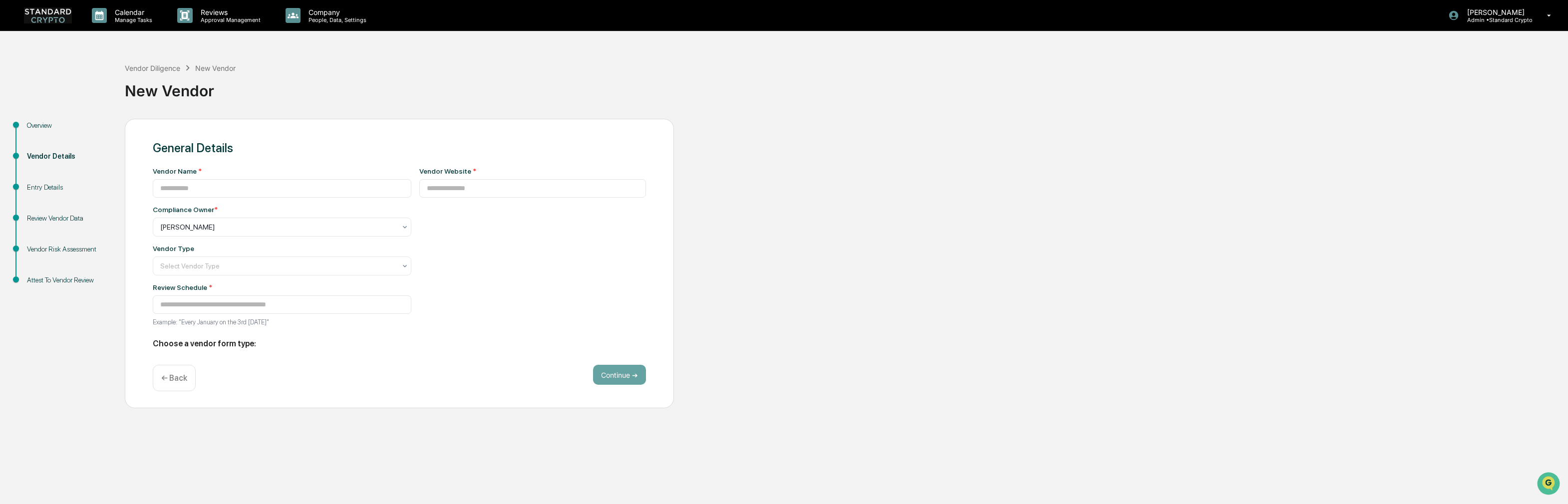
type input "**********"
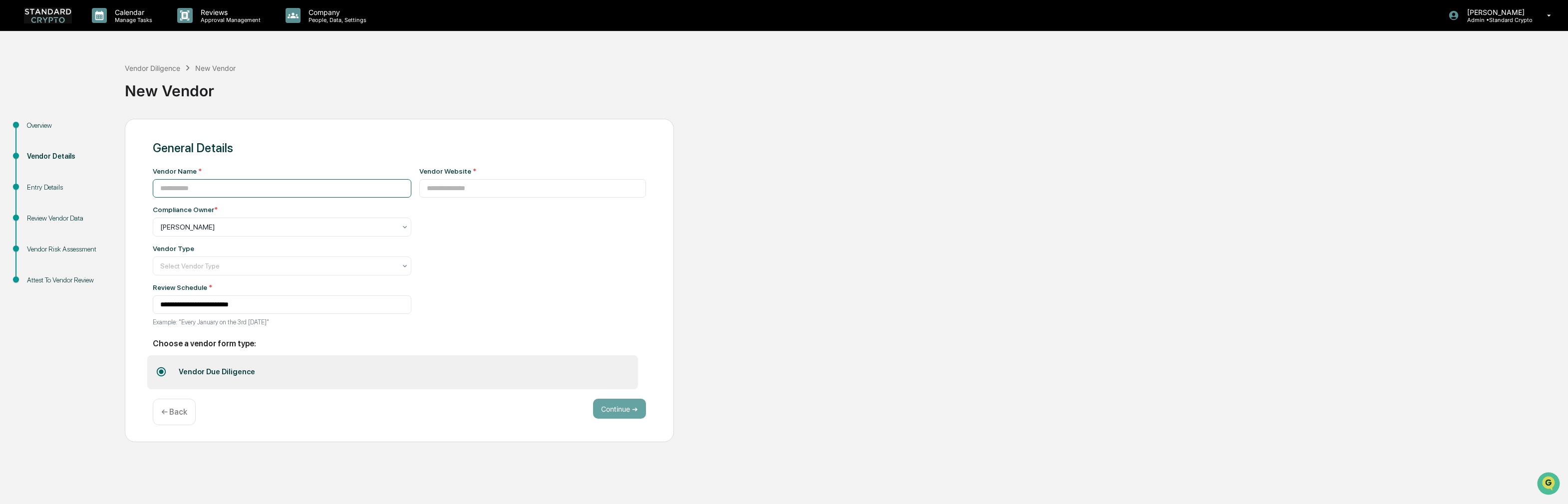
click at [193, 187] on input at bounding box center [282, 188] width 259 height 18
type input "******"
click at [438, 187] on input at bounding box center [533, 188] width 227 height 18
paste input "**********"
type input "**********"
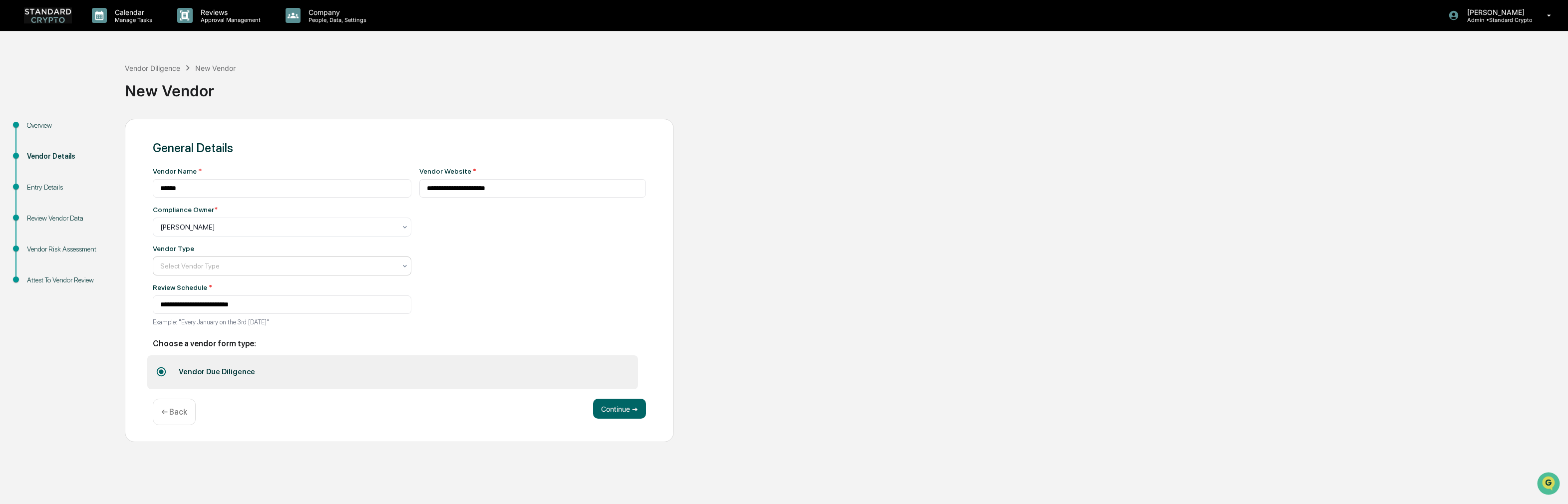
click at [282, 266] on div at bounding box center [278, 266] width 236 height 10
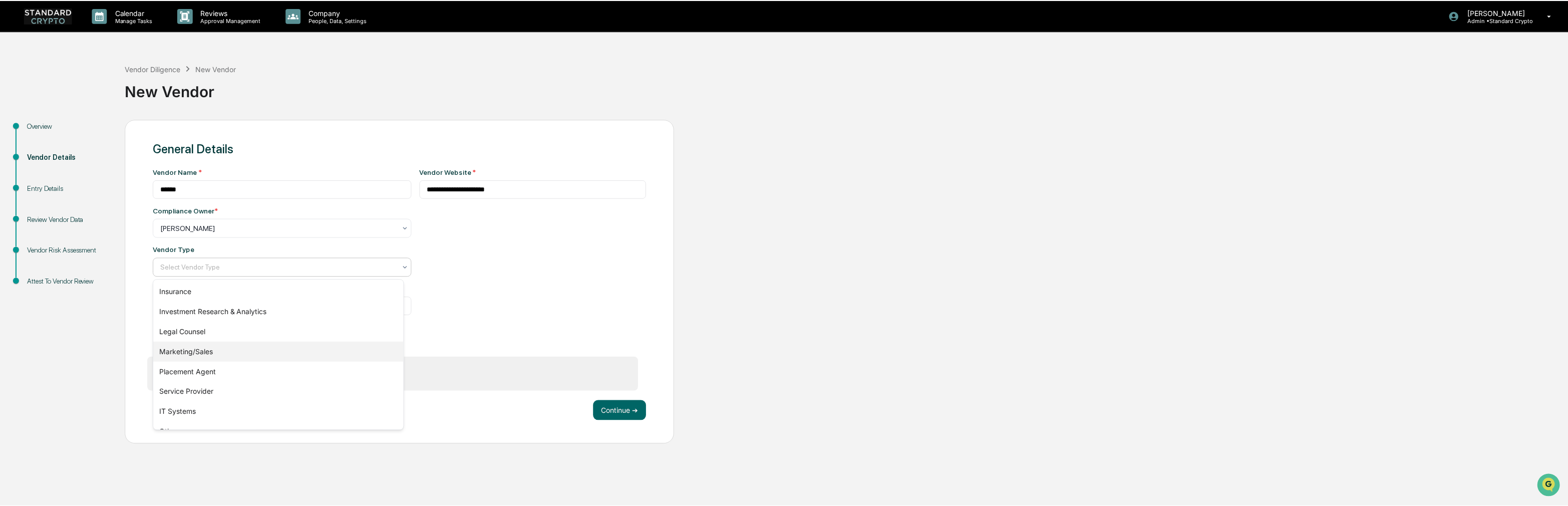
scroll to position [114, 0]
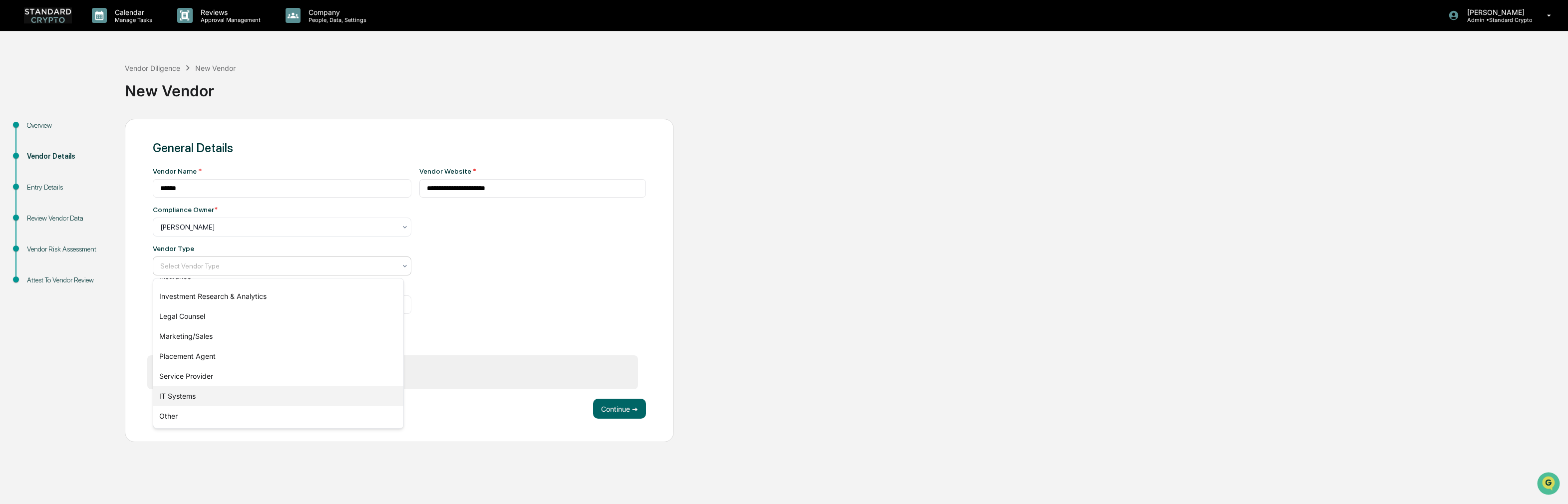
click at [271, 395] on div "IT Systems" at bounding box center [278, 396] width 250 height 20
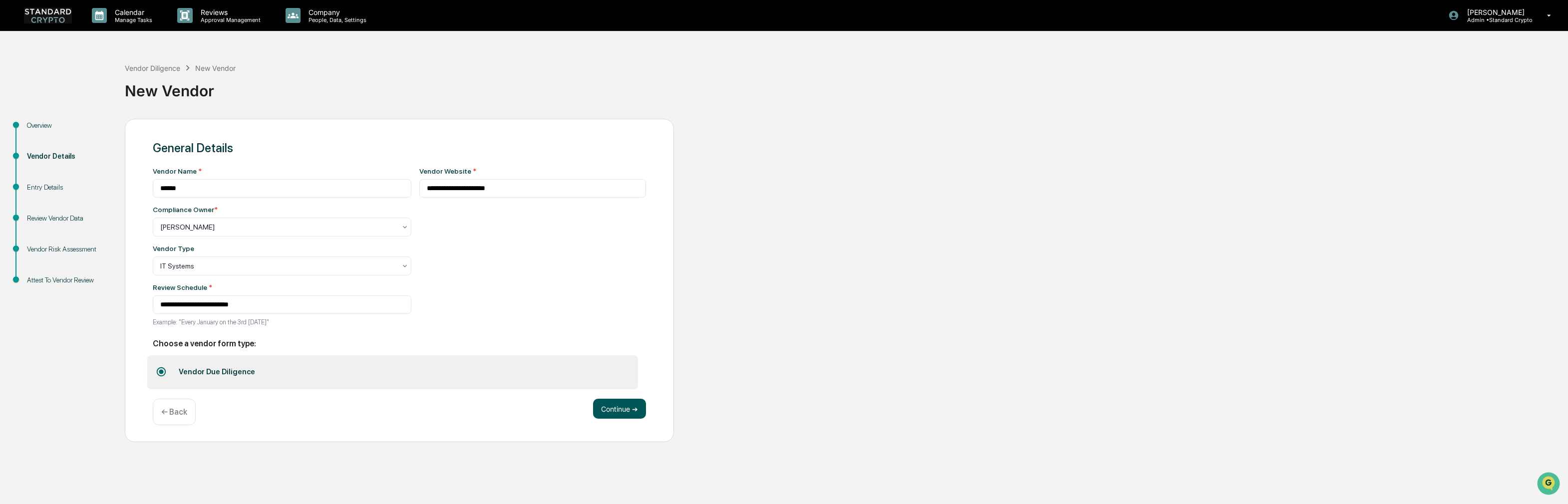
click at [621, 405] on button "Continue ➔" at bounding box center [619, 408] width 53 height 20
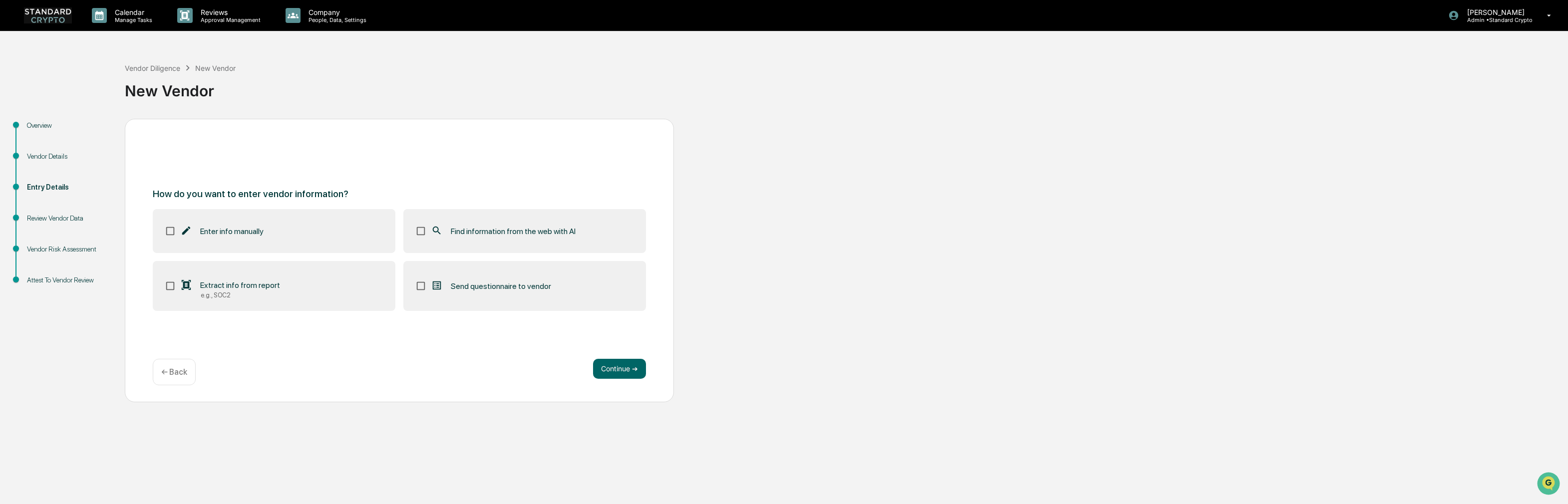
click at [246, 287] on span "Extract info from report" at bounding box center [240, 285] width 80 height 10
click at [441, 237] on label "Find information from the web with AI" at bounding box center [525, 231] width 243 height 44
click at [606, 368] on button "Continue ➔" at bounding box center [619, 369] width 53 height 20
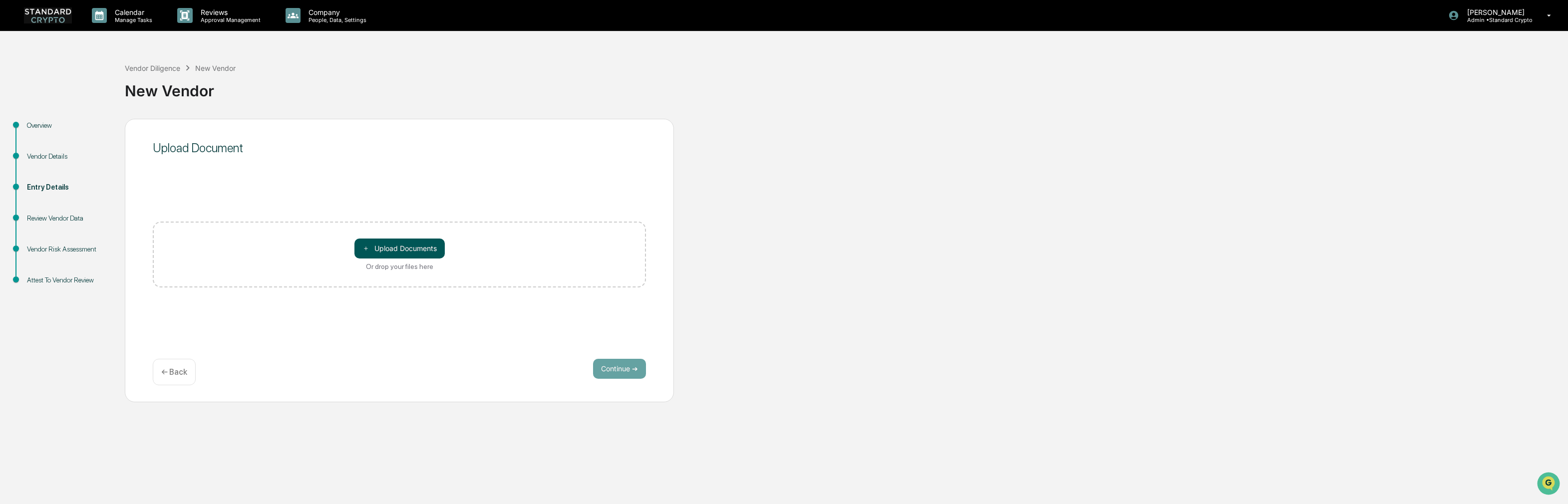
click at [407, 251] on button "＋ Upload Documents" at bounding box center [399, 248] width 90 height 20
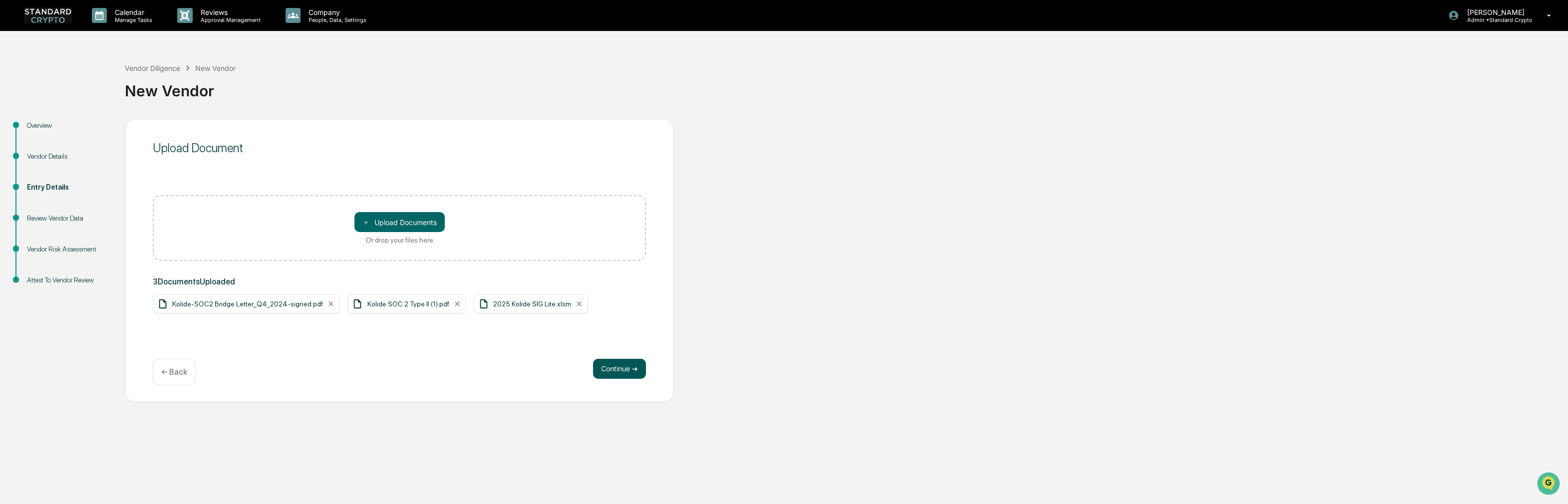
click at [627, 371] on button "Continue ➔" at bounding box center [619, 369] width 53 height 20
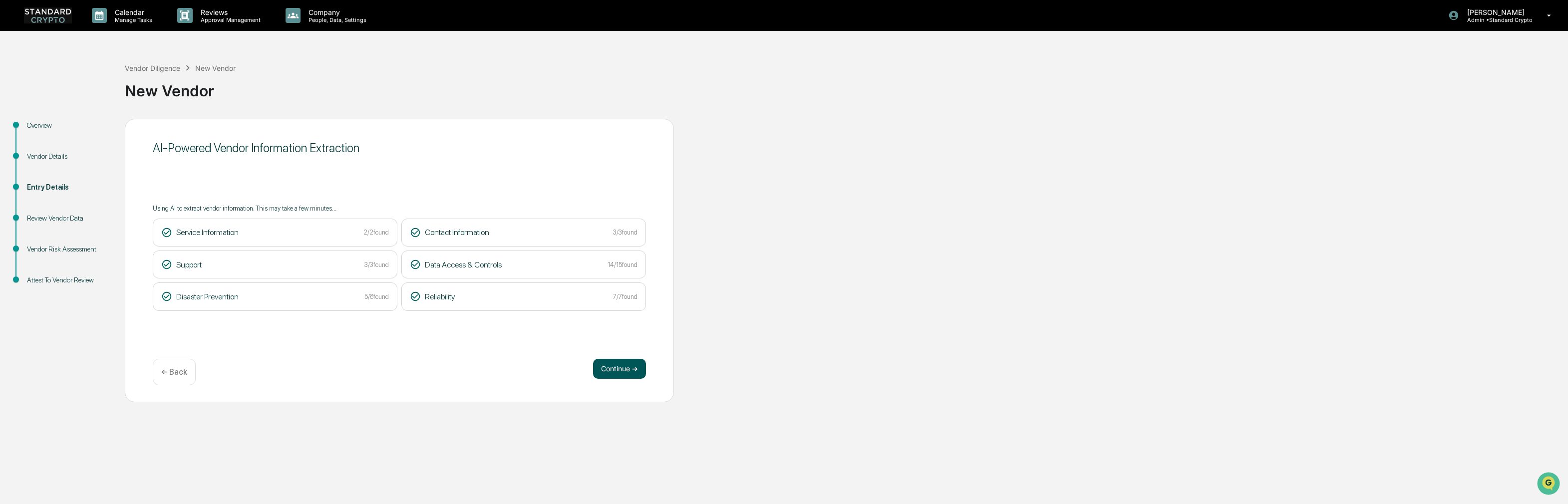
click at [626, 374] on button "Continue ➔" at bounding box center [619, 369] width 53 height 20
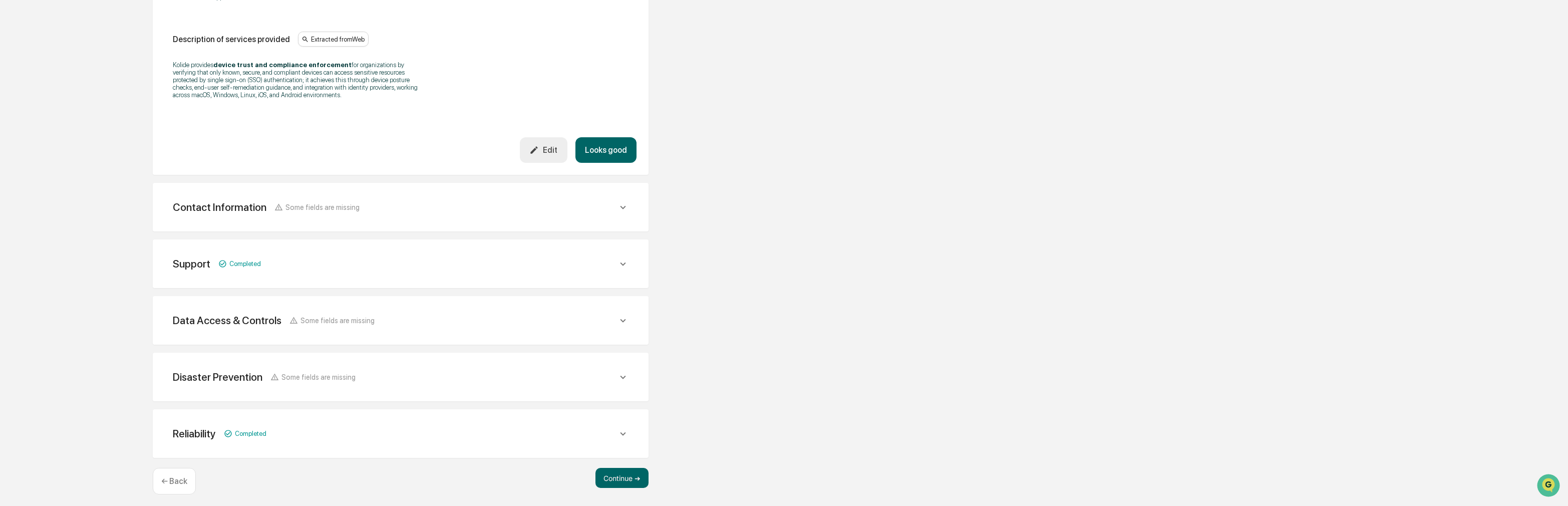
scroll to position [307, 0]
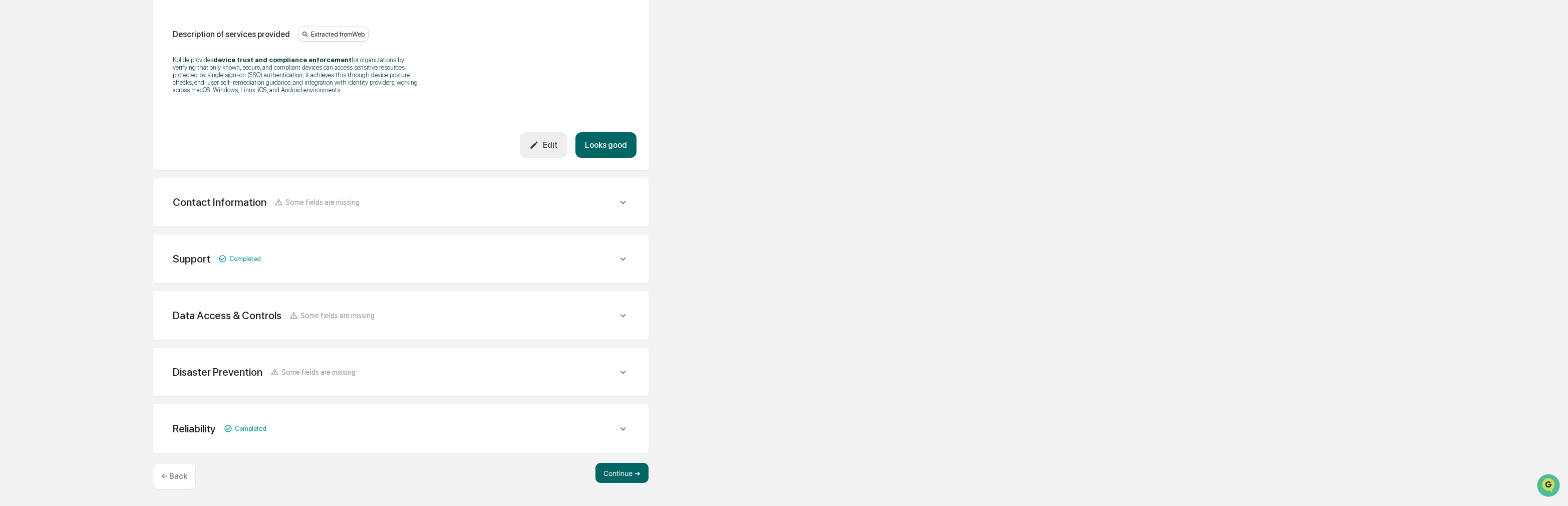
click at [421, 200] on div "Contact Information Some fields are missing" at bounding box center [395, 202] width 445 height 13
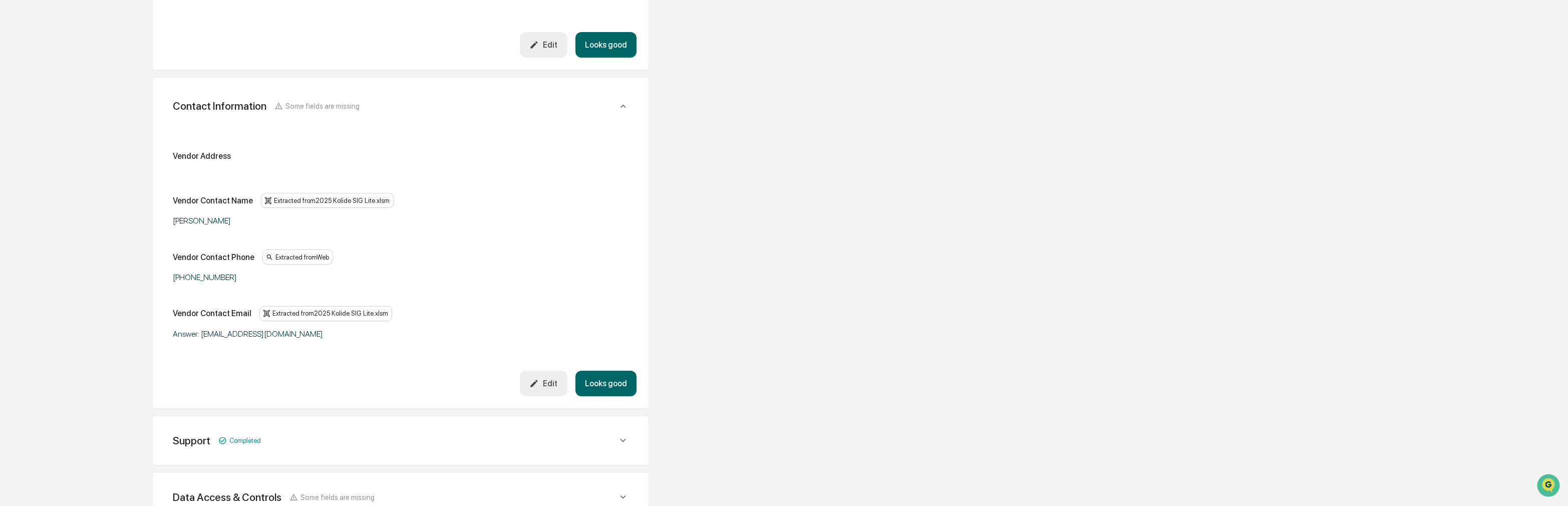
click at [609, 385] on button "Looks good" at bounding box center [606, 384] width 61 height 26
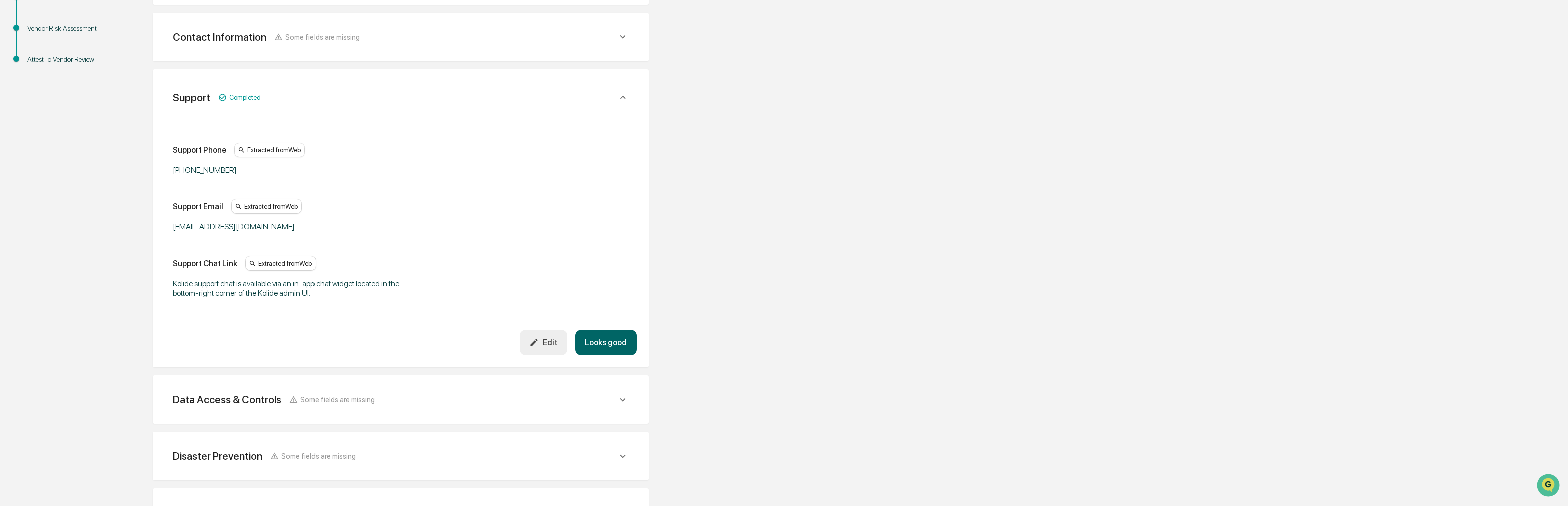
scroll to position [205, 0]
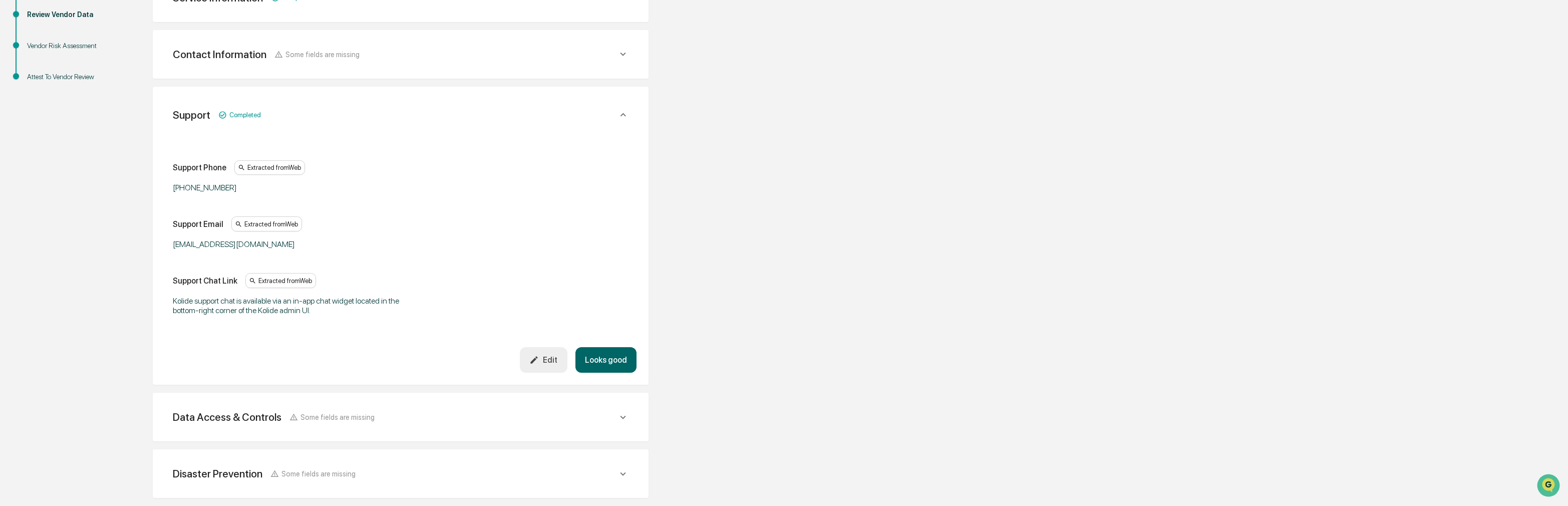
click at [611, 361] on button "Looks good" at bounding box center [606, 360] width 61 height 26
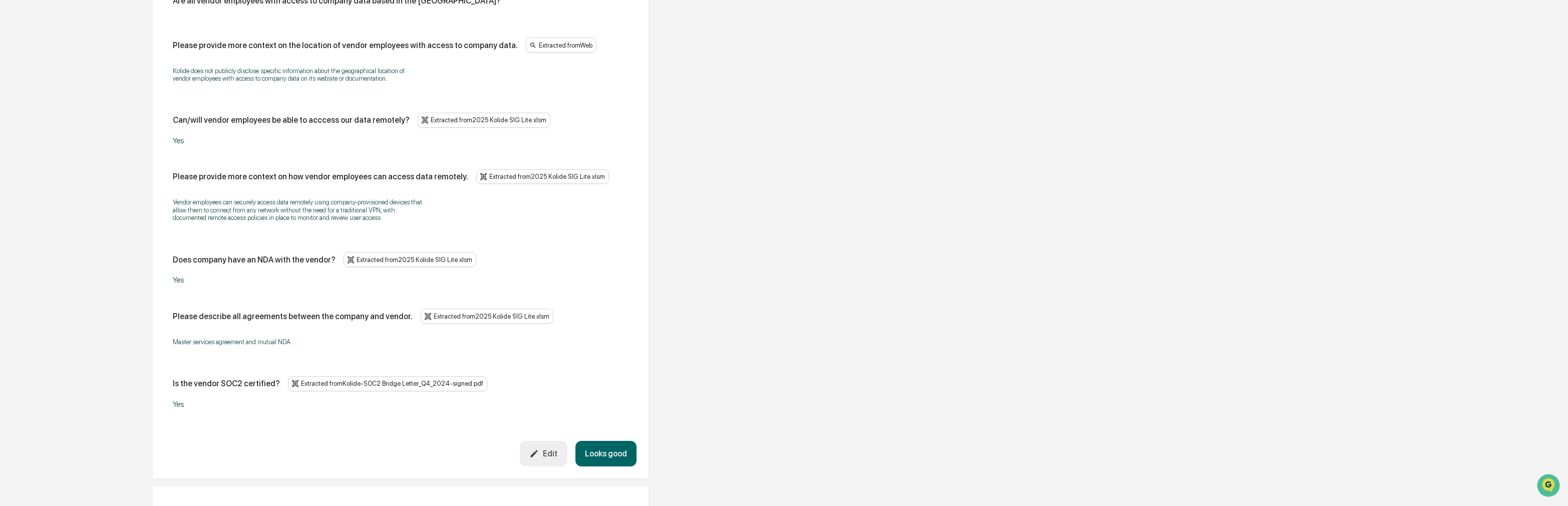
scroll to position [1043, 0]
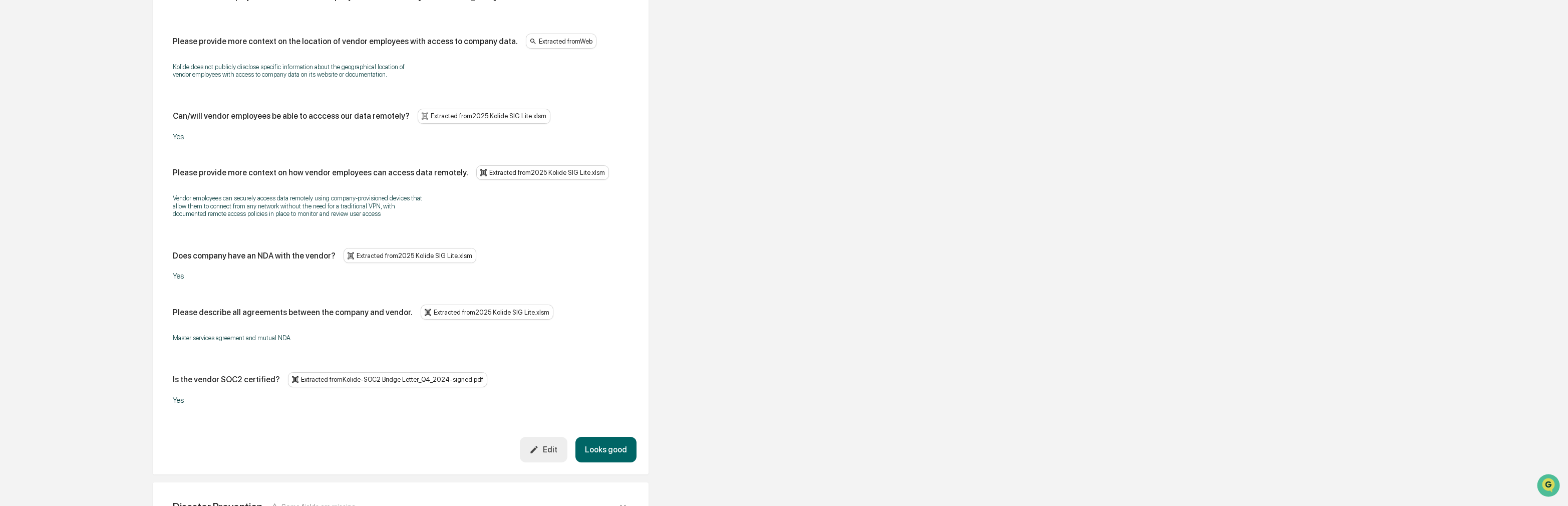
click at [226, 271] on div "Yes" at bounding box center [298, 276] width 250 height 10
click at [218, 271] on div "Yes" at bounding box center [298, 276] width 250 height 10
click at [539, 445] on icon "button" at bounding box center [534, 450] width 10 height 10
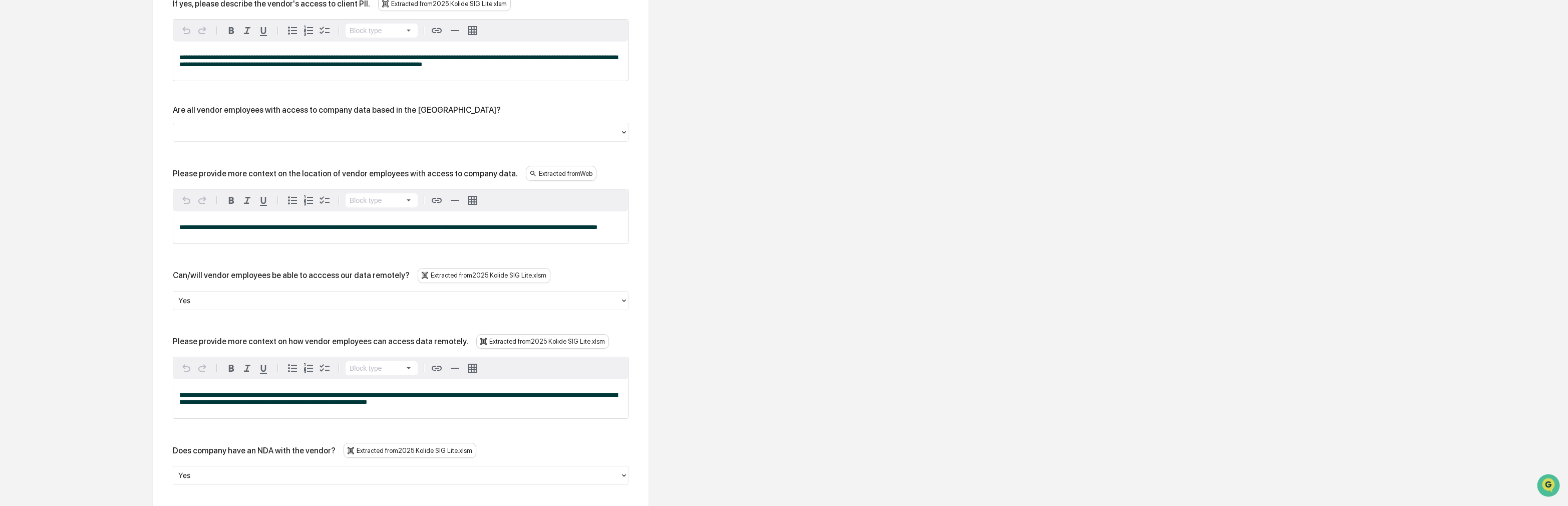
click at [196, 305] on div "Yes" at bounding box center [396, 301] width 437 height 12
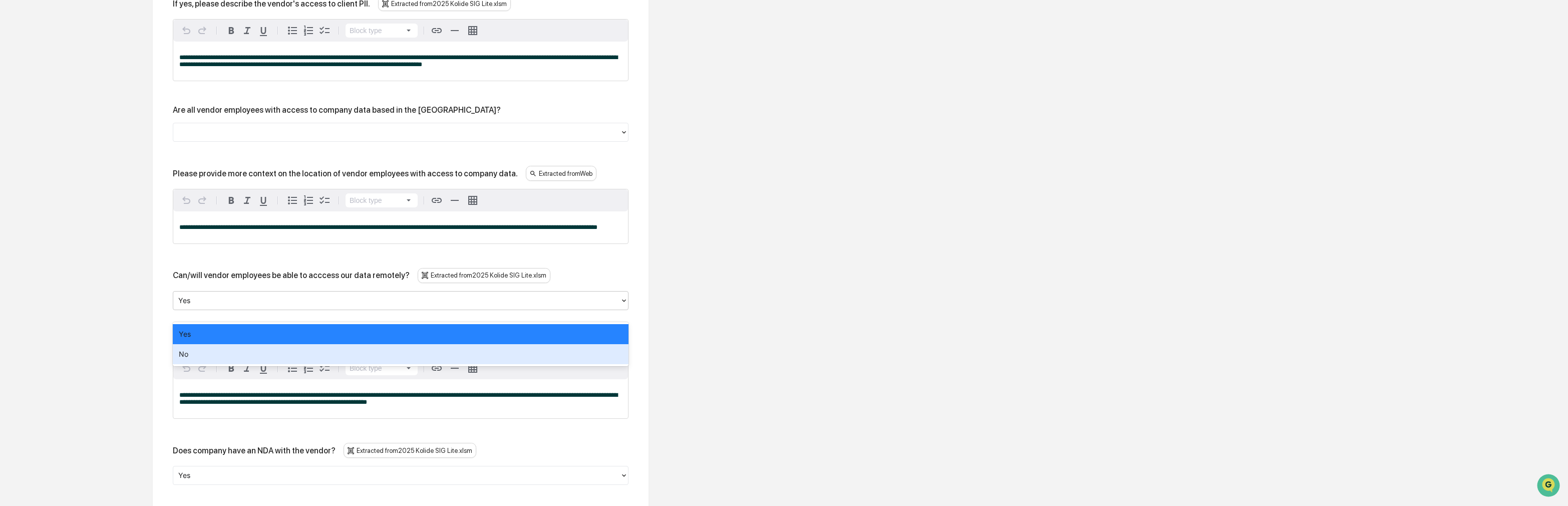
click at [192, 353] on div "No" at bounding box center [401, 354] width 456 height 20
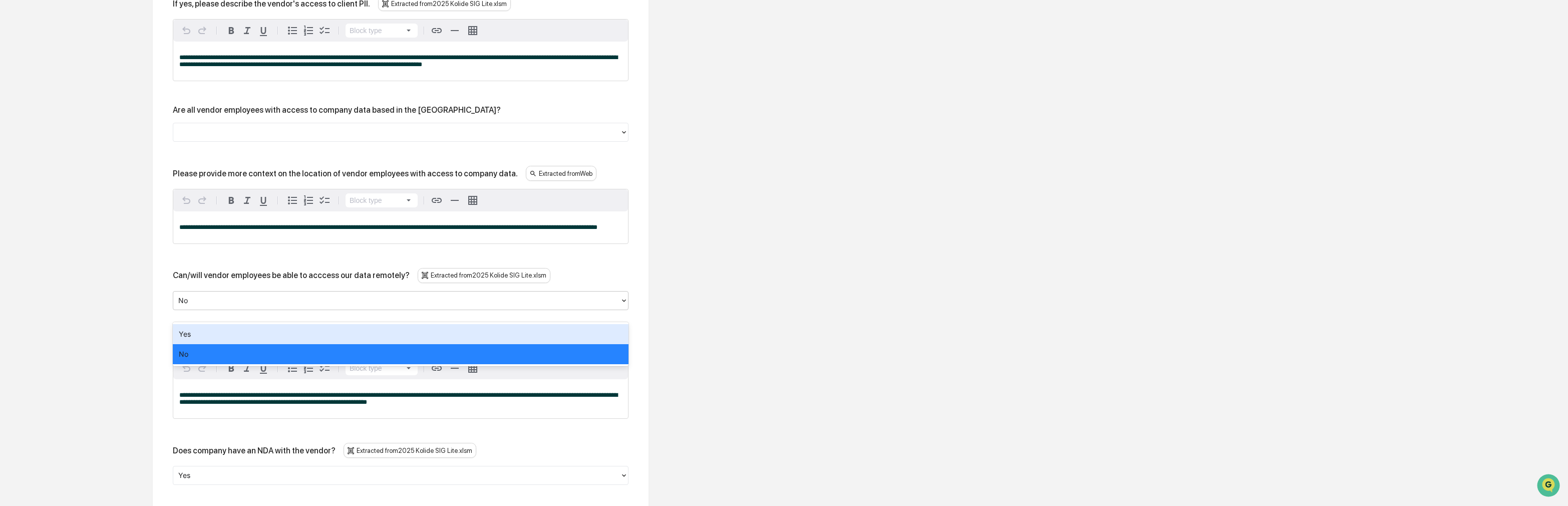
click at [194, 306] on div at bounding box center [396, 300] width 437 height 12
click at [202, 337] on div "Yes" at bounding box center [401, 334] width 456 height 20
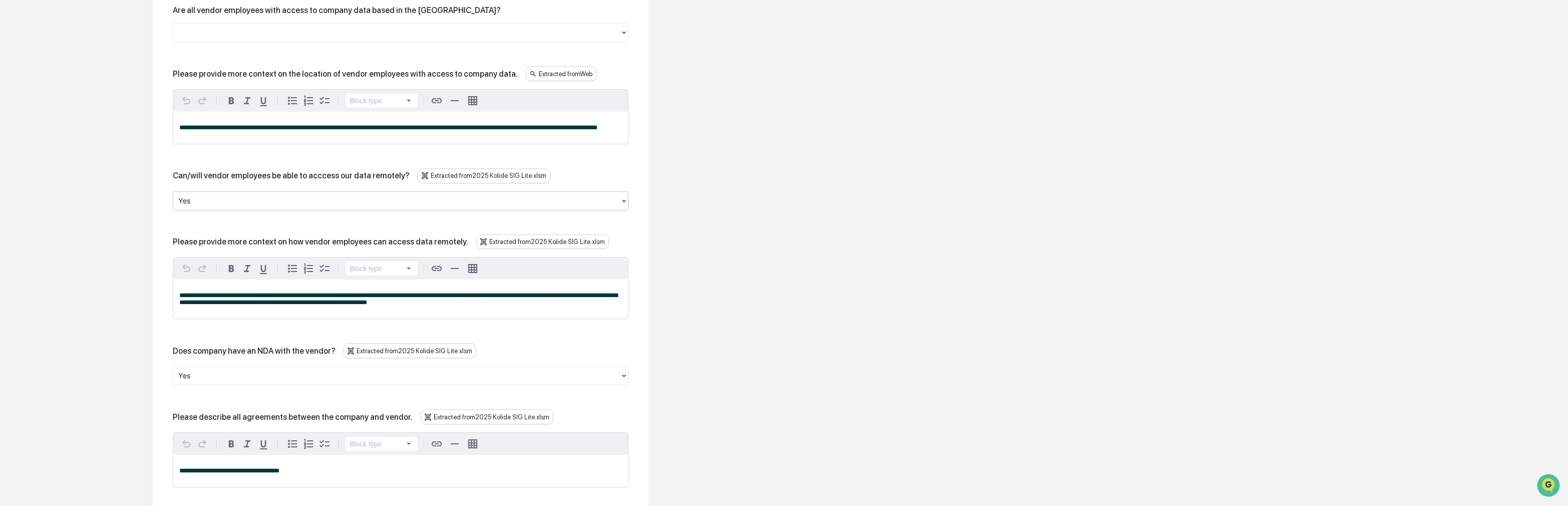
scroll to position [1143, 0]
click at [210, 381] on div at bounding box center [396, 375] width 437 height 12
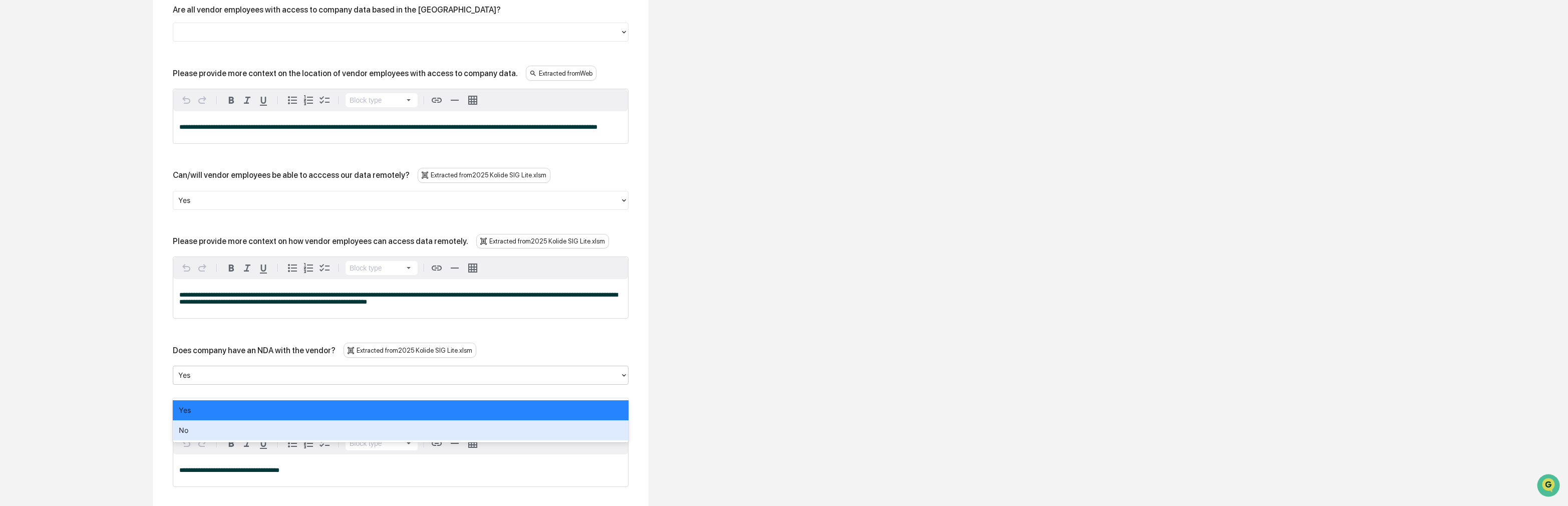
click at [206, 431] on div "No" at bounding box center [401, 430] width 456 height 20
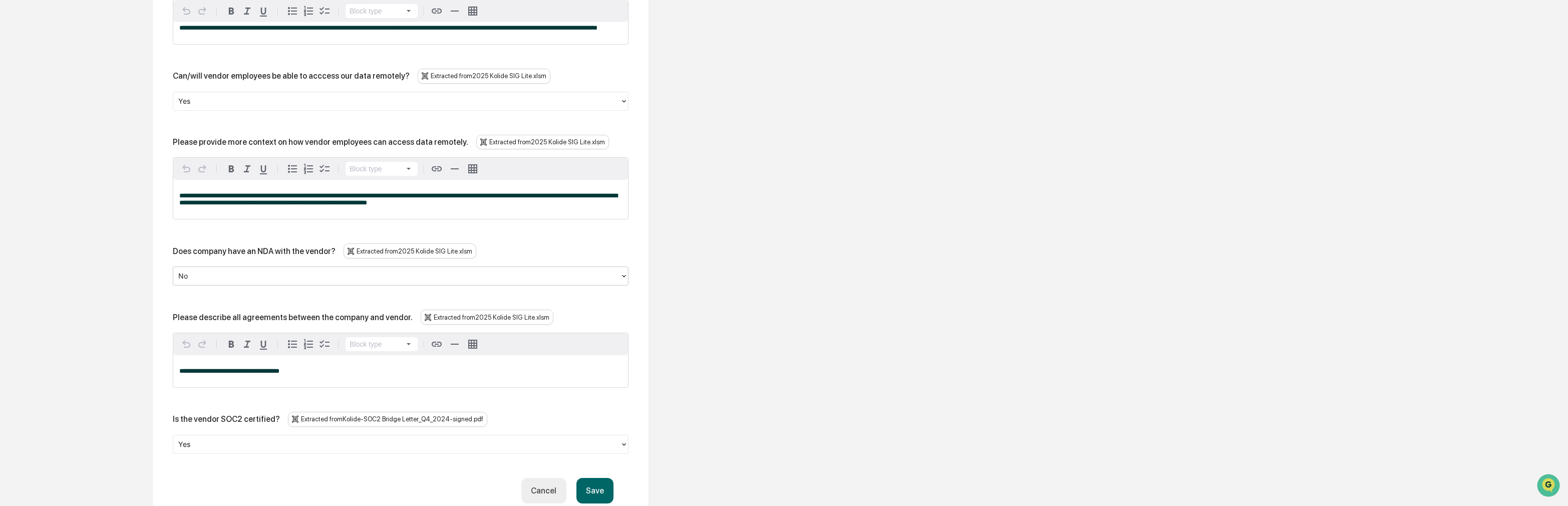
scroll to position [1244, 0]
drag, startPoint x: 306, startPoint y: 388, endPoint x: 151, endPoint y: 389, distance: 155.0
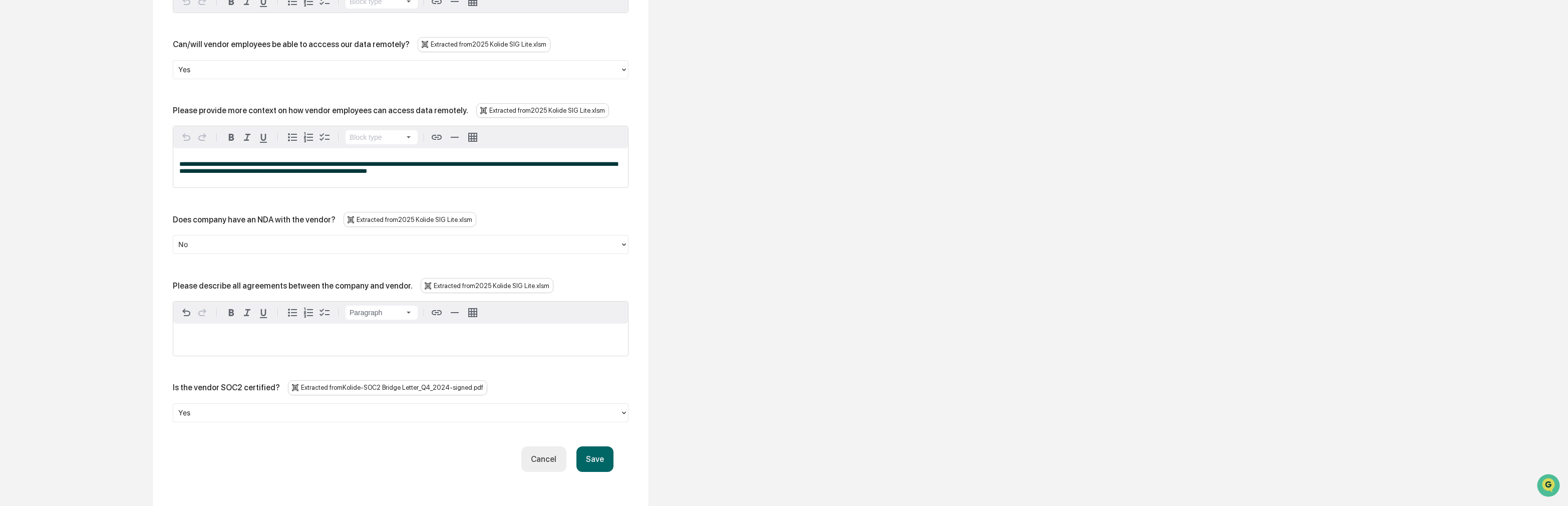
scroll to position [1394, 0]
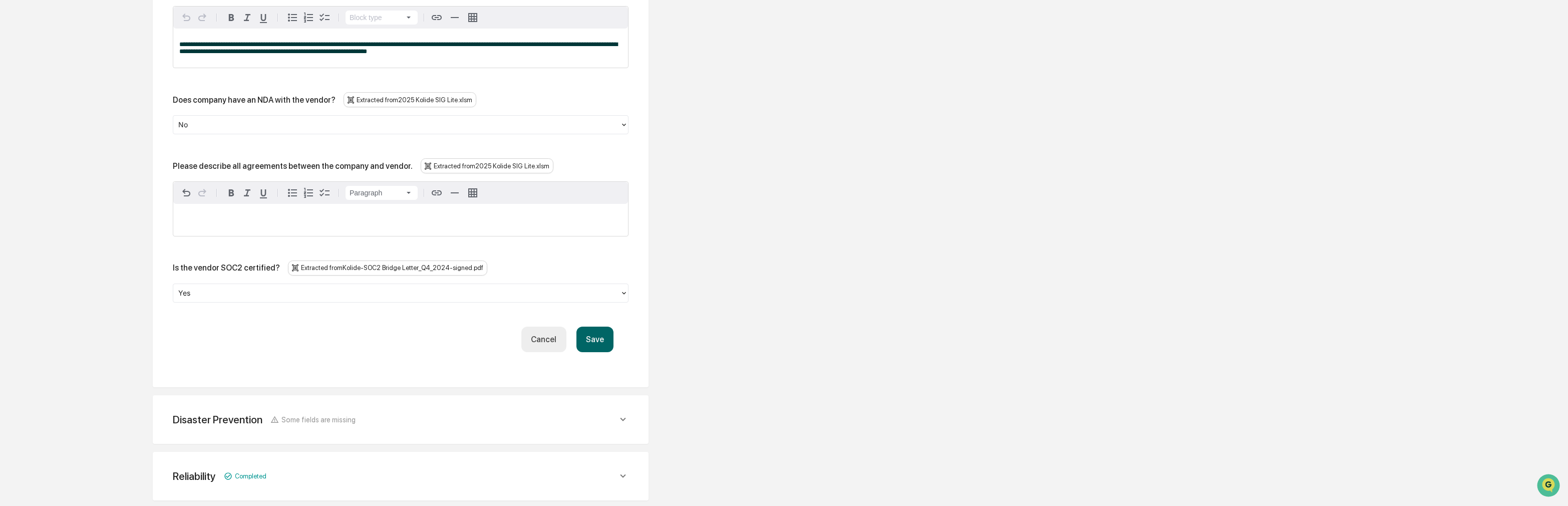
click at [603, 353] on button "Save" at bounding box center [595, 340] width 37 height 26
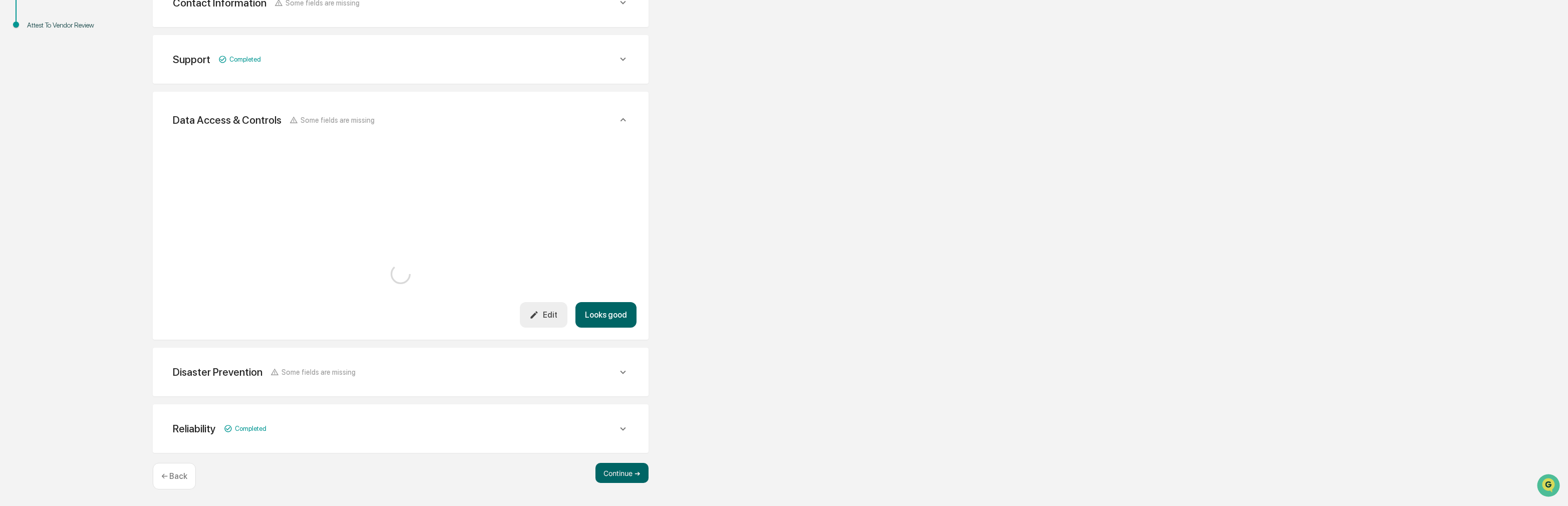
scroll to position [1140, 0]
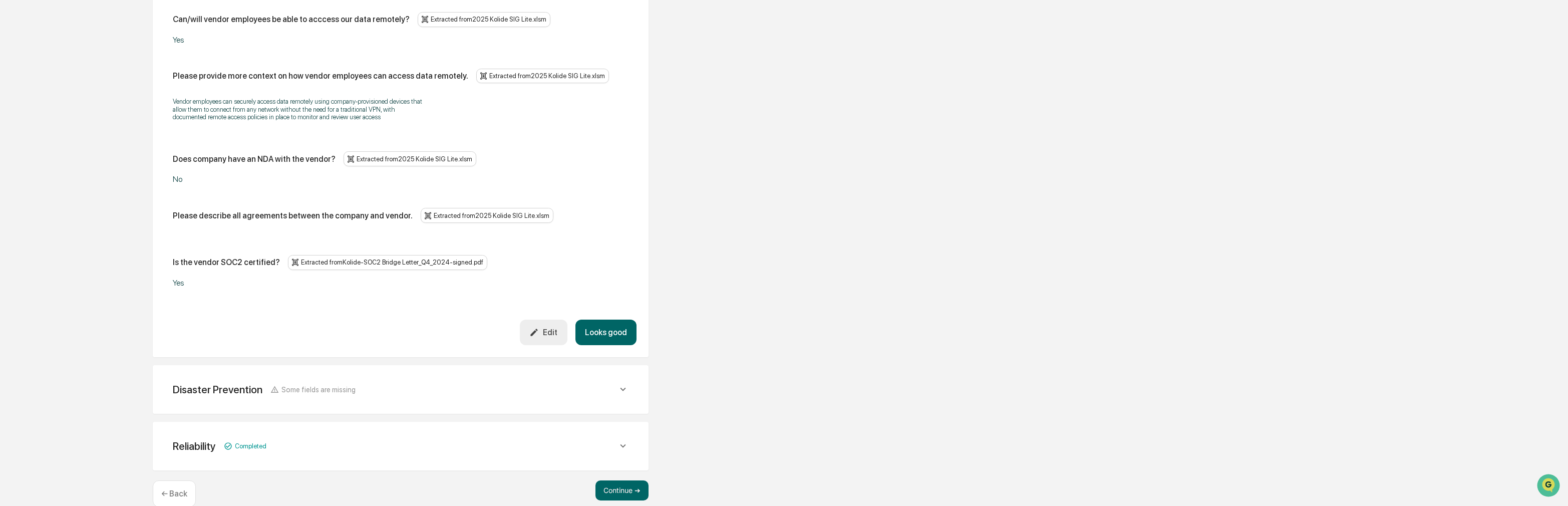
click at [524, 389] on div "Disaster Prevention Some fields are missing Does the vendor have a formal disas…" at bounding box center [401, 390] width 496 height 49
click at [342, 386] on span "Some fields are missing" at bounding box center [318, 390] width 74 height 9
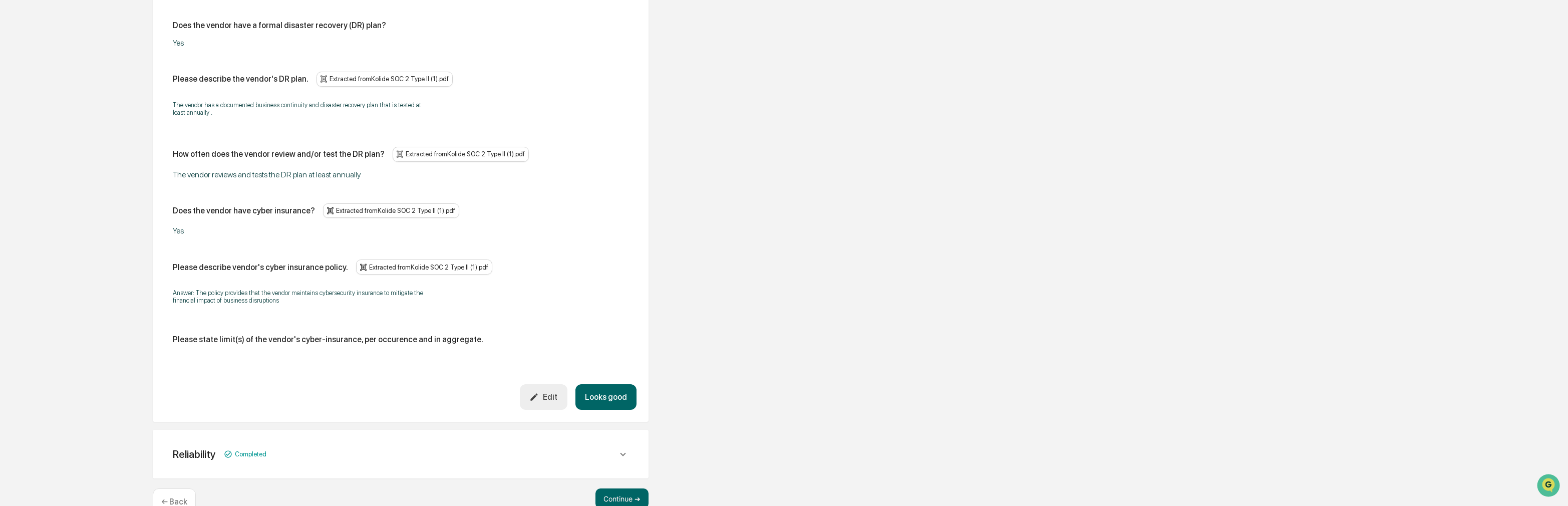
scroll to position [1566, 0]
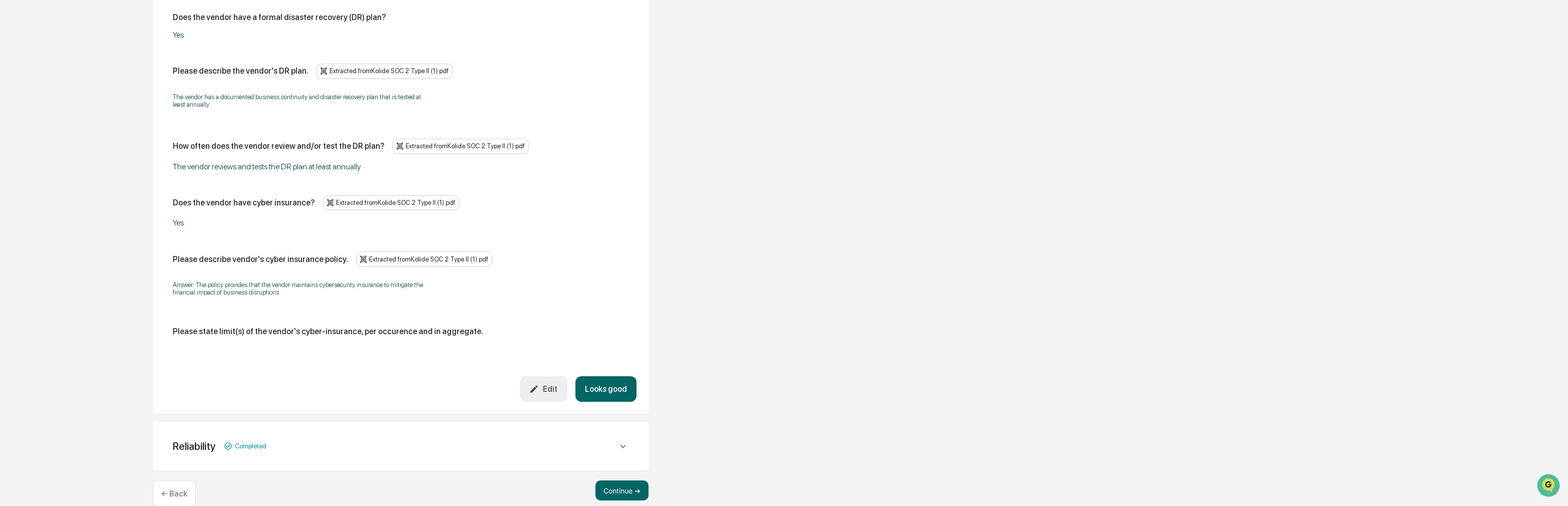
click at [609, 376] on button "Looks good" at bounding box center [606, 389] width 61 height 26
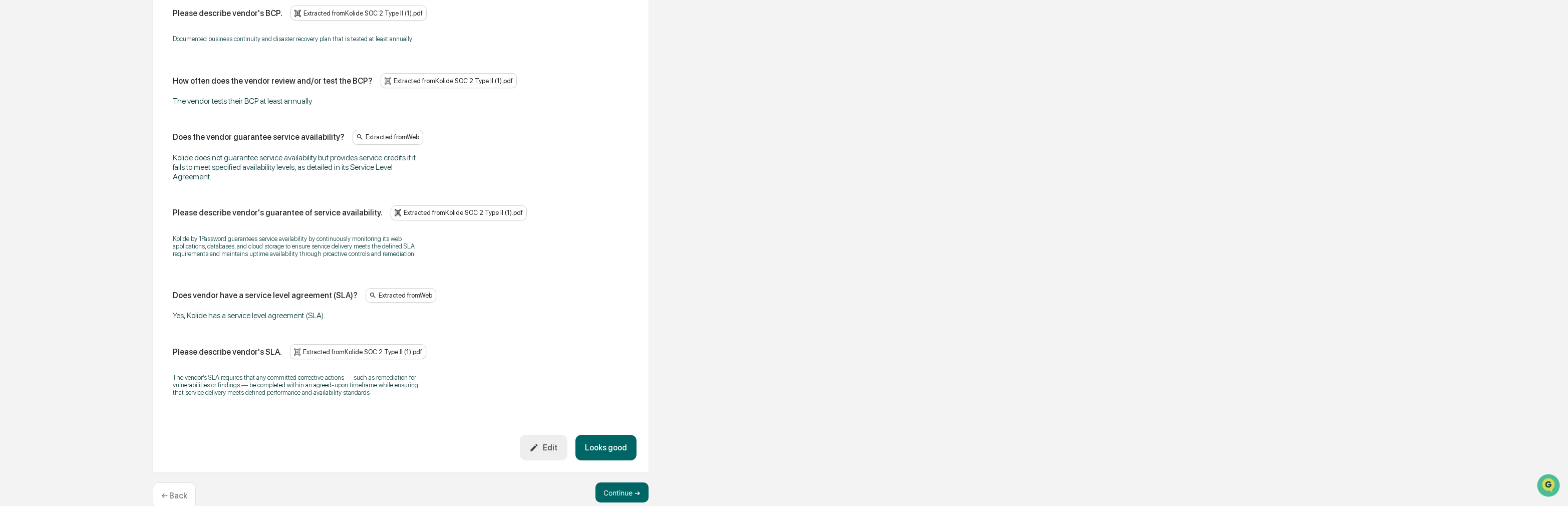
scroll to position [605, 0]
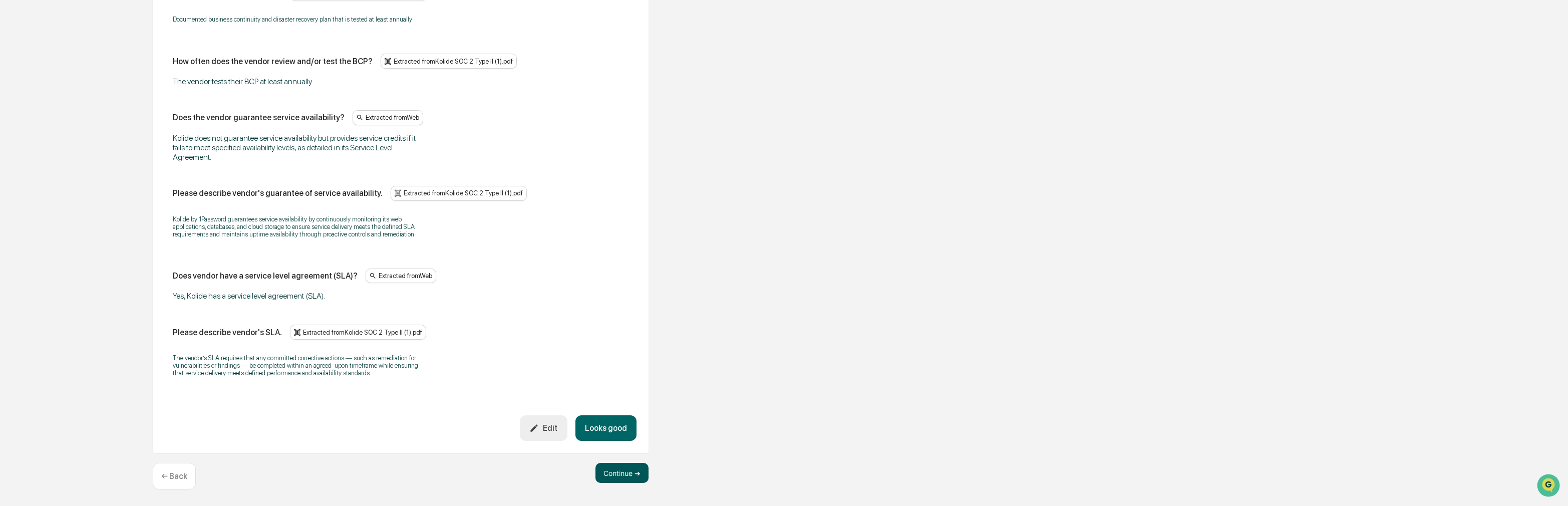
click at [615, 480] on button "Continue ➔" at bounding box center [622, 473] width 53 height 20
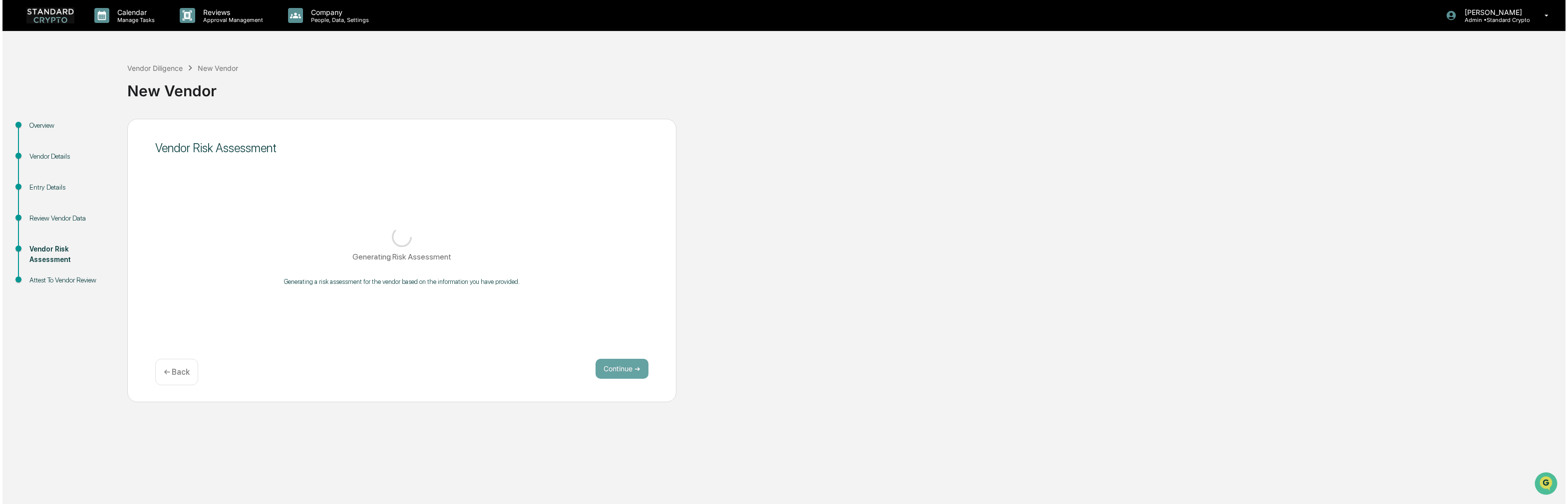
scroll to position [0, 0]
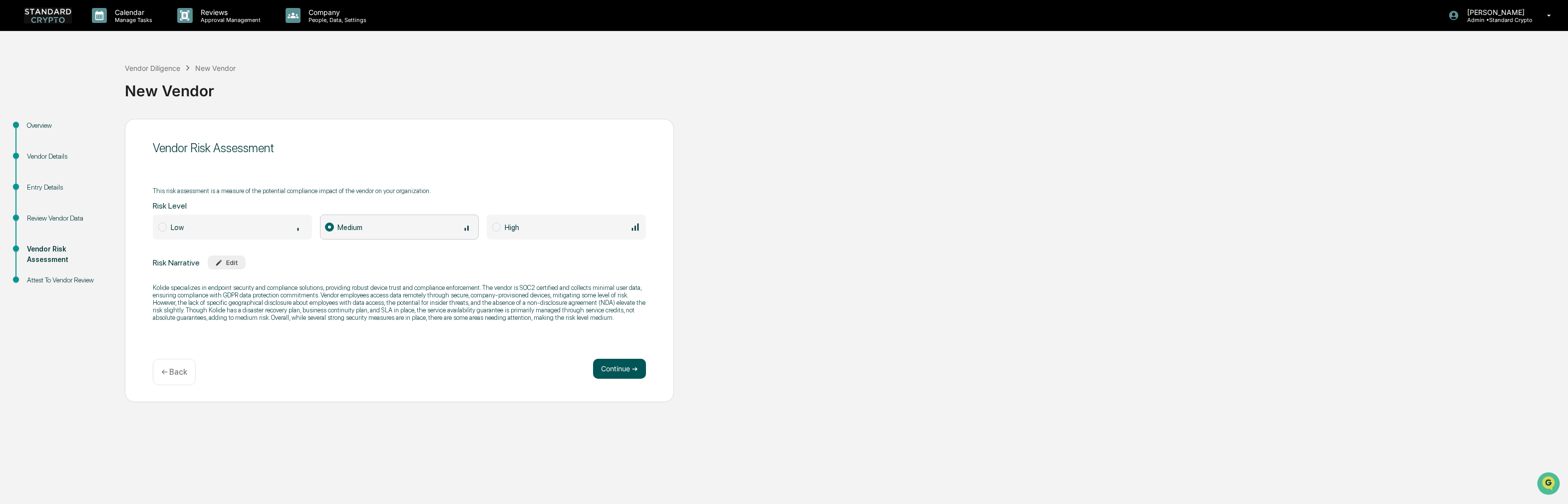
click at [620, 368] on button "Continue ➔" at bounding box center [619, 369] width 53 height 20
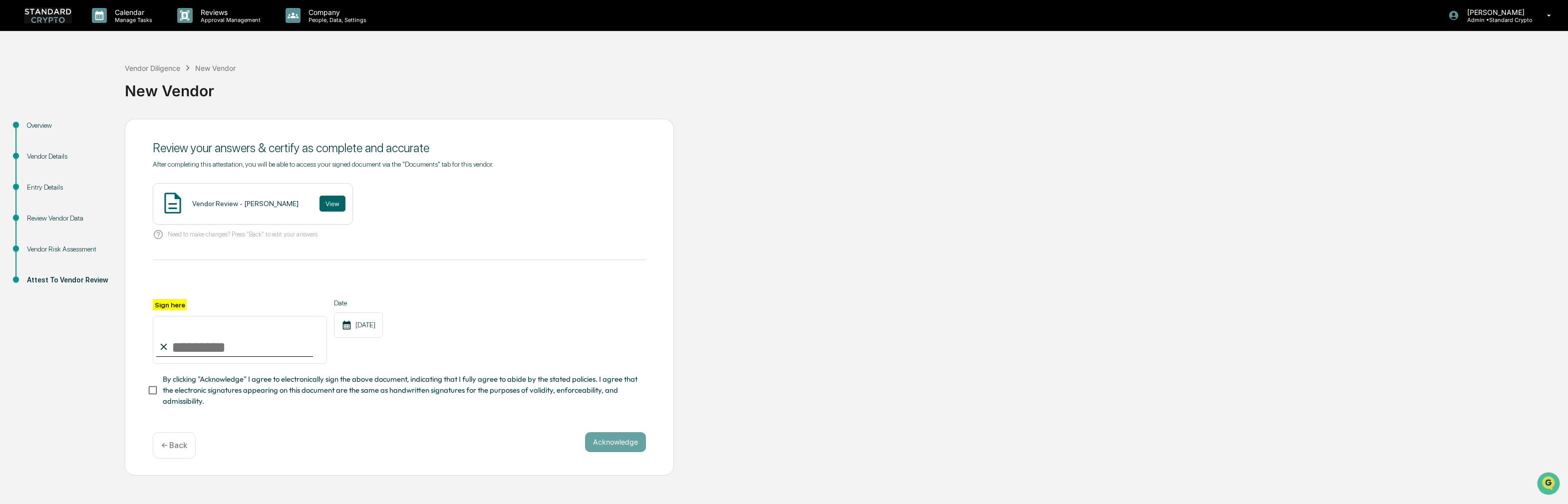
click at [228, 212] on div "Vendor Review - Ashley Sweren View" at bounding box center [253, 204] width 200 height 41
click at [320, 200] on button "View" at bounding box center [332, 203] width 26 height 16
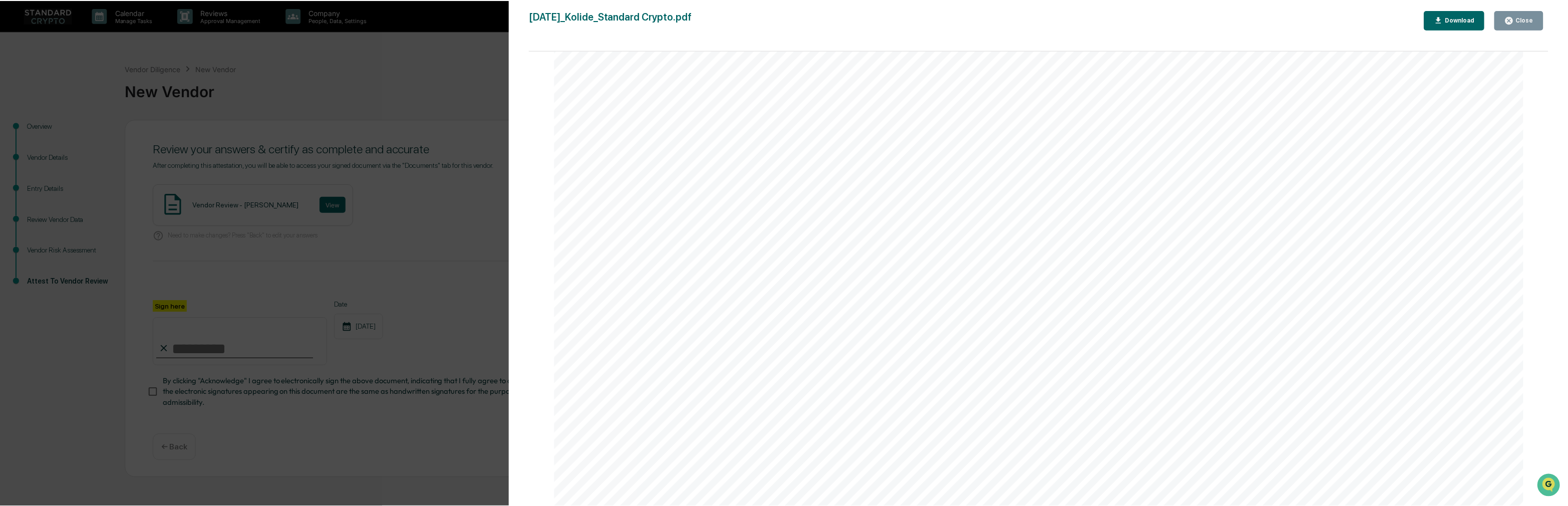
scroll to position [3211, 0]
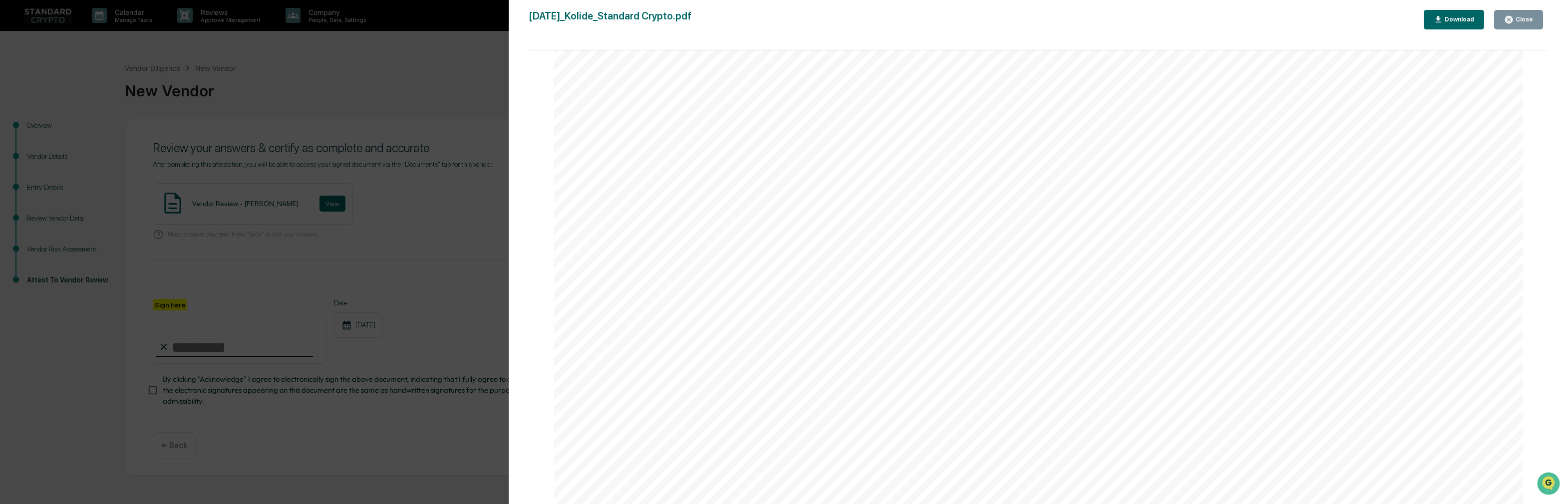
click at [1508, 14] on button "Close" at bounding box center [1519, 19] width 49 height 19
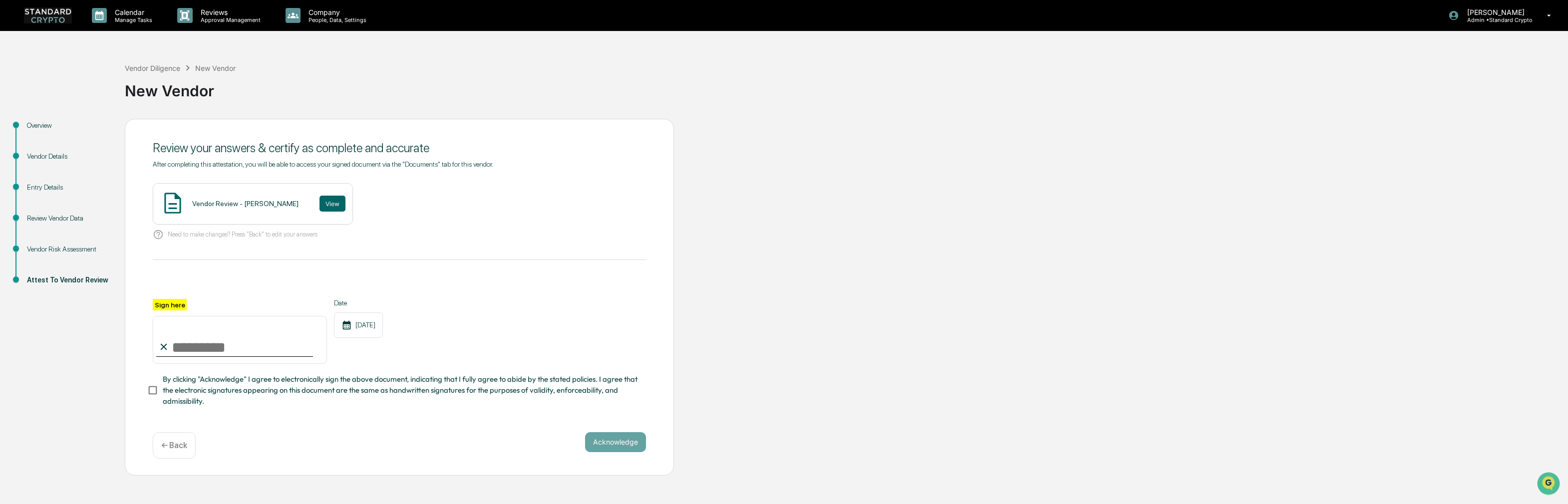
click at [200, 347] on input "Sign here" at bounding box center [240, 340] width 174 height 48
type input "**********"
click at [612, 444] on button "Acknowledge" at bounding box center [615, 442] width 61 height 20
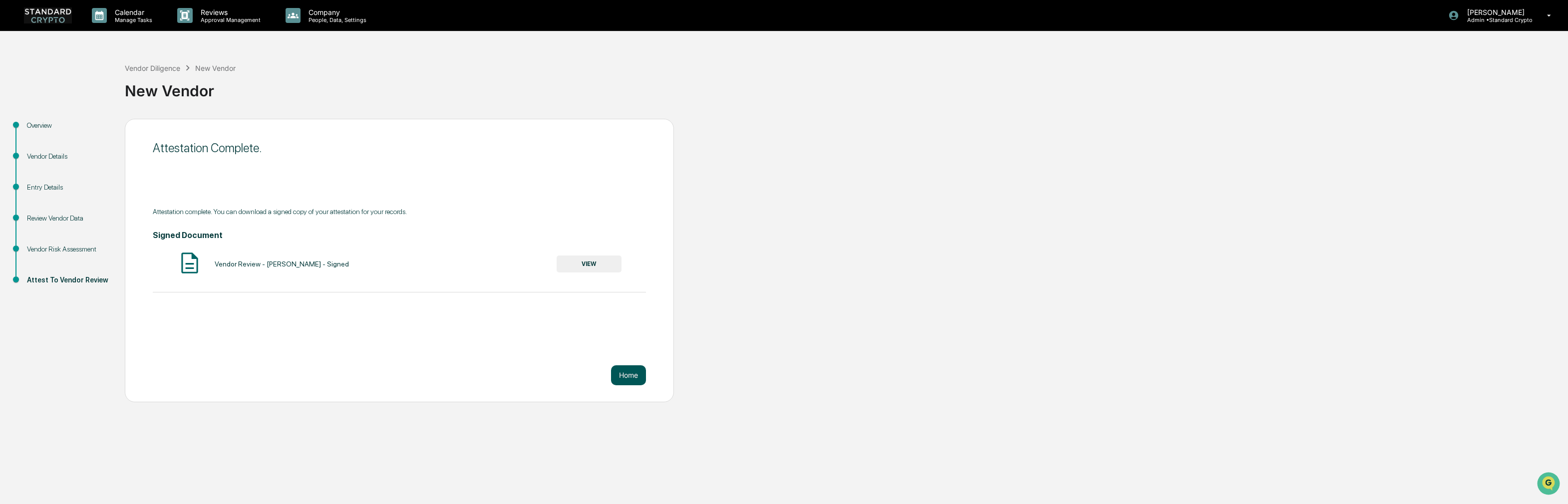
click at [634, 374] on button "Home" at bounding box center [628, 375] width 35 height 20
